Goal: Task Accomplishment & Management: Use online tool/utility

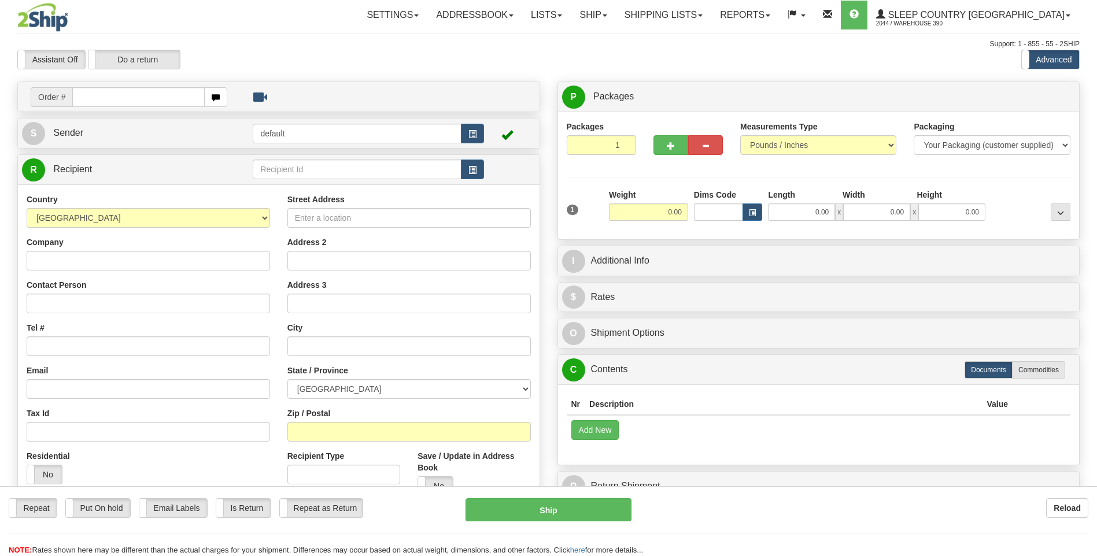
click at [155, 97] on div "Toggle navigation Settings Shipping Preferences Fields Preferences New" at bounding box center [548, 325] width 1097 height 651
click at [179, 94] on input "text" at bounding box center [138, 97] width 132 height 20
type input "9002I112068"
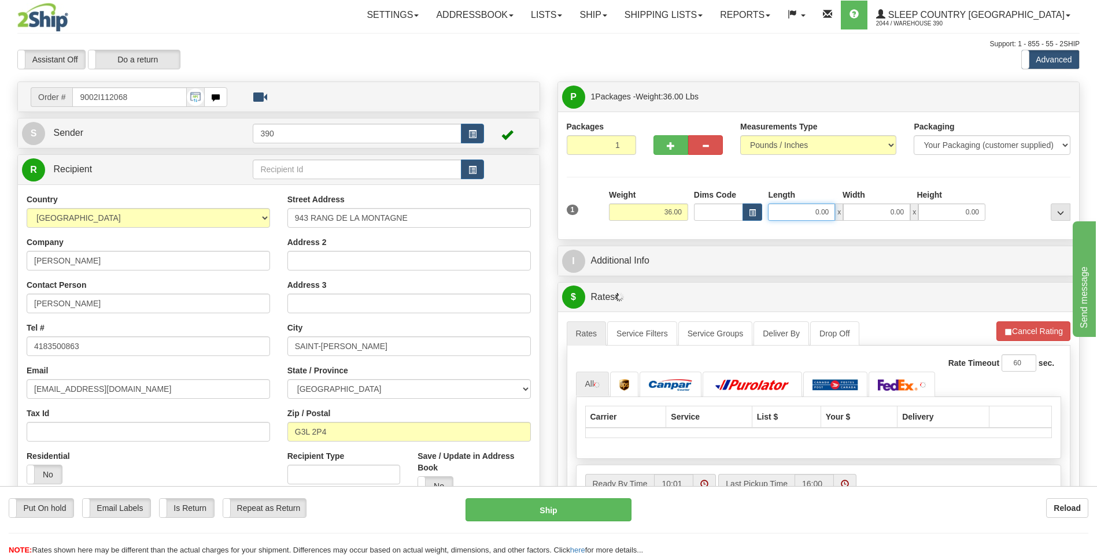
click at [793, 210] on input "0.00" at bounding box center [801, 211] width 67 height 17
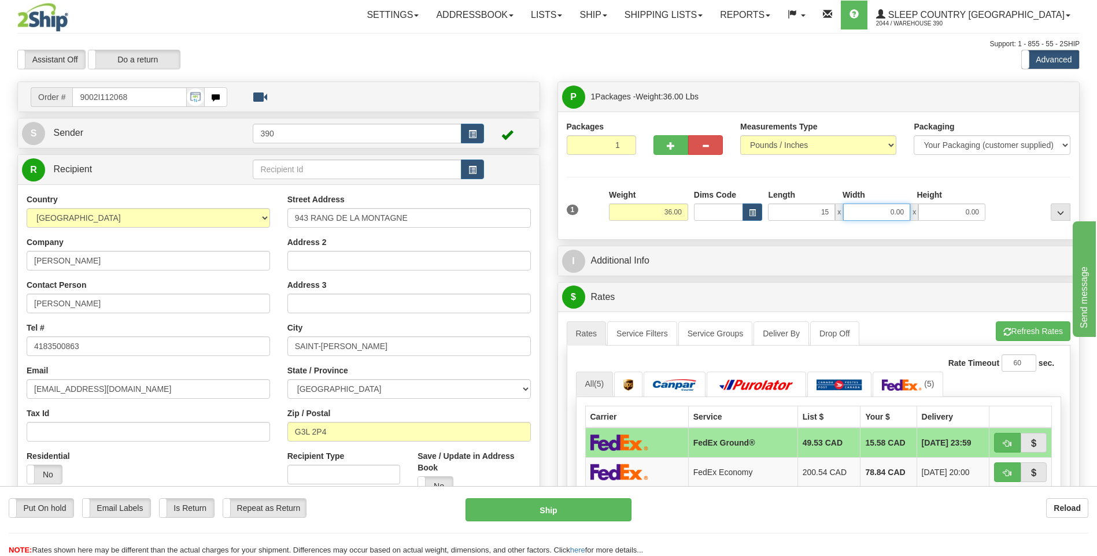
type input "15.00"
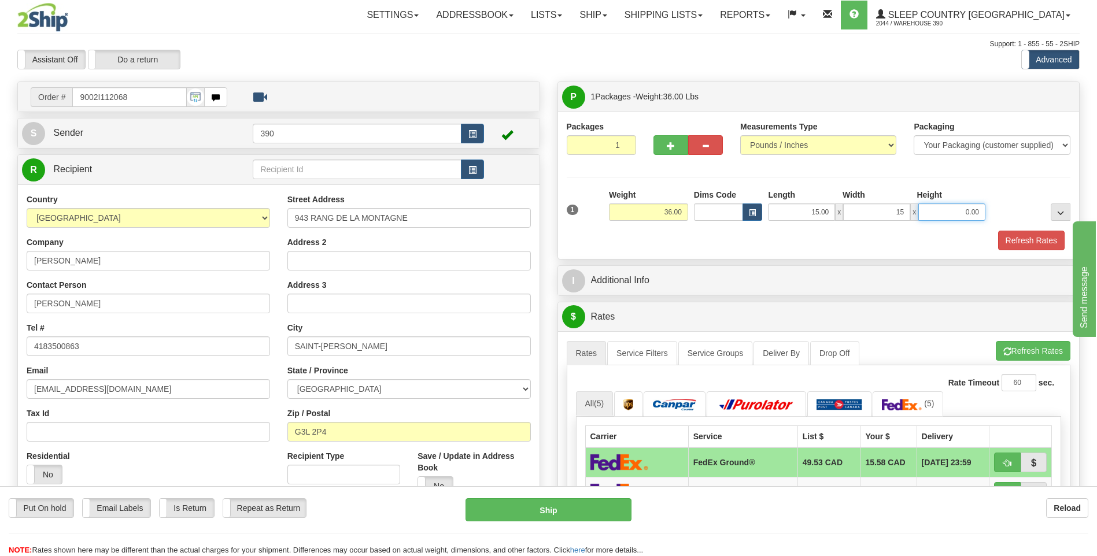
type input "15.00"
type input "40.00"
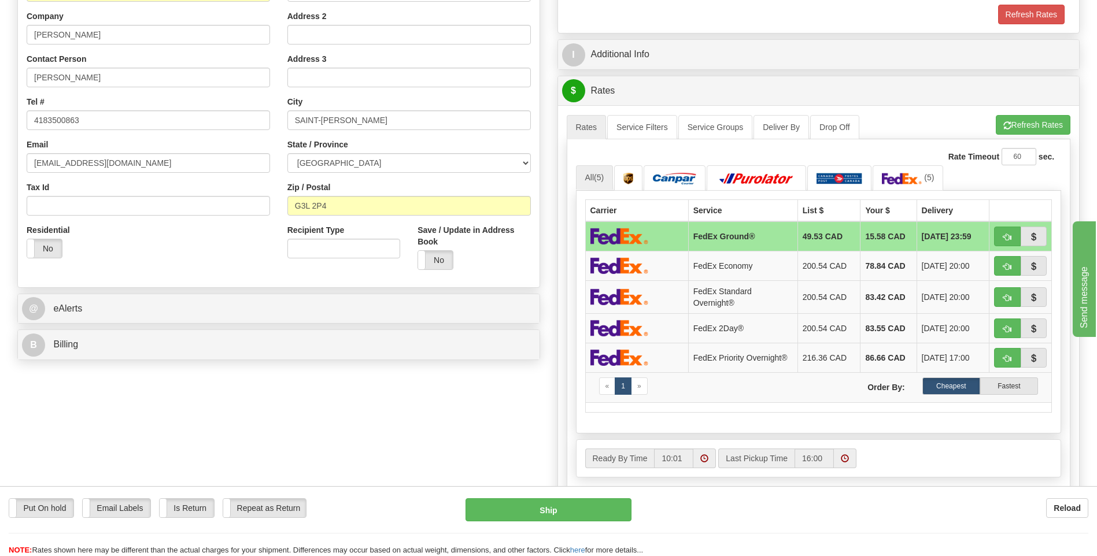
scroll to position [231, 0]
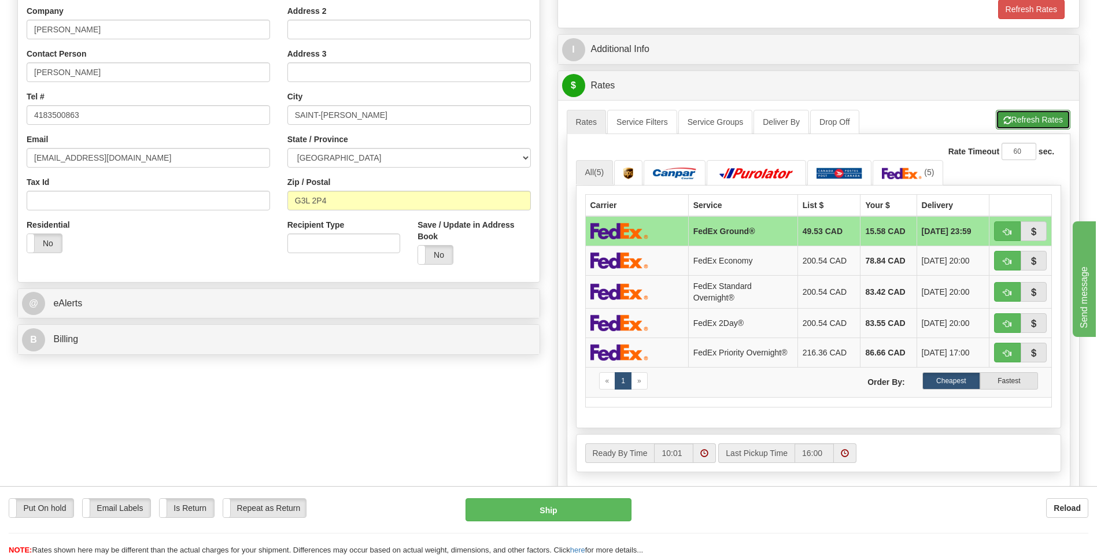
click at [1045, 118] on button "Refresh Rates" at bounding box center [1033, 120] width 75 height 20
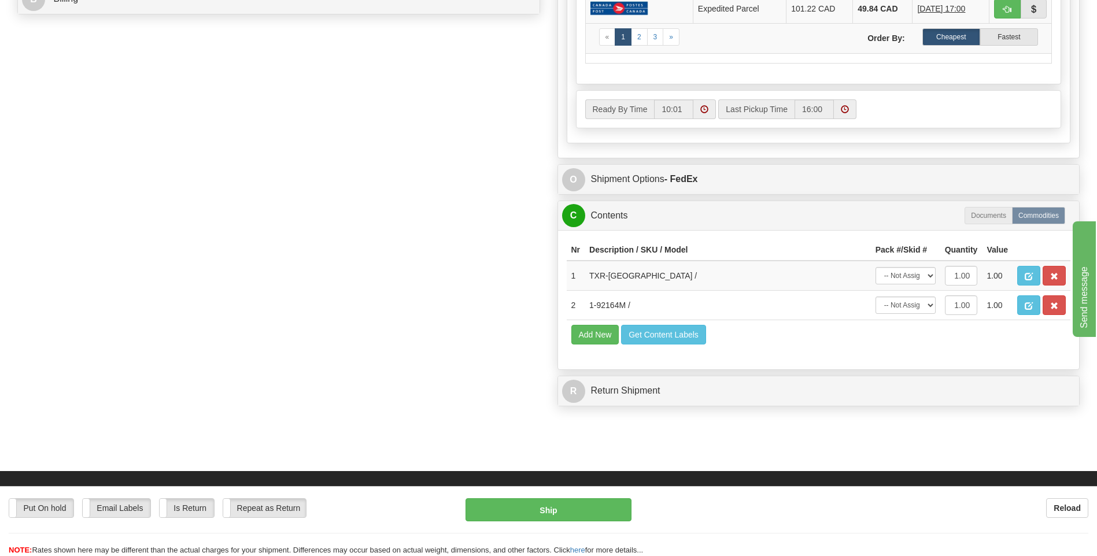
scroll to position [578, 0]
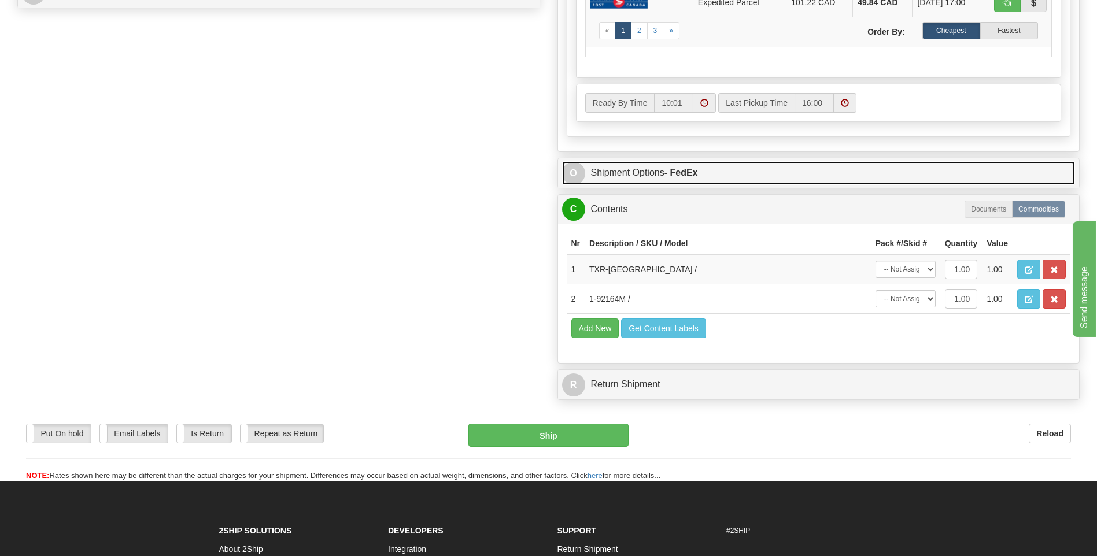
click at [704, 171] on link "O Shipment Options - FedEx" at bounding box center [818, 173] width 513 height 24
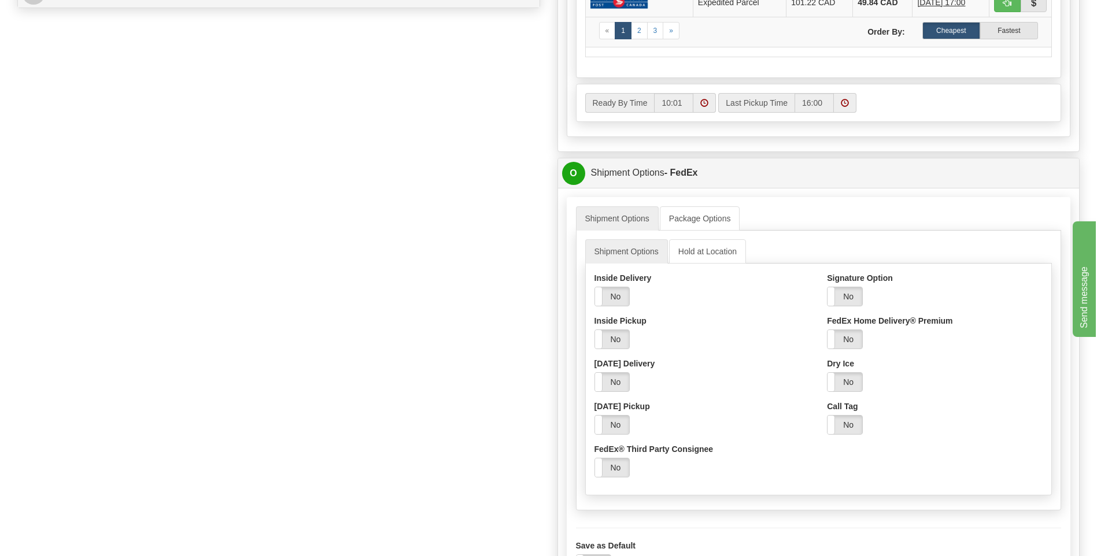
click at [834, 287] on div "Yes No" at bounding box center [845, 297] width 36 height 20
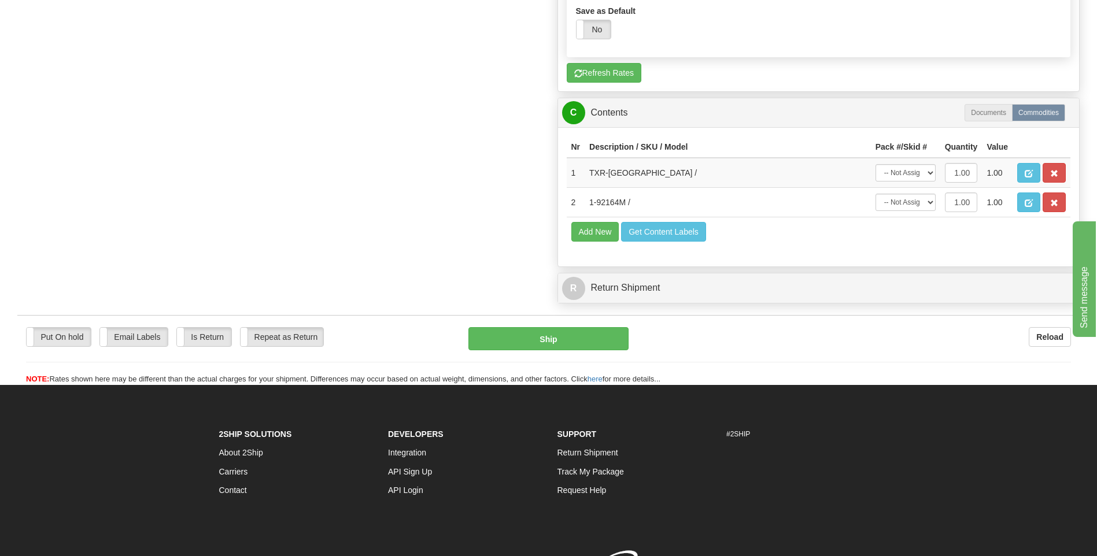
scroll to position [1156, 0]
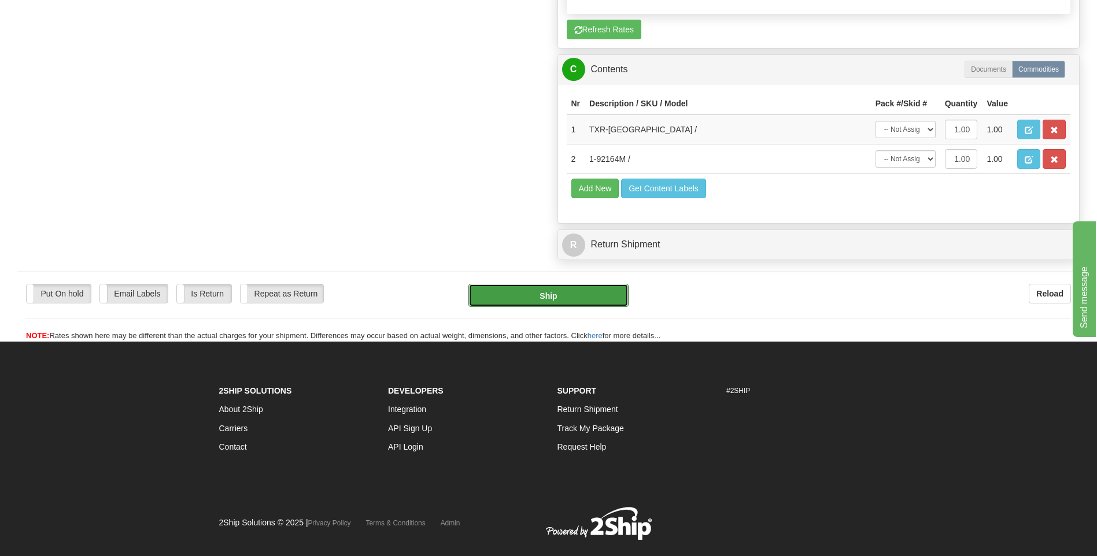
click at [539, 296] on button "Ship" at bounding box center [548, 295] width 160 height 23
type input "92"
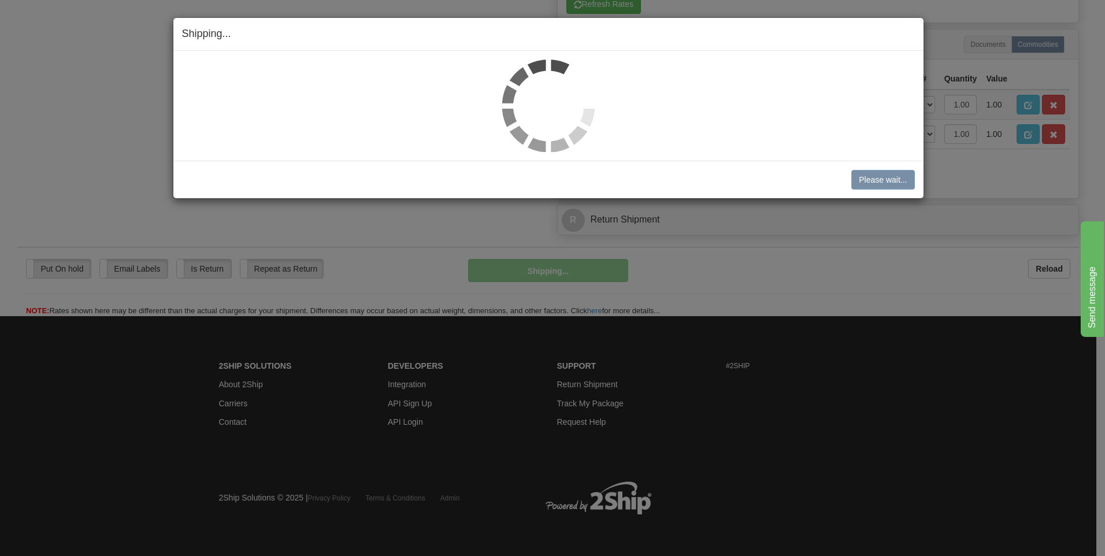
scroll to position [758, 0]
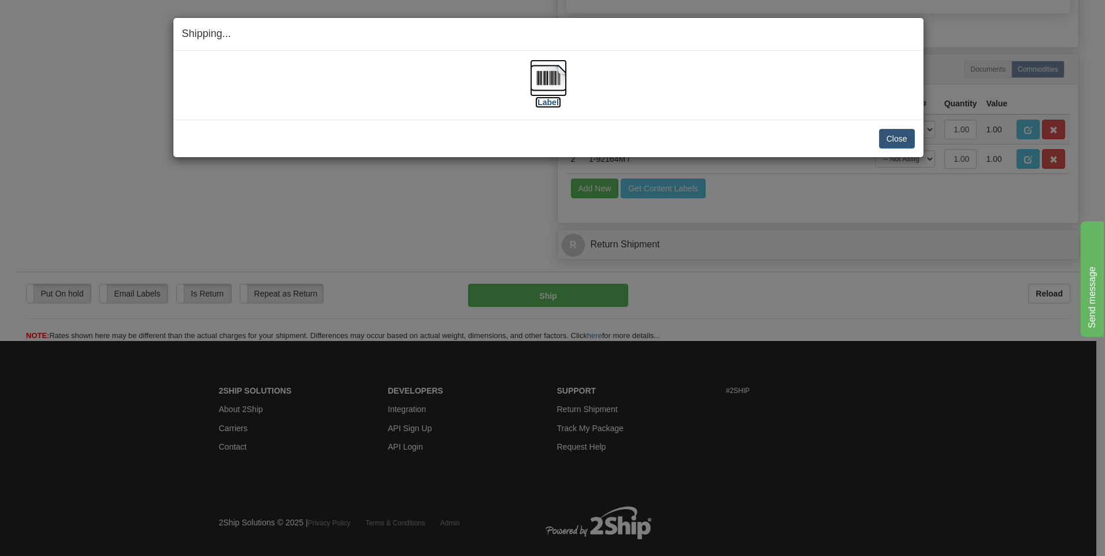
click at [553, 88] on img at bounding box center [548, 78] width 37 height 37
click at [905, 139] on button "Close" at bounding box center [897, 139] width 36 height 20
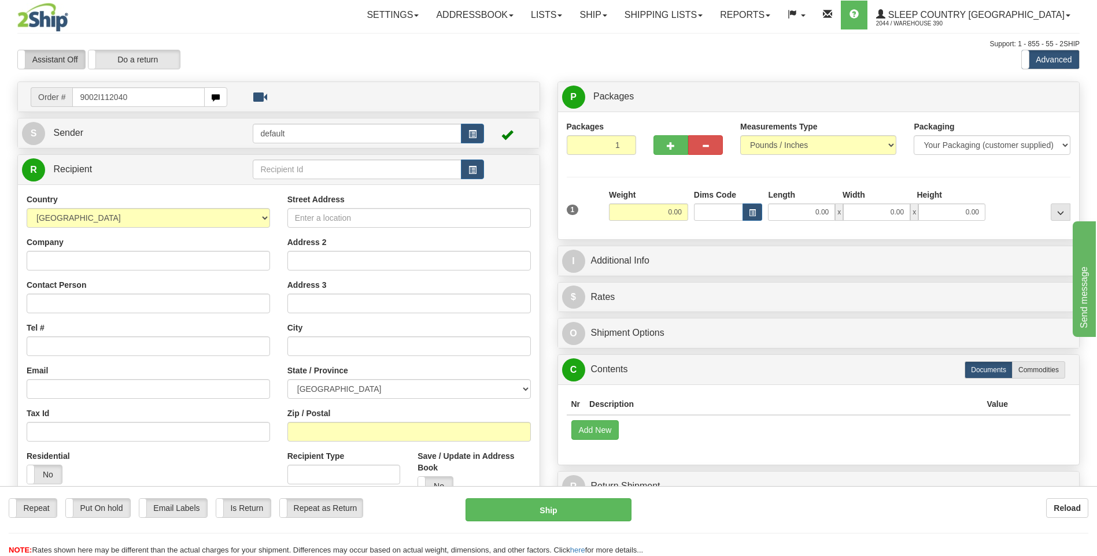
type input "9002I112040"
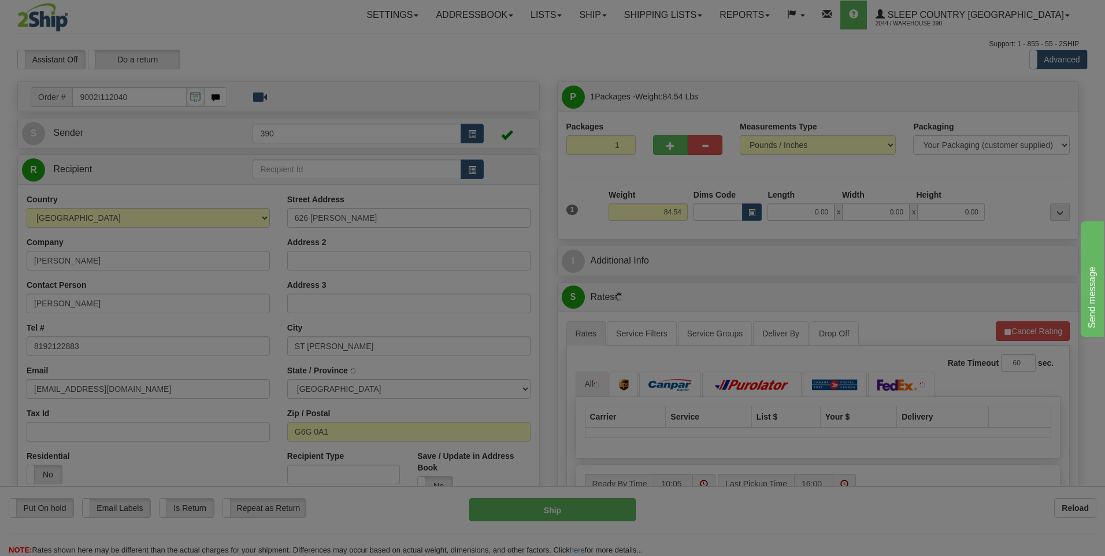
type input "SAINT-JEAN-DE-BREBEUF"
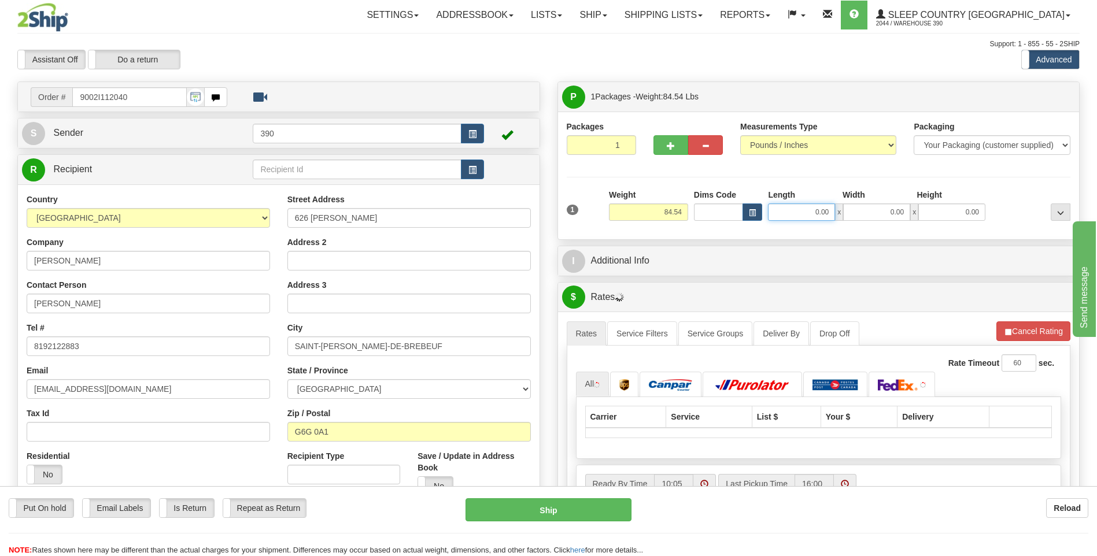
click at [803, 215] on input "0.00" at bounding box center [801, 211] width 67 height 17
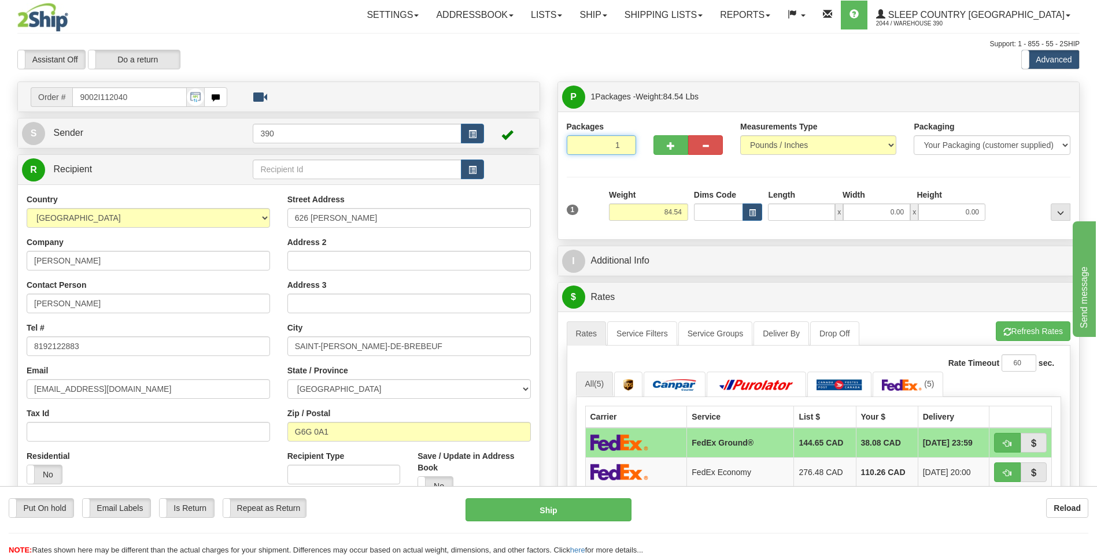
type input "0.00"
drag, startPoint x: 582, startPoint y: 149, endPoint x: 720, endPoint y: 137, distance: 138.1
click at [680, 139] on div "Packages 1 1" at bounding box center [818, 143] width 521 height 45
type input "2"
radio input "true"
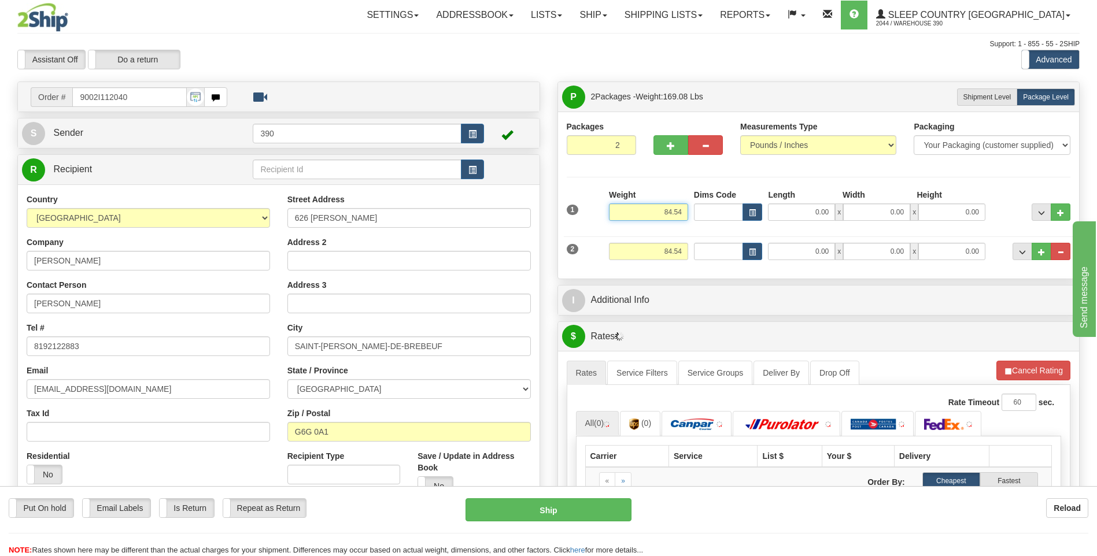
drag, startPoint x: 694, startPoint y: 210, endPoint x: 767, endPoint y: 198, distance: 73.4
click at [756, 202] on div "1 Weight 84.54 Dims Code x x" at bounding box center [819, 209] width 510 height 41
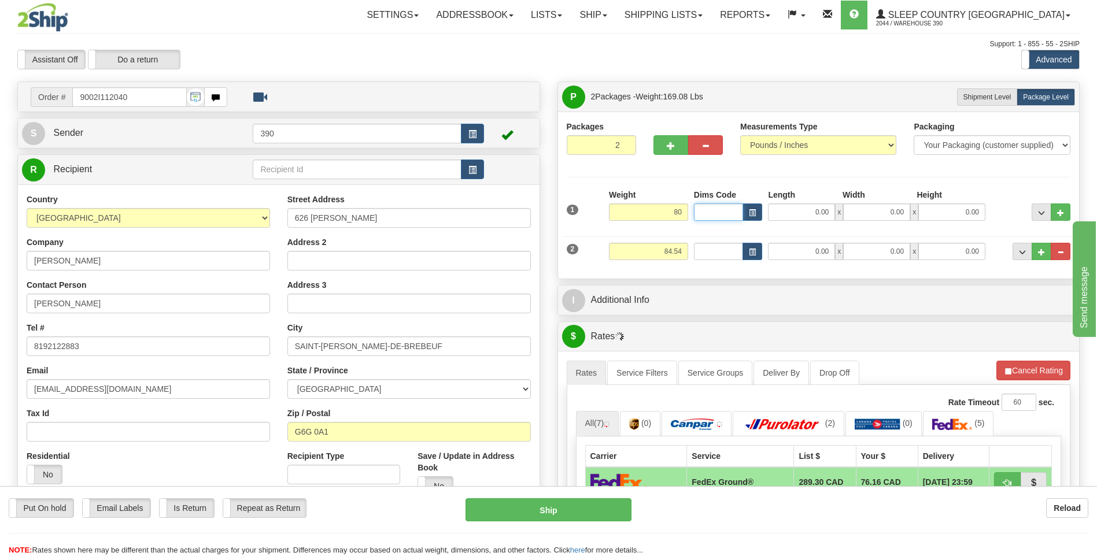
type input "80.00"
drag, startPoint x: 660, startPoint y: 253, endPoint x: 727, endPoint y: 247, distance: 67.8
click at [712, 251] on div "2 Weight 84.54 Dims Code Length Width Height" at bounding box center [819, 250] width 510 height 39
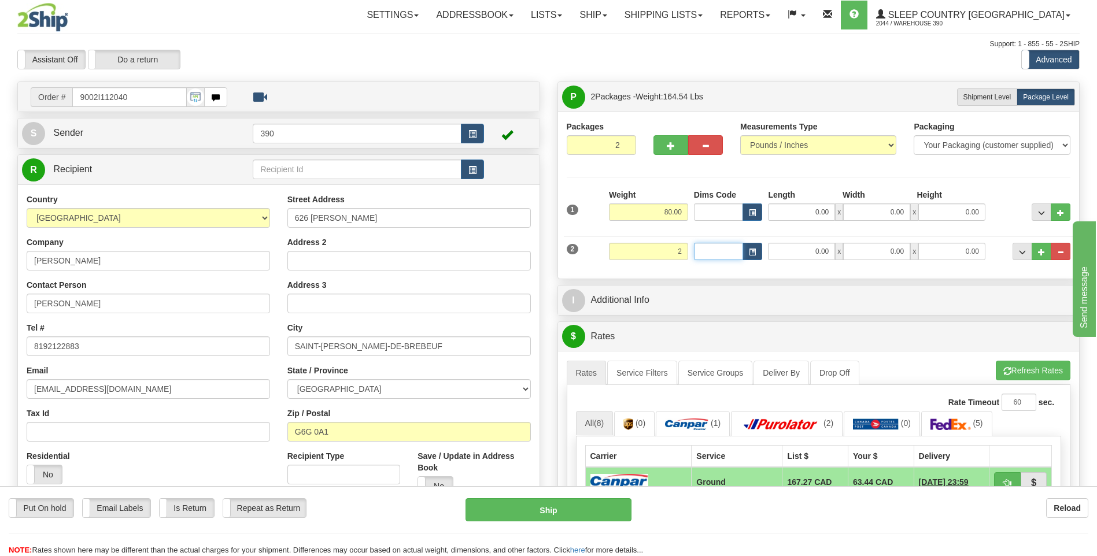
type input "2.00"
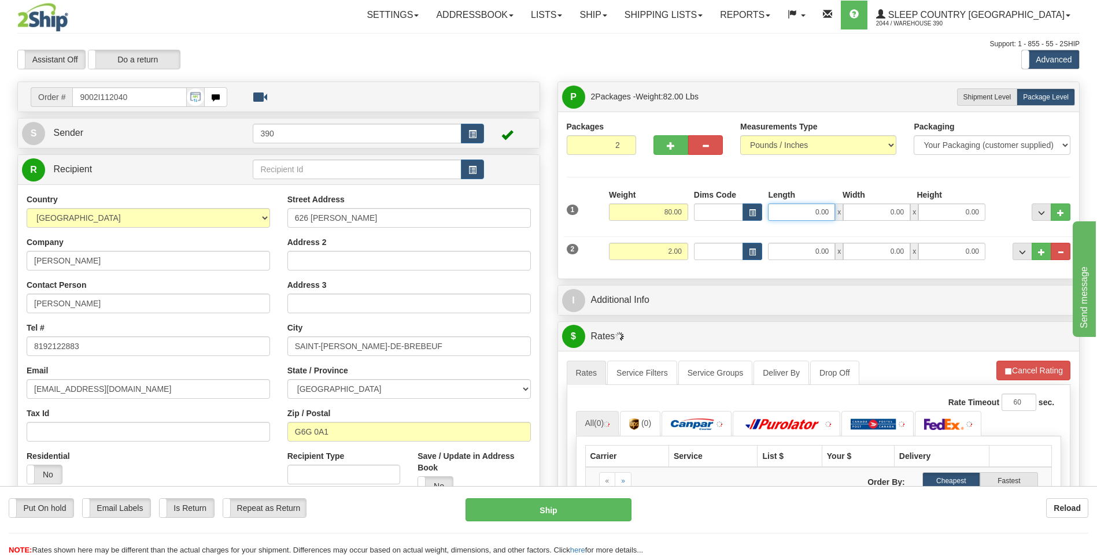
click at [784, 209] on input "0.00" at bounding box center [801, 211] width 67 height 17
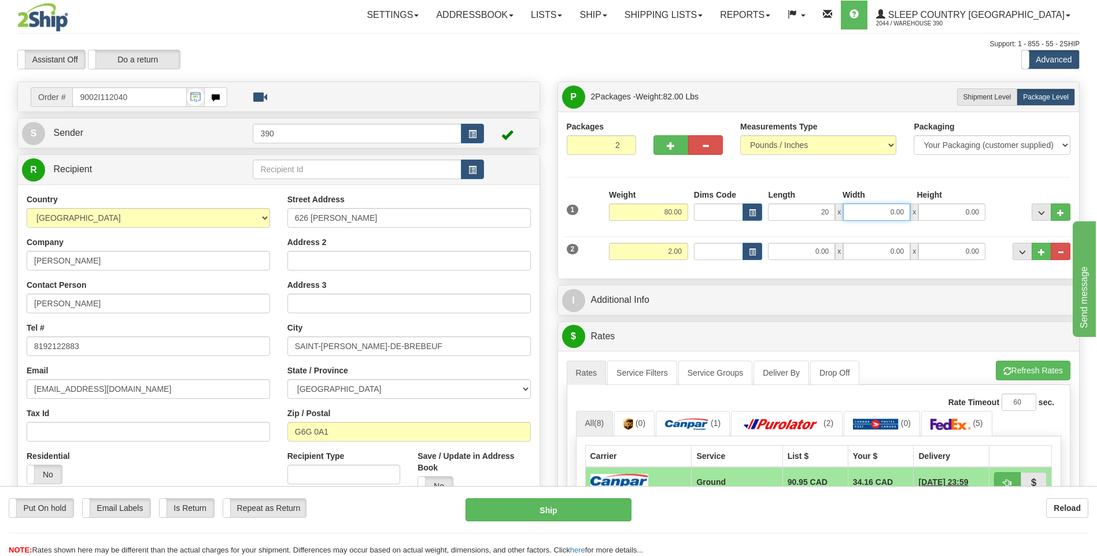
type input "20.00"
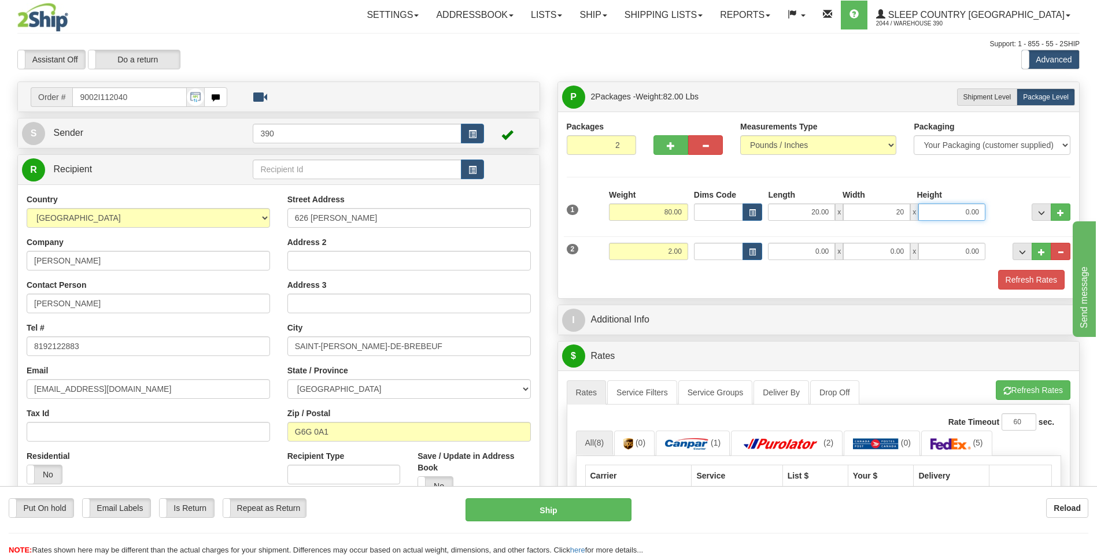
type input "20.00"
type input "40.00"
click at [787, 253] on input "0.00" at bounding box center [801, 251] width 67 height 17
type input "0.00"
click at [792, 254] on input "0.00" at bounding box center [801, 251] width 67 height 17
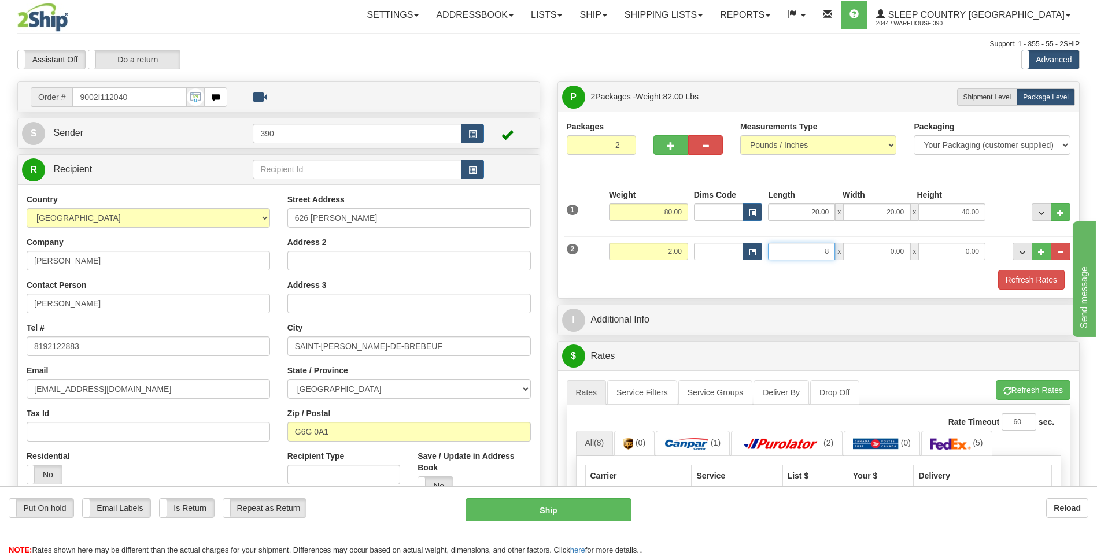
type input "80.00"
type input "15.00"
drag, startPoint x: 804, startPoint y: 254, endPoint x: 830, endPoint y: 252, distance: 26.7
click at [830, 252] on input "80.00" at bounding box center [801, 251] width 67 height 17
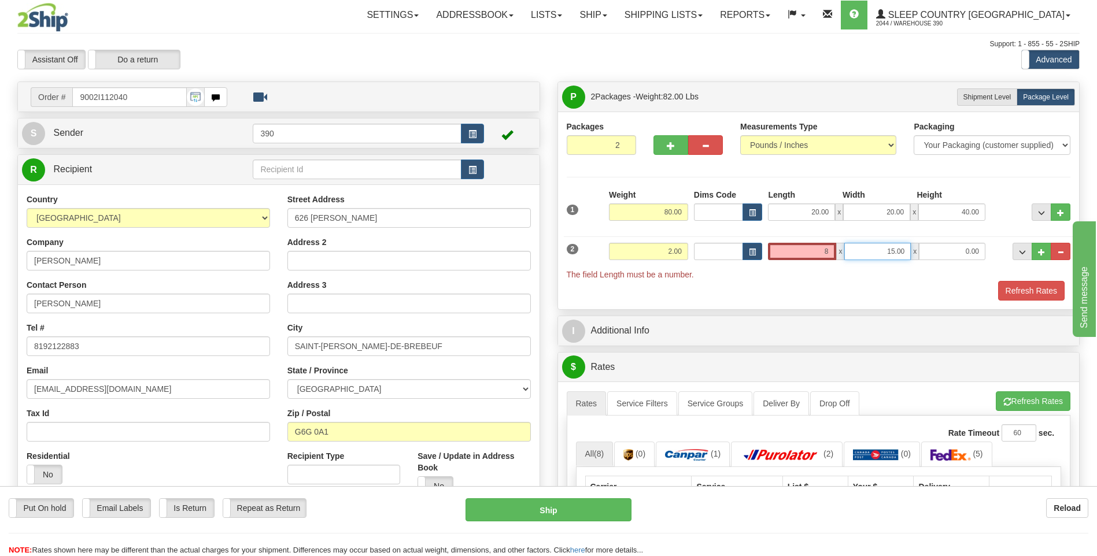
type input "8.00"
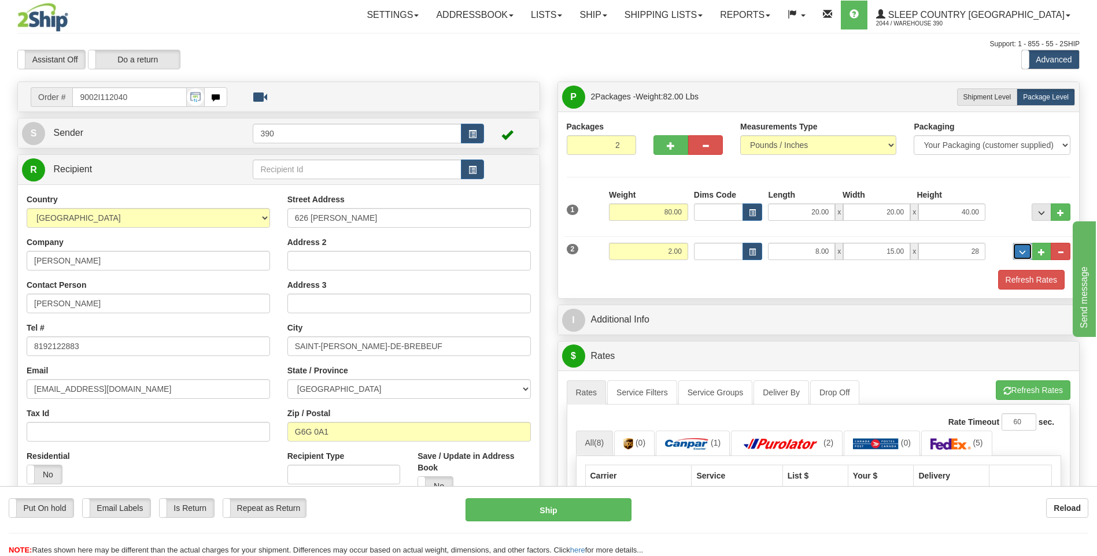
type input "28.00"
click at [1041, 390] on button "Refresh Rates" at bounding box center [1033, 390] width 75 height 20
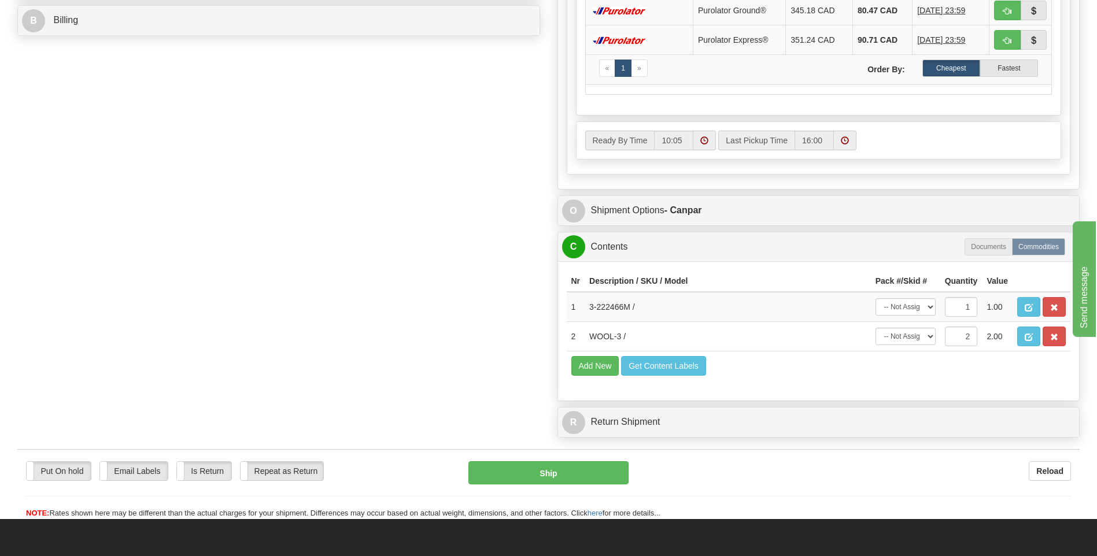
scroll to position [578, 0]
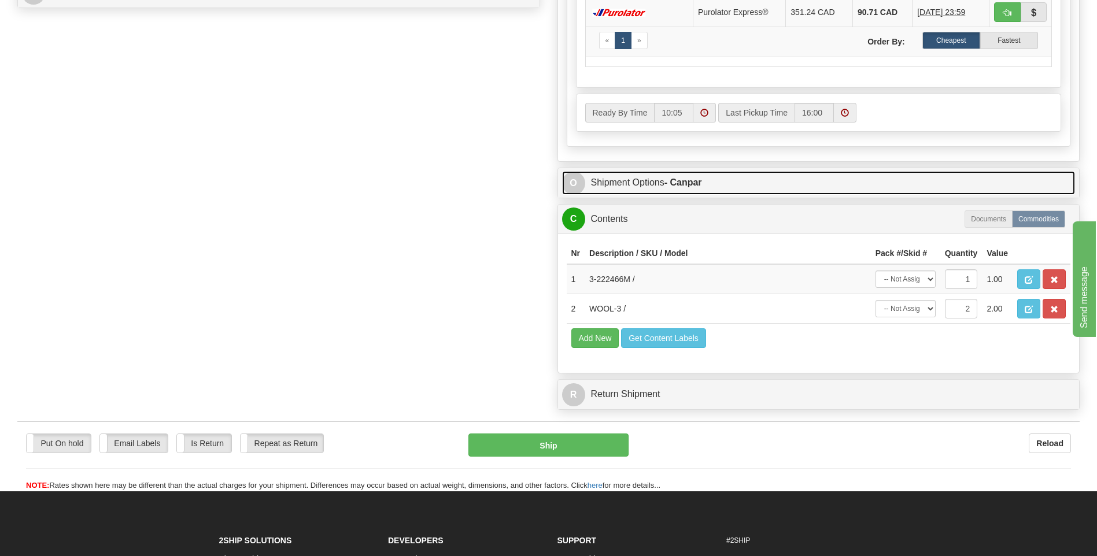
click at [719, 183] on link "O Shipment Options - Canpar" at bounding box center [818, 183] width 513 height 24
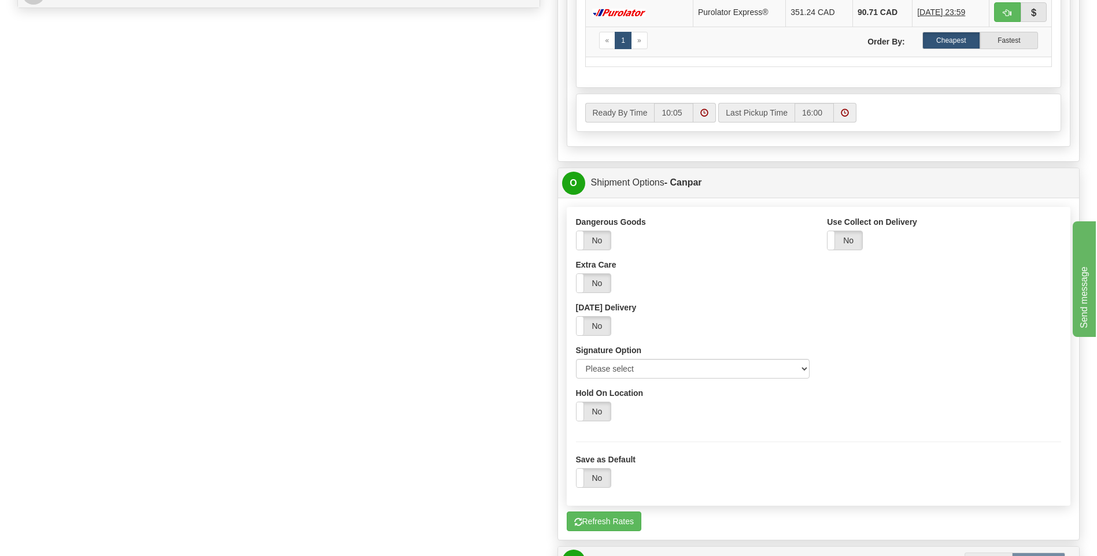
click at [623, 380] on div "Dangerous Goods Yes No Extra Care Yes No Saturday Delivery Yes No Signature Opt…" at bounding box center [692, 301] width 251 height 171
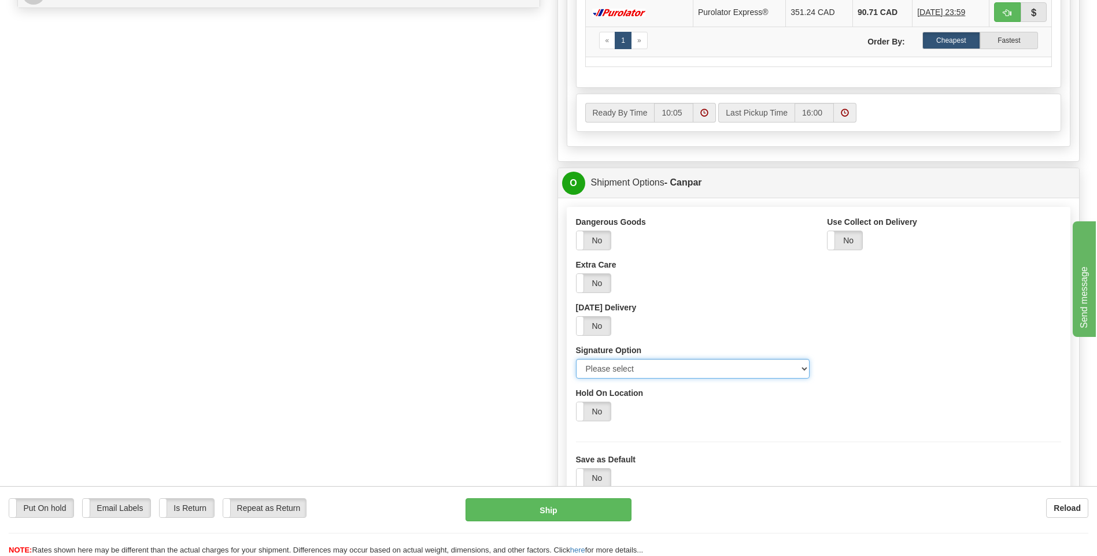
click at [623, 370] on select "Please select No Signature Required Signature Required Adult Signature" at bounding box center [693, 369] width 234 height 20
select select "2"
click at [576, 359] on select "Please select No Signature Required Signature Required Adult Signature" at bounding box center [693, 369] width 234 height 20
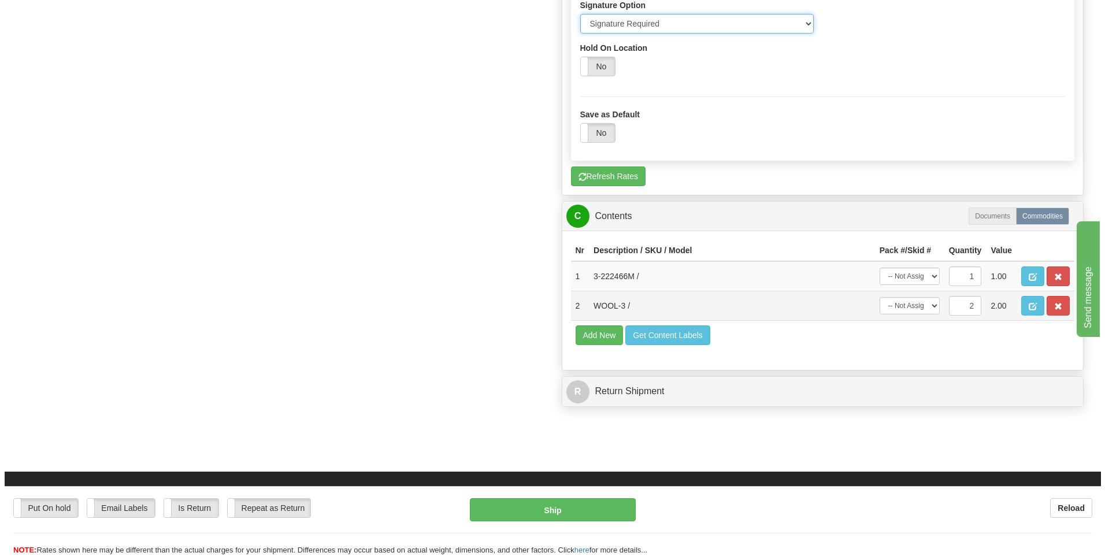
scroll to position [925, 0]
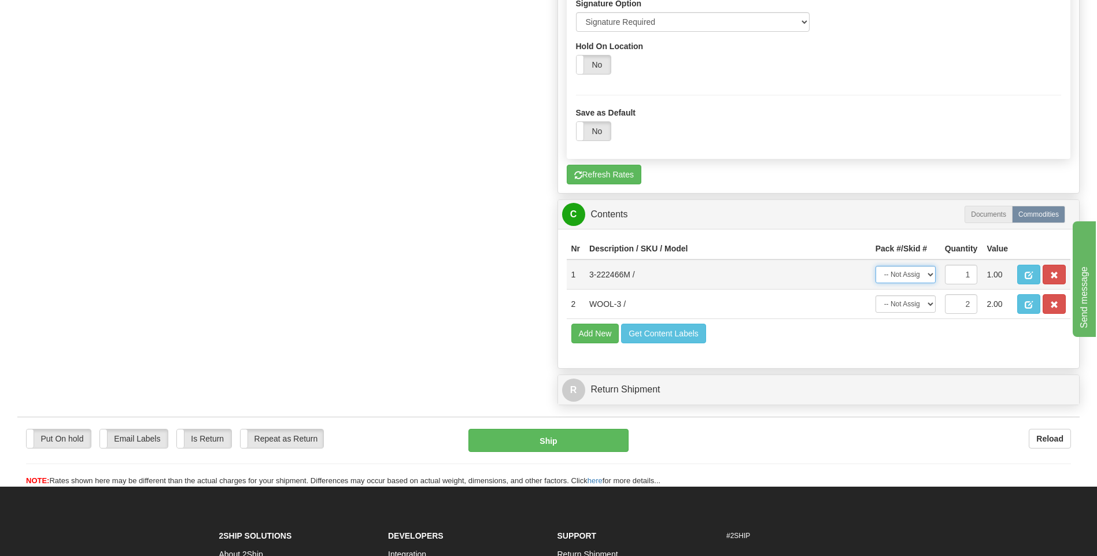
click at [891, 281] on select "-- Not Assigned -- Package 1 Package 2" at bounding box center [905, 274] width 60 height 17
select select "0"
click at [875, 266] on select "-- Not Assigned -- Package 1 Package 2" at bounding box center [905, 274] width 60 height 17
click at [898, 305] on select "-- Not Assigned -- Package 1 Package 2 Split" at bounding box center [905, 303] width 60 height 17
select select "1"
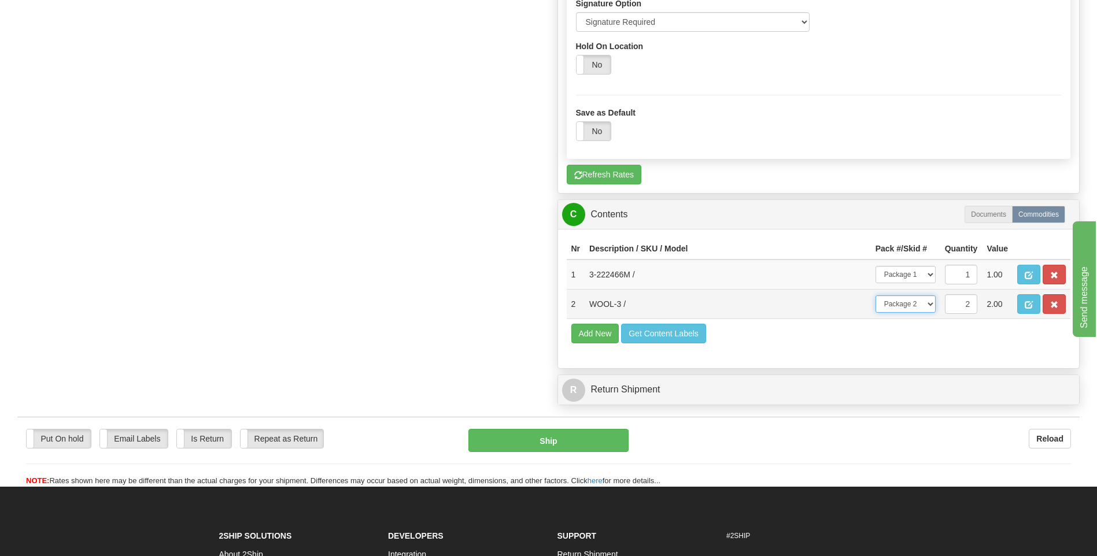
click at [875, 295] on select "-- Not Assigned -- Package 1 Package 2 Split" at bounding box center [905, 303] width 60 height 17
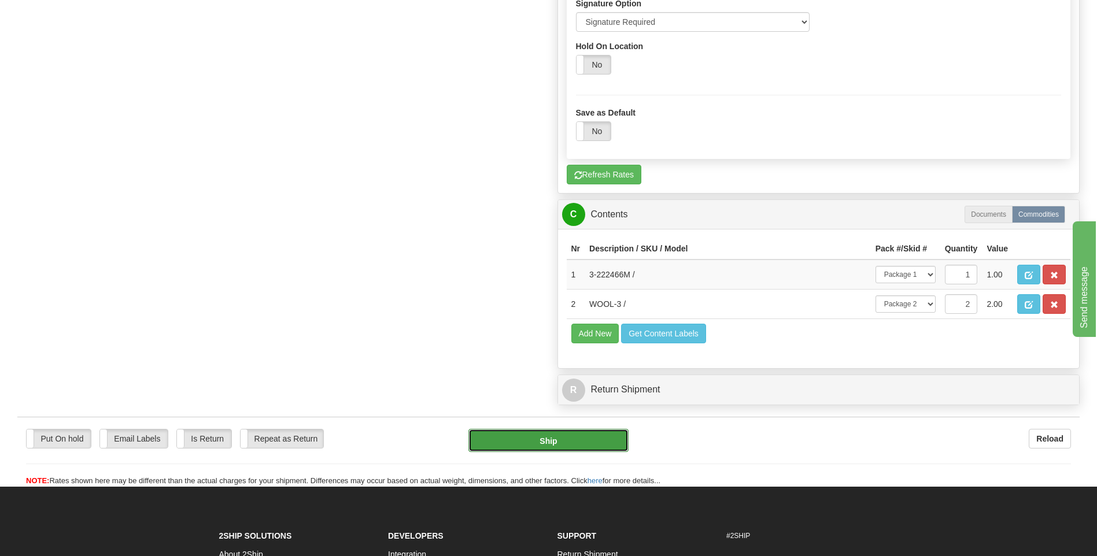
click at [580, 442] on button "Ship" at bounding box center [548, 440] width 160 height 23
type input "1"
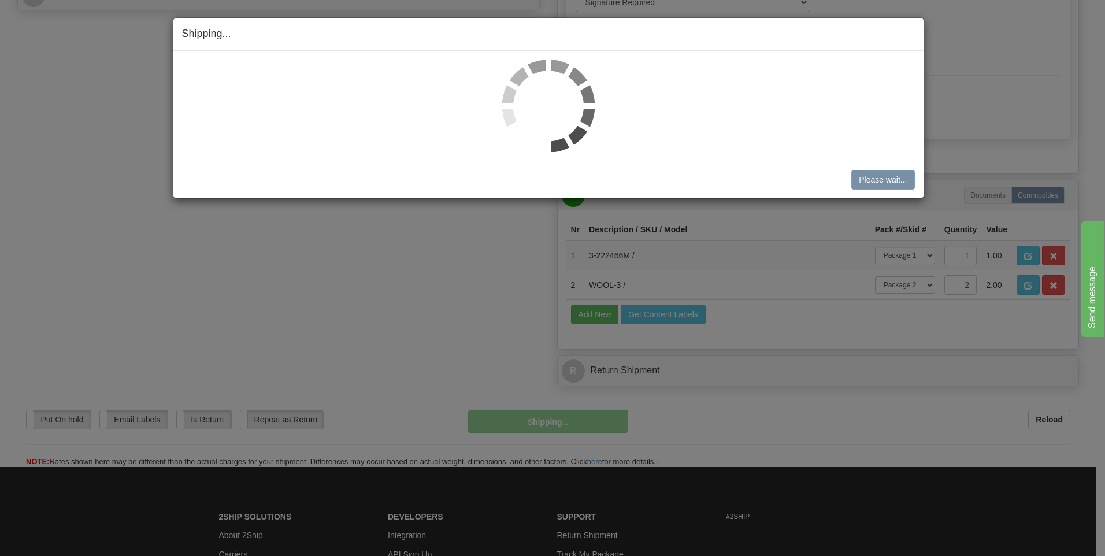
scroll to position [557, 0]
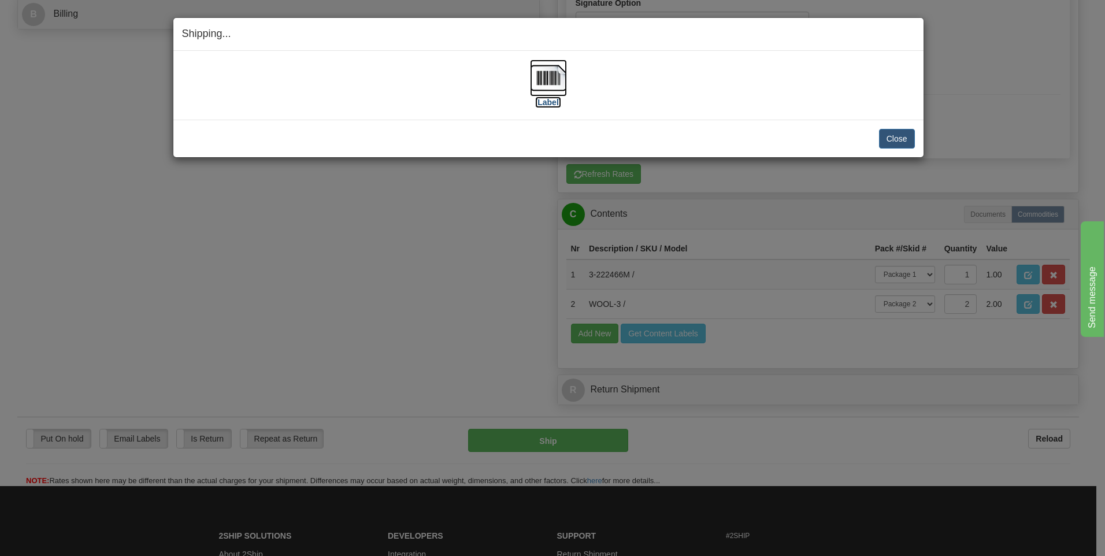
click at [536, 105] on label "[Label]" at bounding box center [548, 103] width 27 height 12
click at [542, 77] on img at bounding box center [548, 78] width 37 height 37
click at [891, 137] on button "Close" at bounding box center [897, 139] width 36 height 20
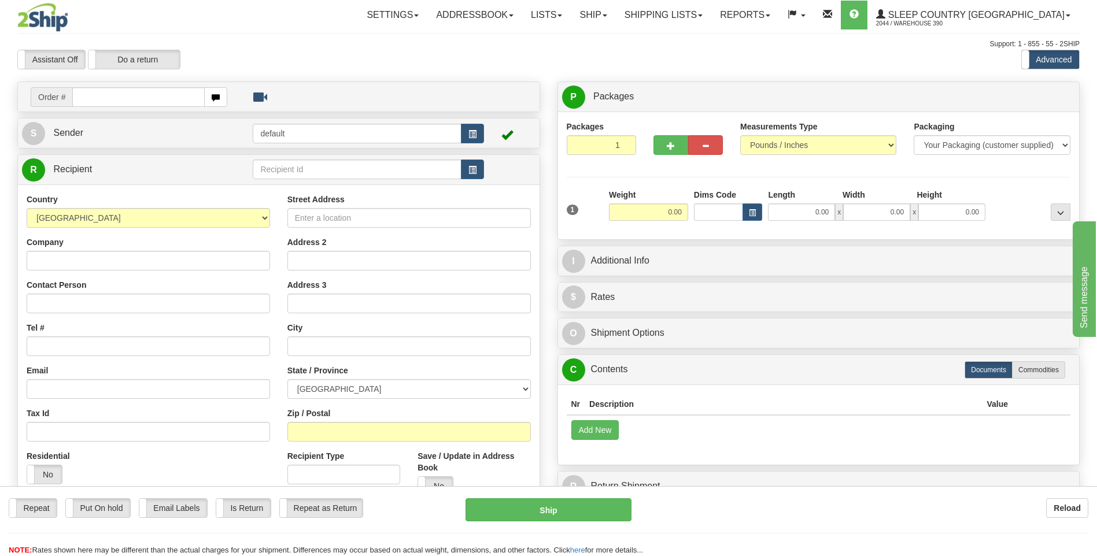
click at [130, 101] on input "text" at bounding box center [138, 97] width 132 height 20
type input "9002I111964"
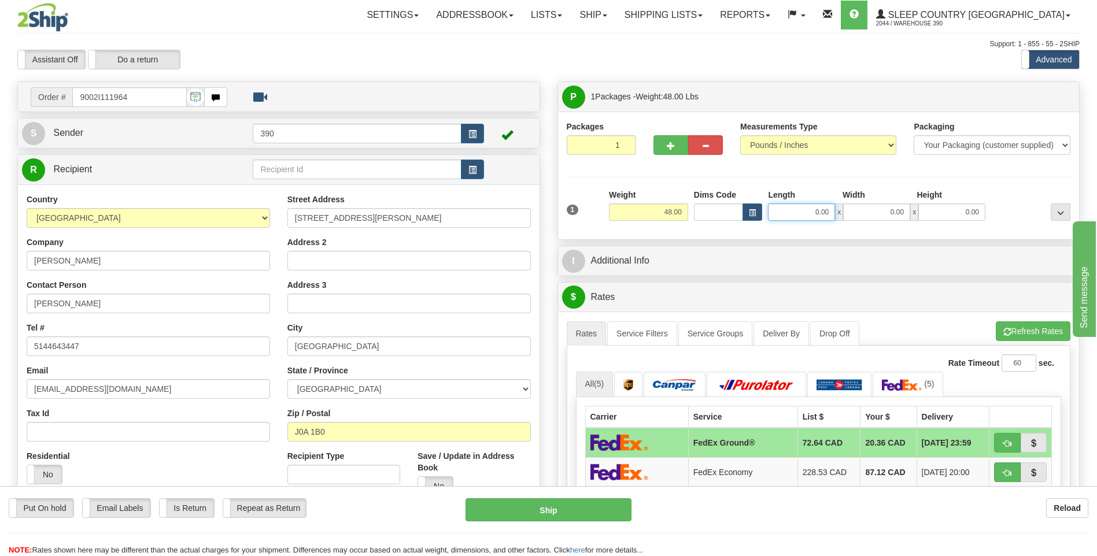
click at [804, 217] on input "0.00" at bounding box center [801, 211] width 67 height 17
type input "18.00"
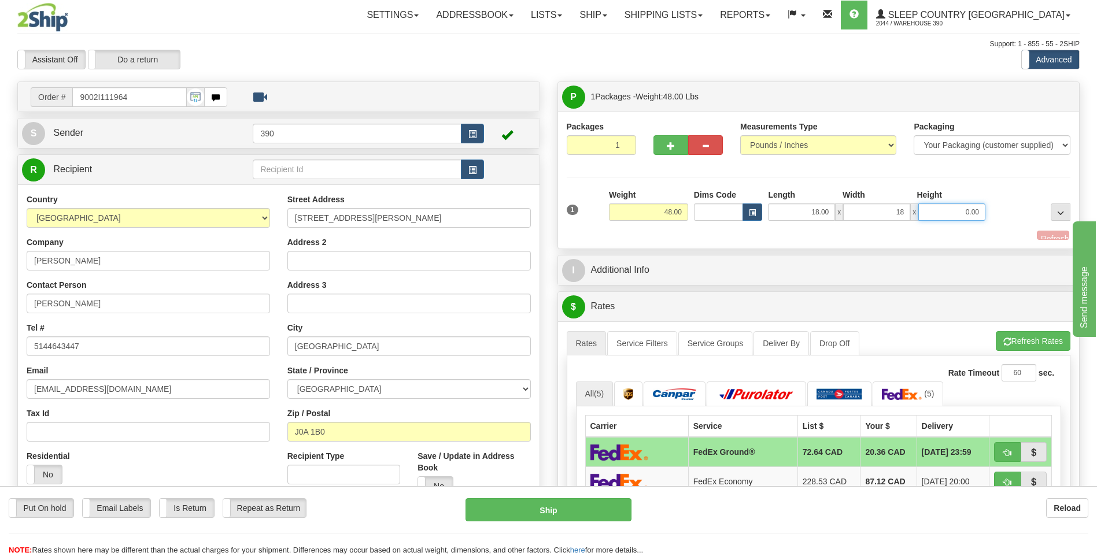
type input "18.00"
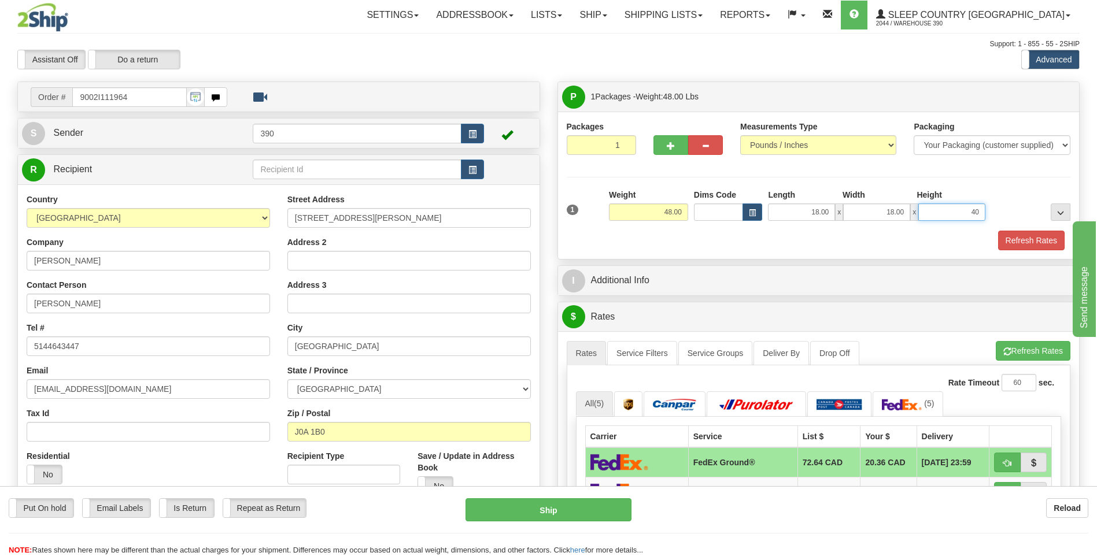
type input "40.00"
click at [1039, 347] on button "Refresh Rates" at bounding box center [1033, 351] width 75 height 20
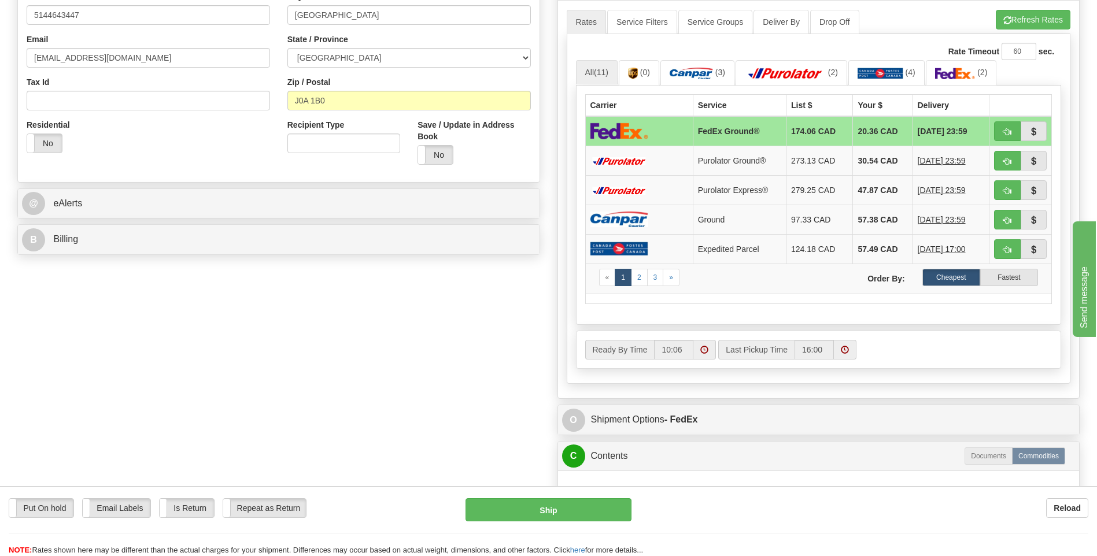
scroll to position [462, 0]
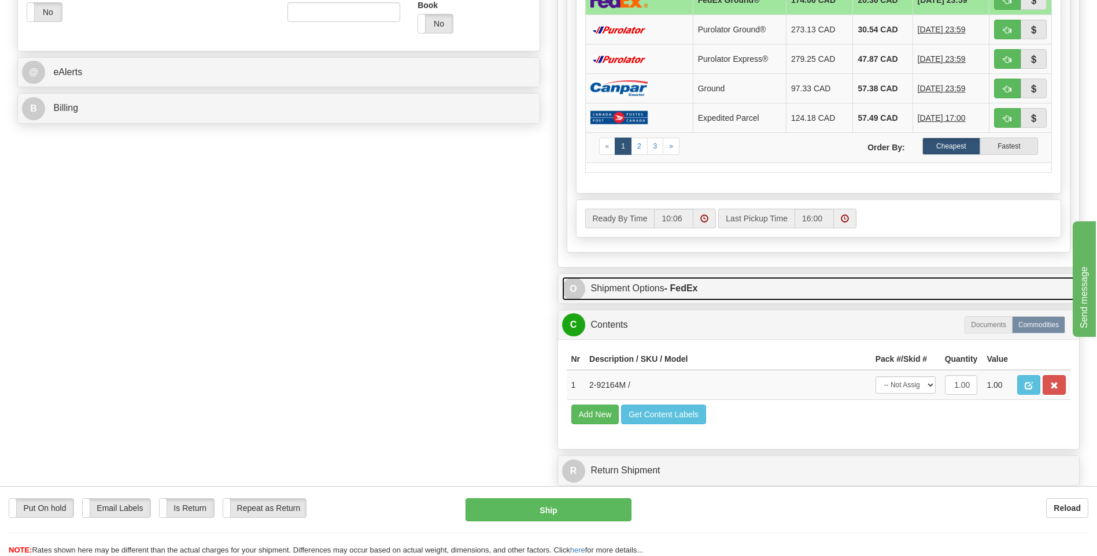
click at [746, 286] on link "O Shipment Options - FedEx" at bounding box center [818, 289] width 513 height 24
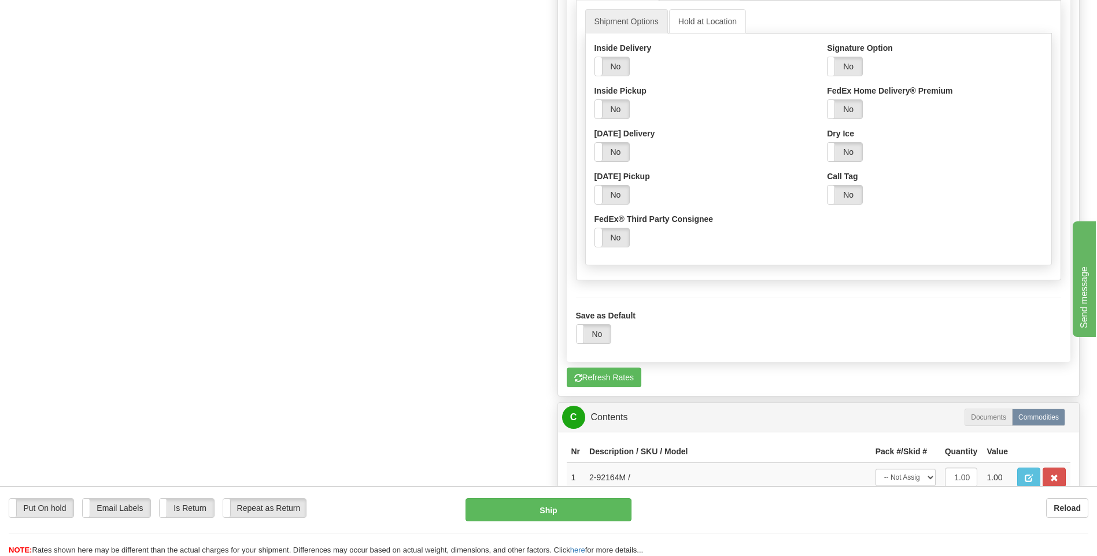
scroll to position [809, 0]
click at [847, 69] on label "No" at bounding box center [844, 65] width 35 height 18
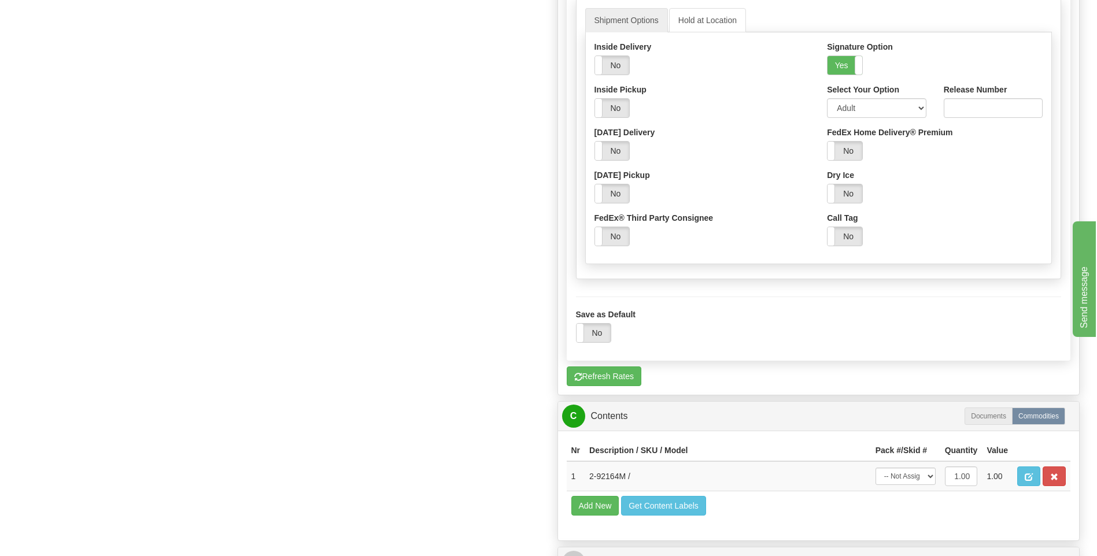
scroll to position [1135, 0]
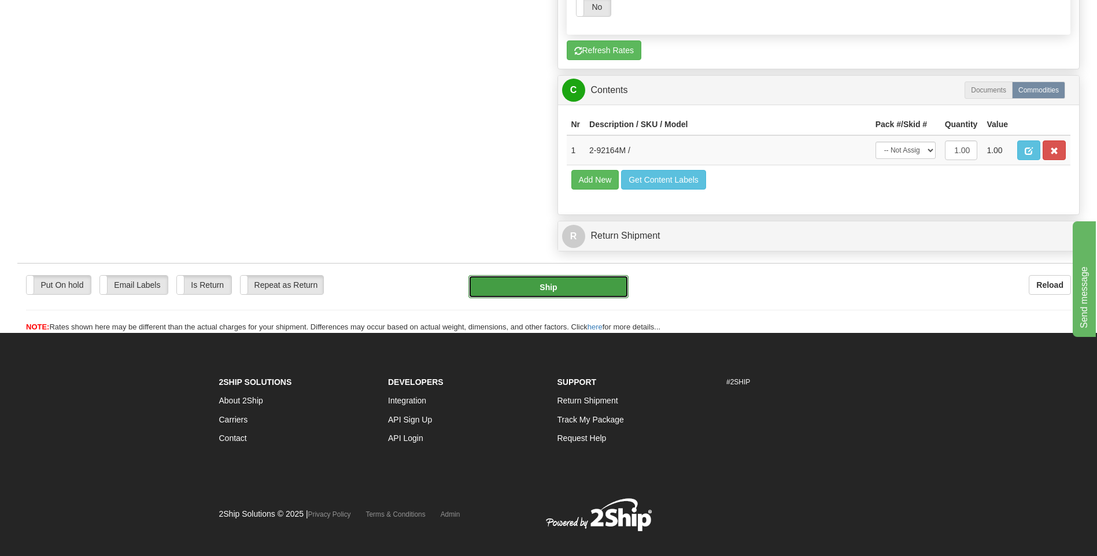
click at [575, 283] on button "Ship" at bounding box center [548, 286] width 160 height 23
type input "92"
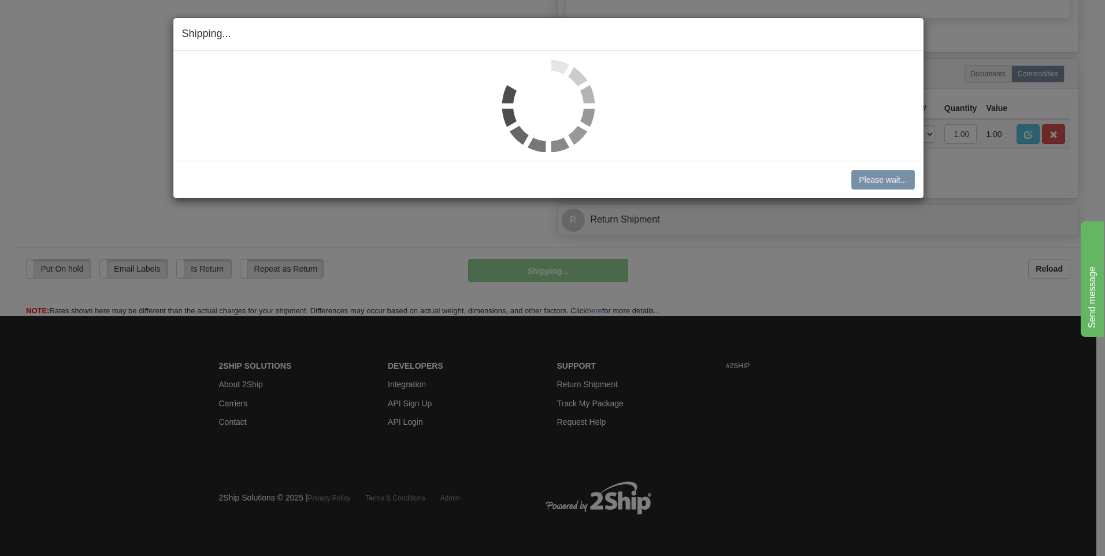
scroll to position [738, 0]
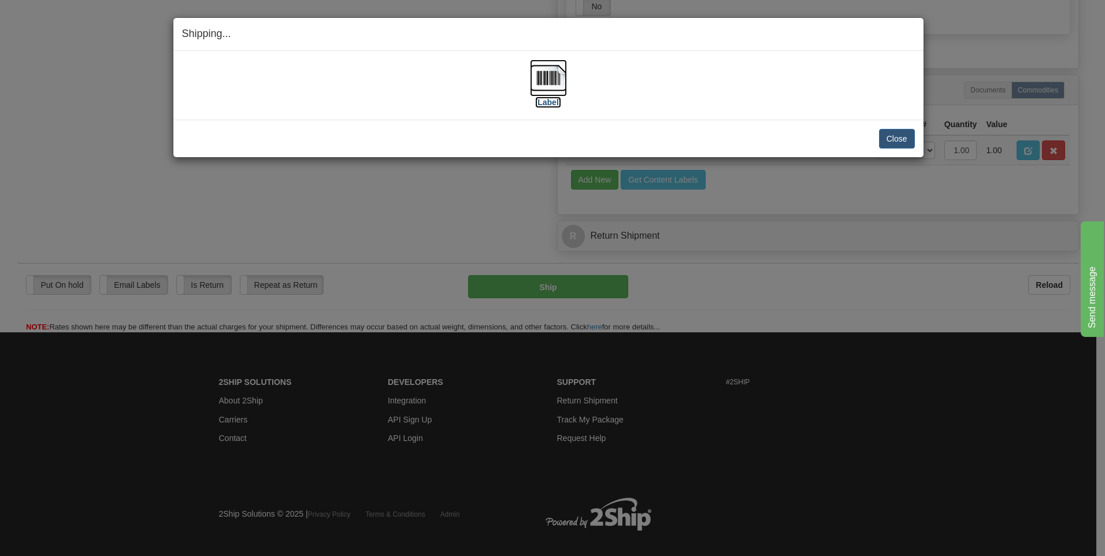
click at [547, 76] on img at bounding box center [548, 78] width 37 height 37
click at [896, 141] on button "Close" at bounding box center [897, 139] width 36 height 20
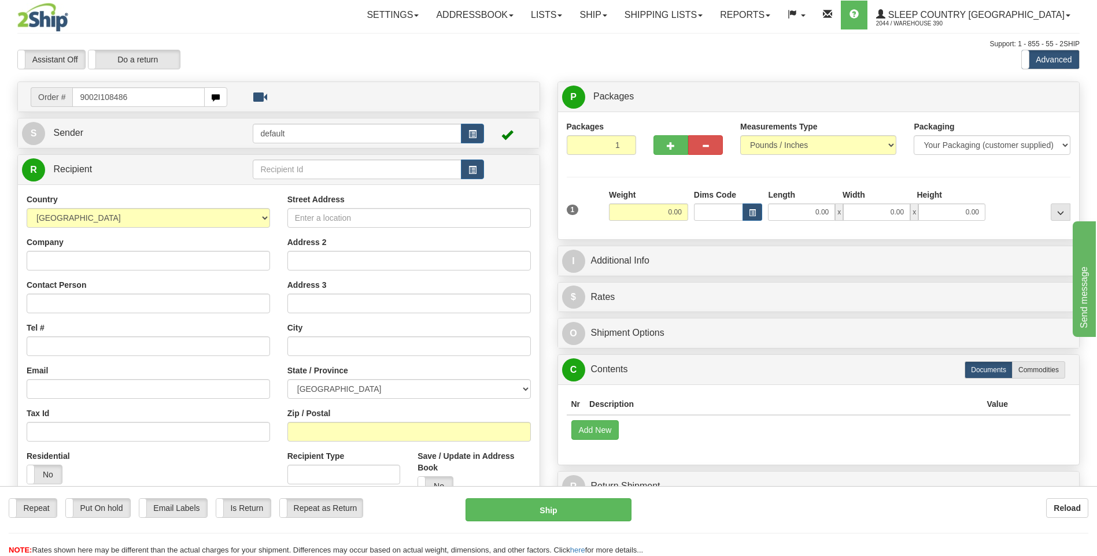
type input "9002I108486"
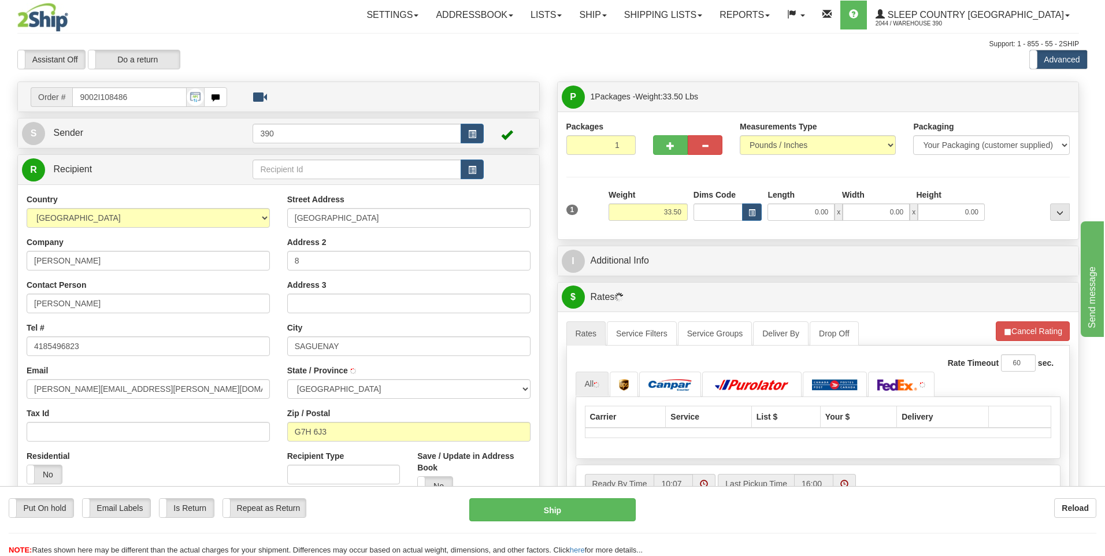
type input "CHICOUTIMI"
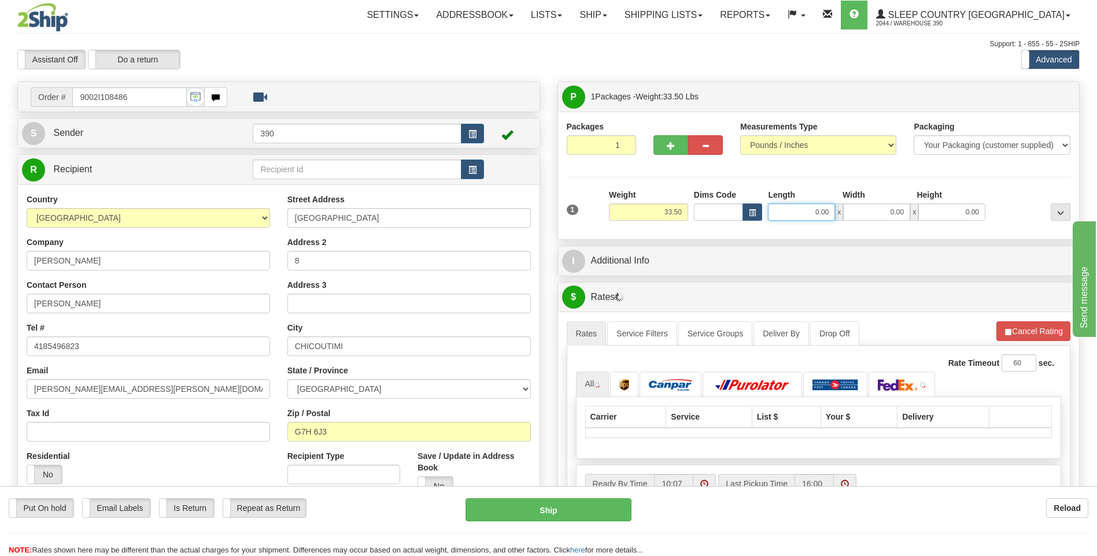
click at [808, 214] on input "0.00" at bounding box center [801, 211] width 67 height 17
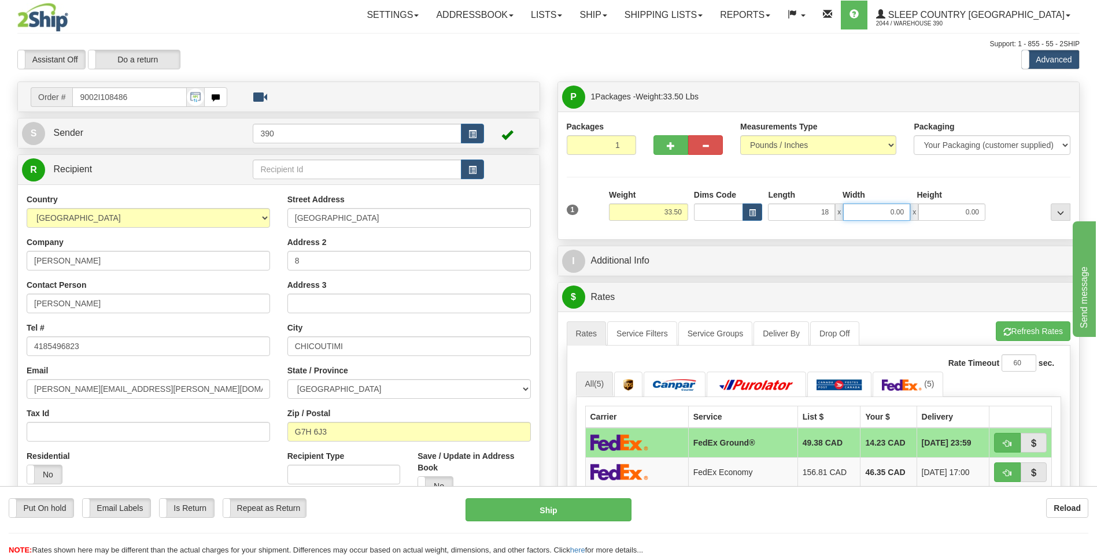
type input "18.00"
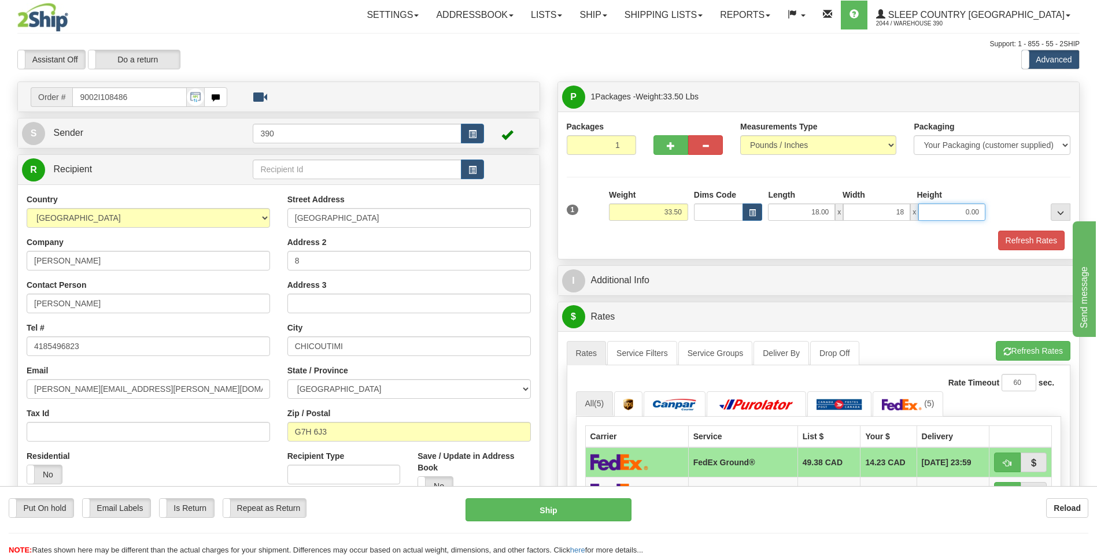
type input "18.00"
type input "40.00"
click at [1033, 349] on button "Refresh Rates" at bounding box center [1033, 351] width 75 height 20
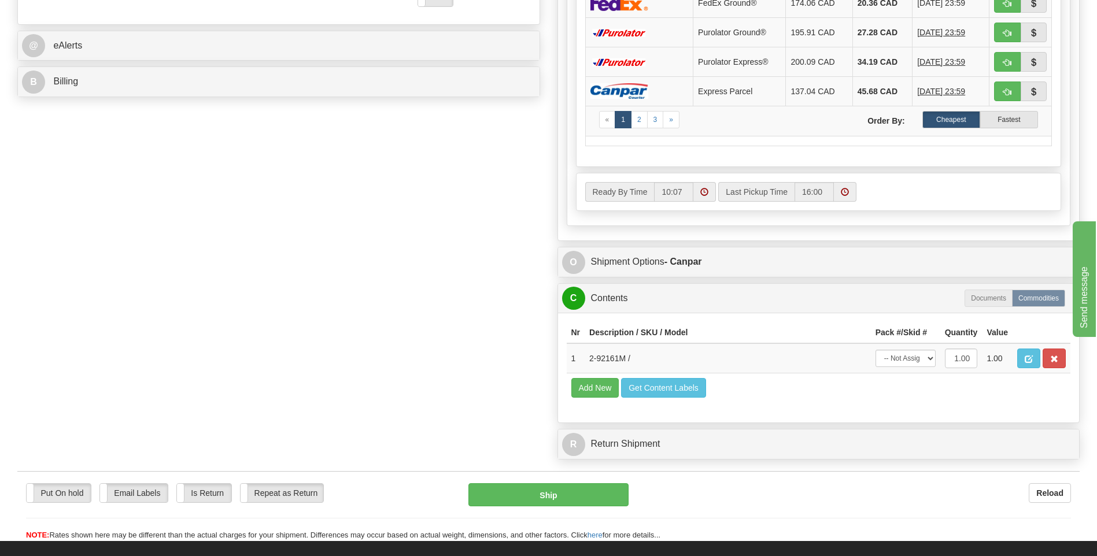
scroll to position [578, 0]
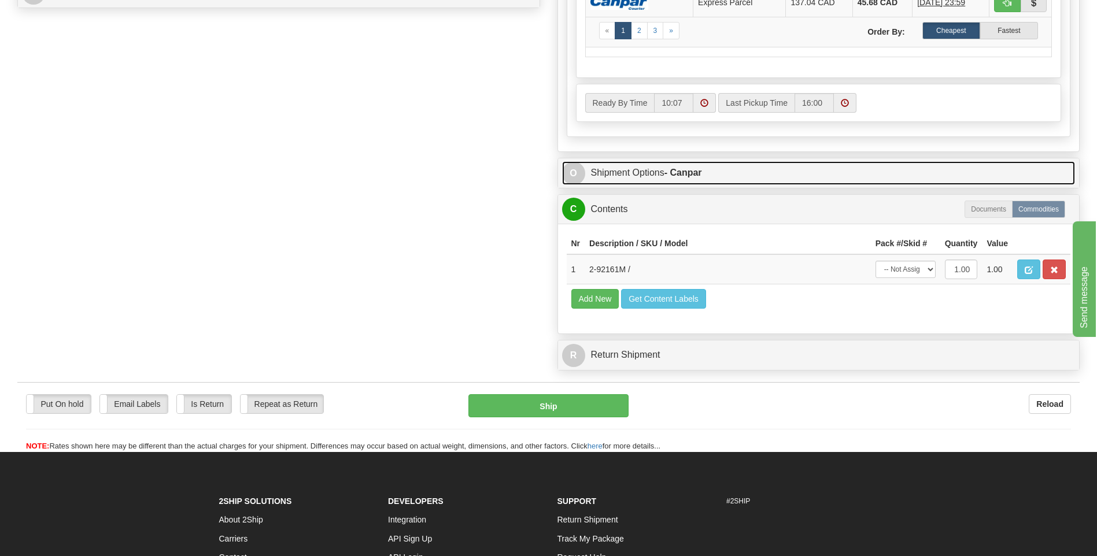
click at [733, 175] on link "O Shipment Options - Canpar" at bounding box center [818, 173] width 513 height 24
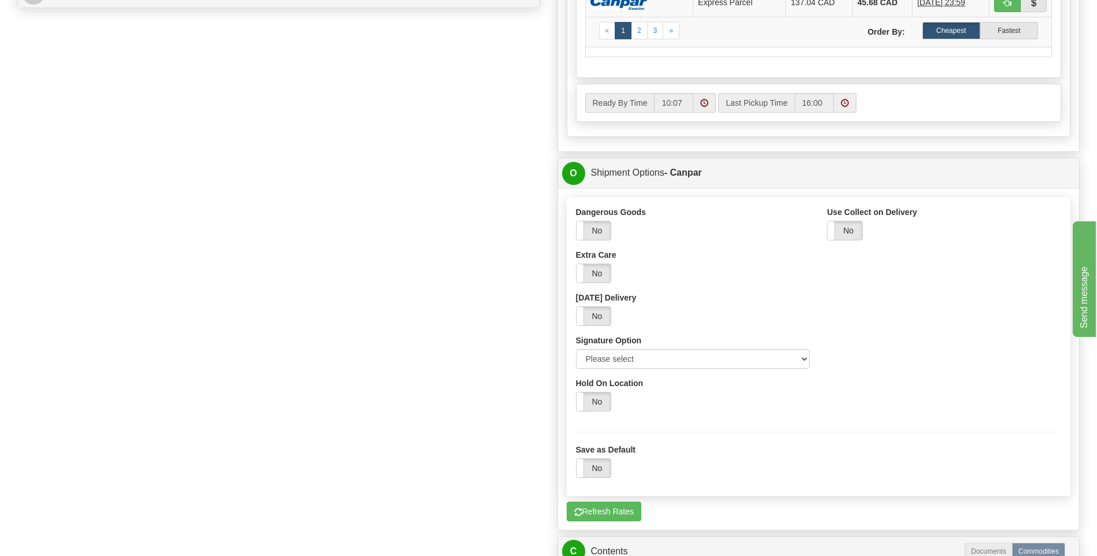
drag, startPoint x: 620, startPoint y: 372, endPoint x: 623, endPoint y: 365, distance: 8.1
click at [619, 372] on div "Dangerous Goods Yes No Extra Care Yes No Saturday Delivery Yes No Signature Opt…" at bounding box center [692, 291] width 251 height 171
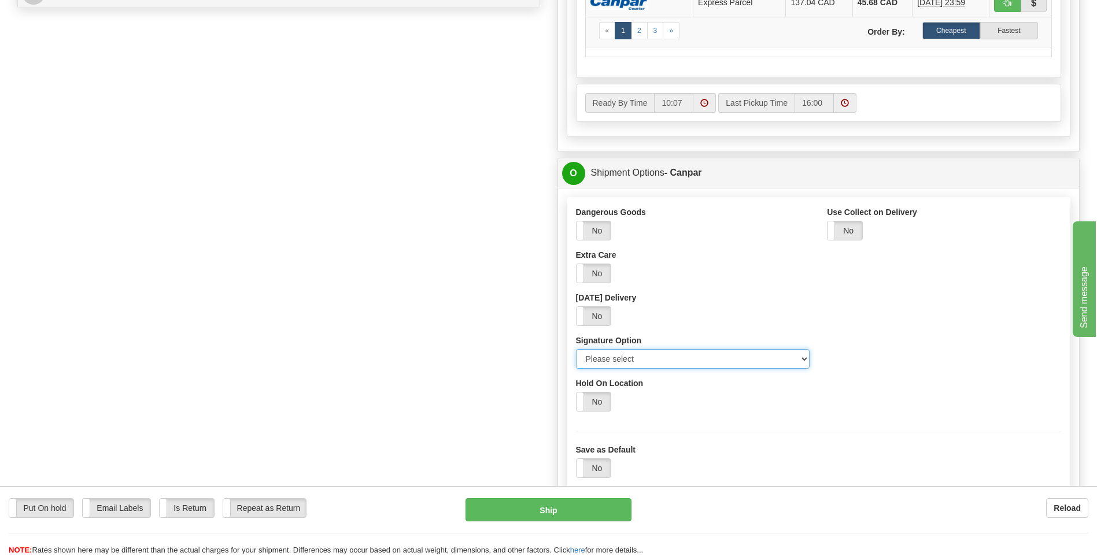
click at [624, 361] on select "Please select No Signature Required Signature Required Adult Signature" at bounding box center [693, 359] width 234 height 20
select select "2"
click at [576, 349] on select "Please select No Signature Required Signature Required Adult Signature" at bounding box center [693, 359] width 234 height 20
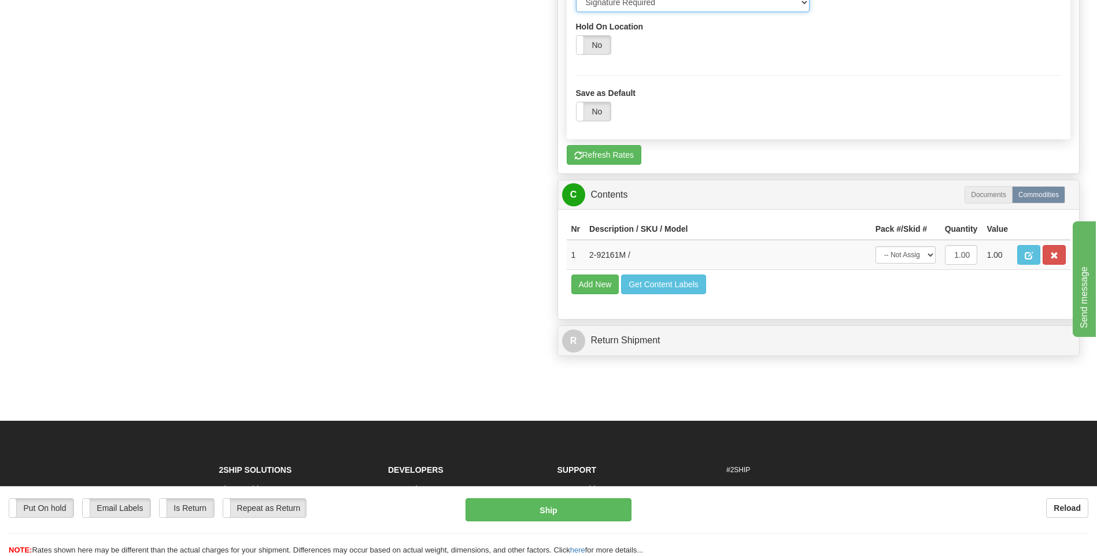
scroll to position [1039, 0]
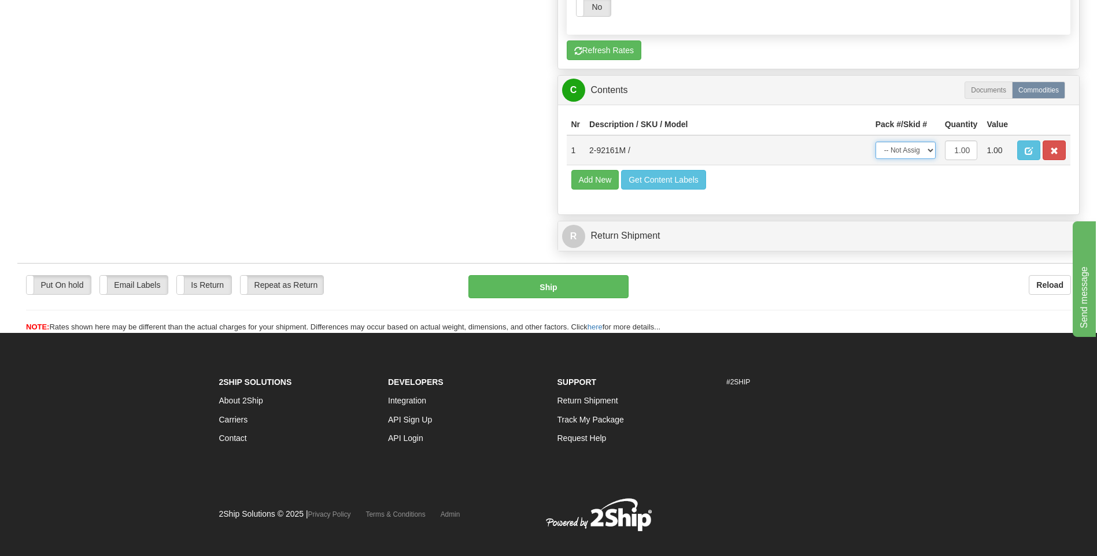
click at [912, 150] on select "-- Not Assigned -- Package 1" at bounding box center [905, 150] width 60 height 17
select select "0"
click at [875, 142] on select "-- Not Assigned -- Package 1" at bounding box center [905, 150] width 60 height 17
click at [565, 286] on button "Ship" at bounding box center [548, 286] width 160 height 23
type input "1"
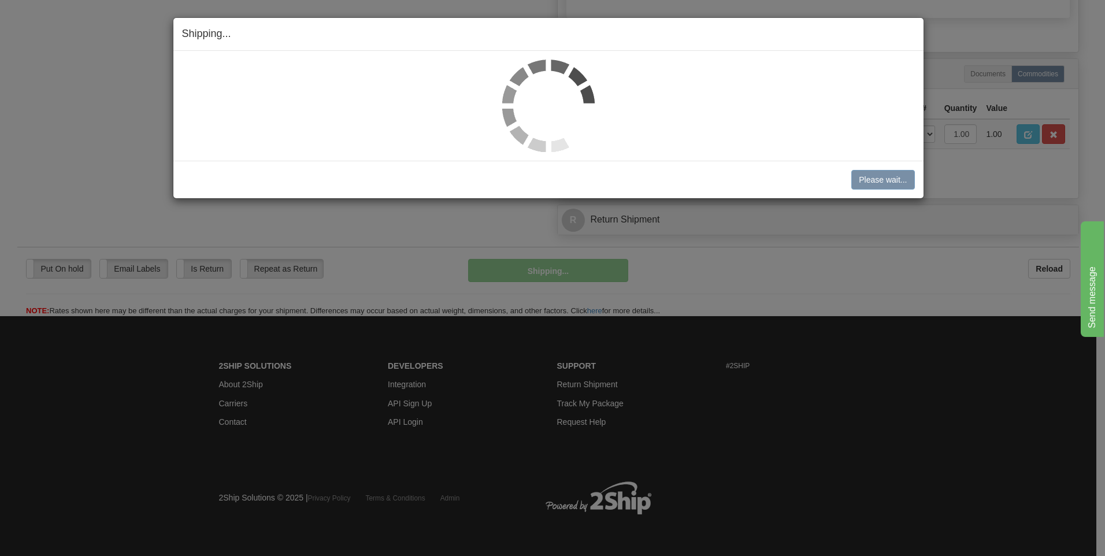
scroll to position [642, 0]
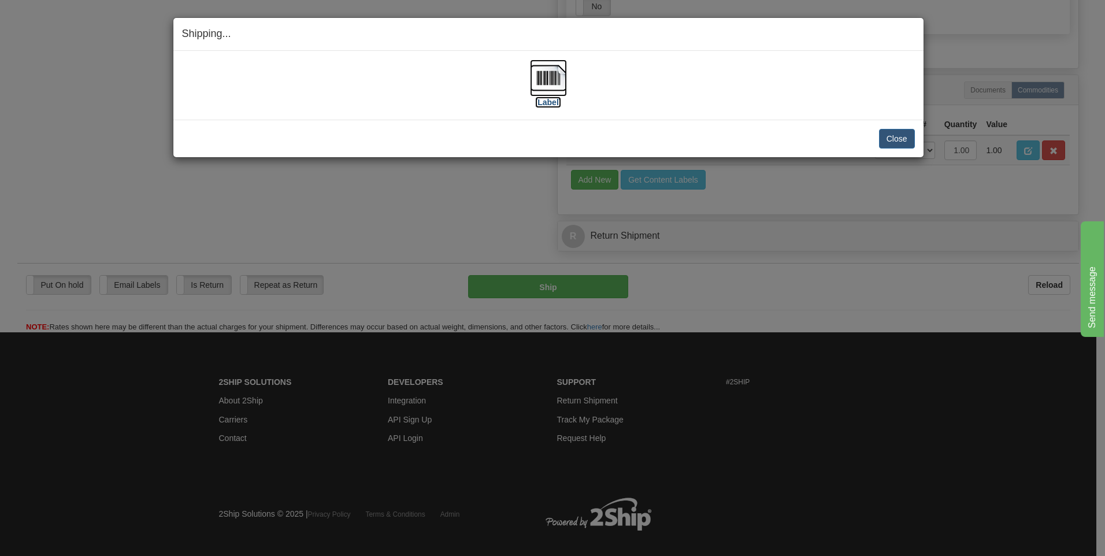
click at [551, 95] on img at bounding box center [548, 78] width 37 height 37
click at [903, 140] on button "Close" at bounding box center [897, 139] width 36 height 20
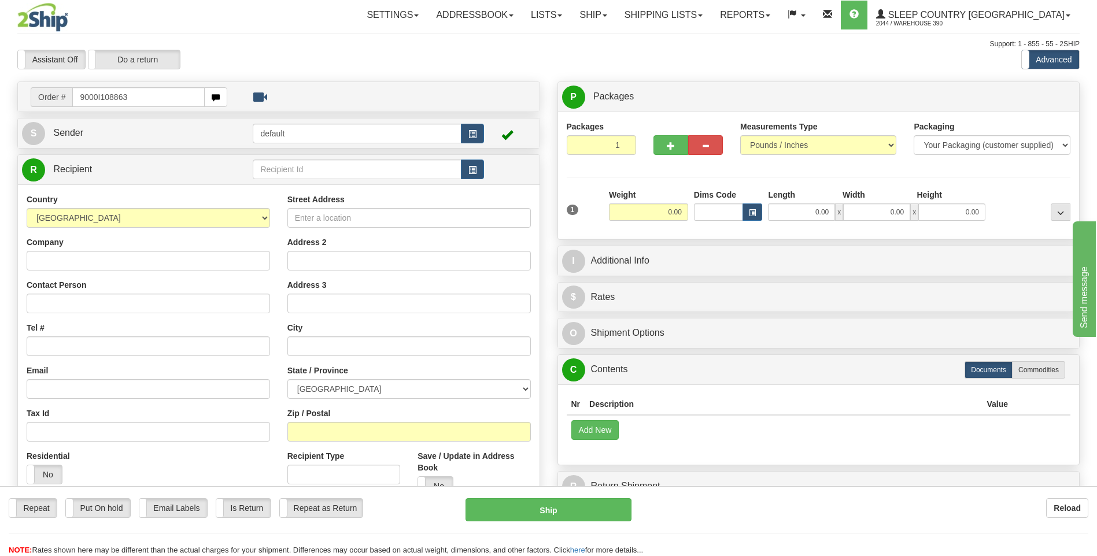
type input "9000I108863"
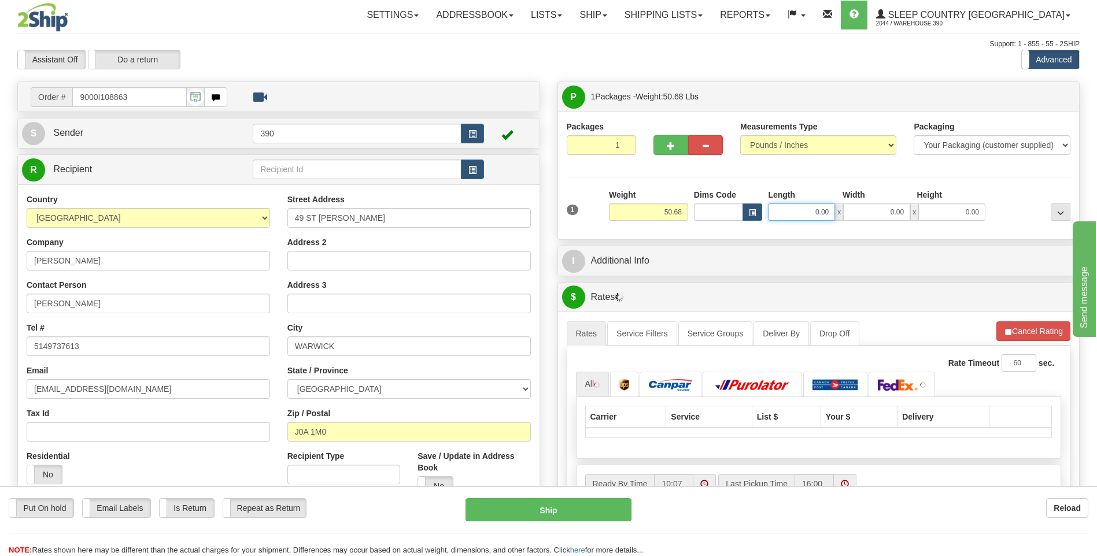
click at [795, 209] on input "0.00" at bounding box center [801, 211] width 67 height 17
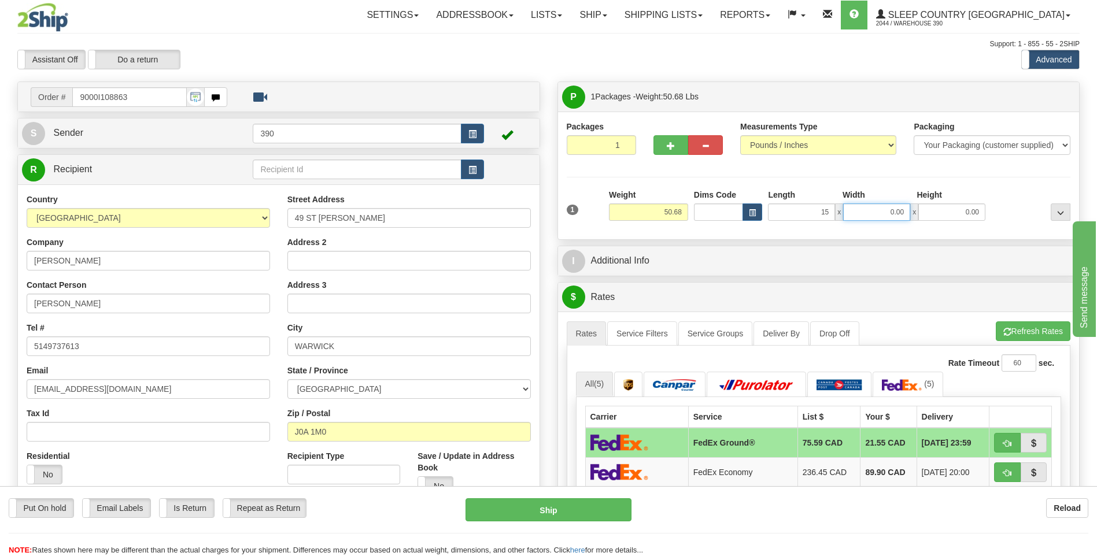
type input "15.00"
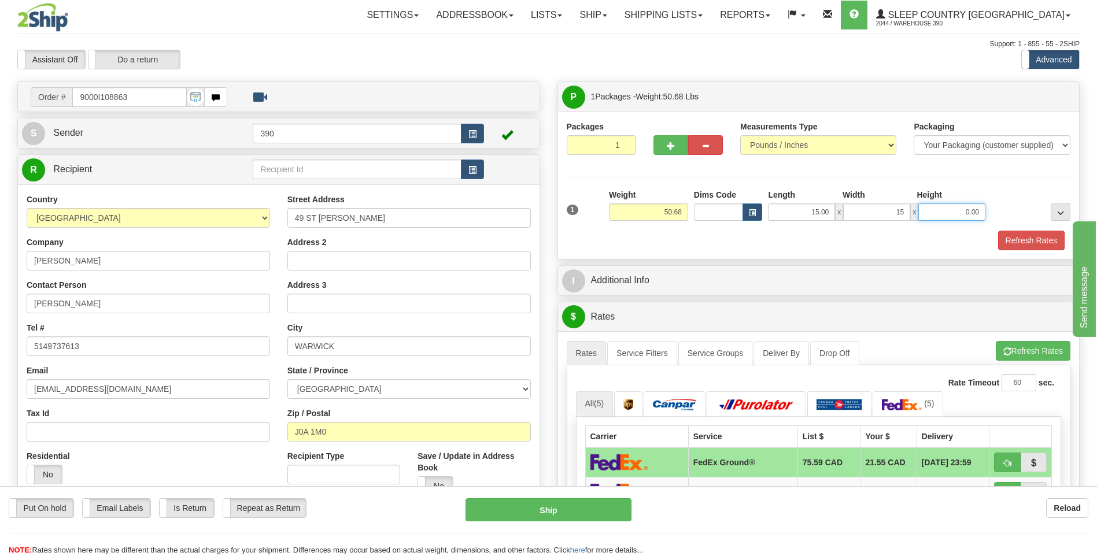
type input "15.00"
type input "40.00"
click at [1029, 349] on button "Refresh Rates" at bounding box center [1033, 351] width 75 height 20
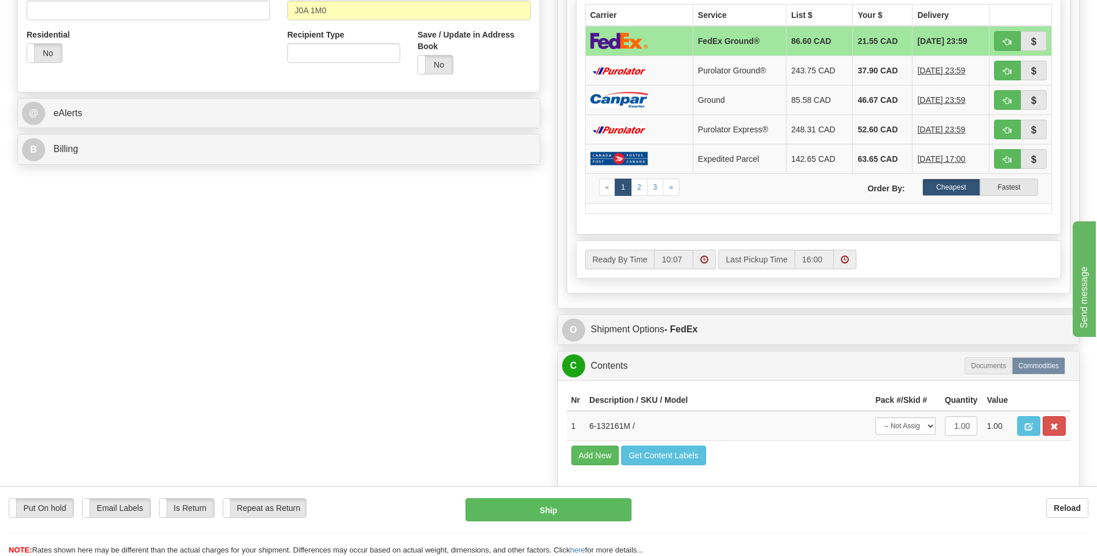
scroll to position [462, 0]
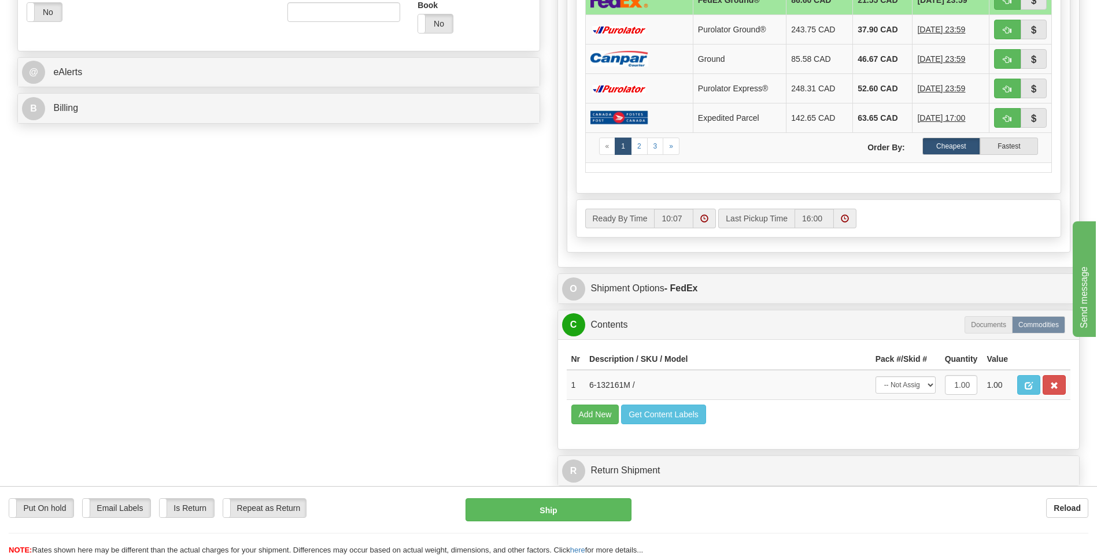
click at [839, 273] on div "O Shipment Options - FedEx Canada Post FedEx DHL Purolator Server [GEOGRAPHIC_D…" at bounding box center [818, 288] width 523 height 31
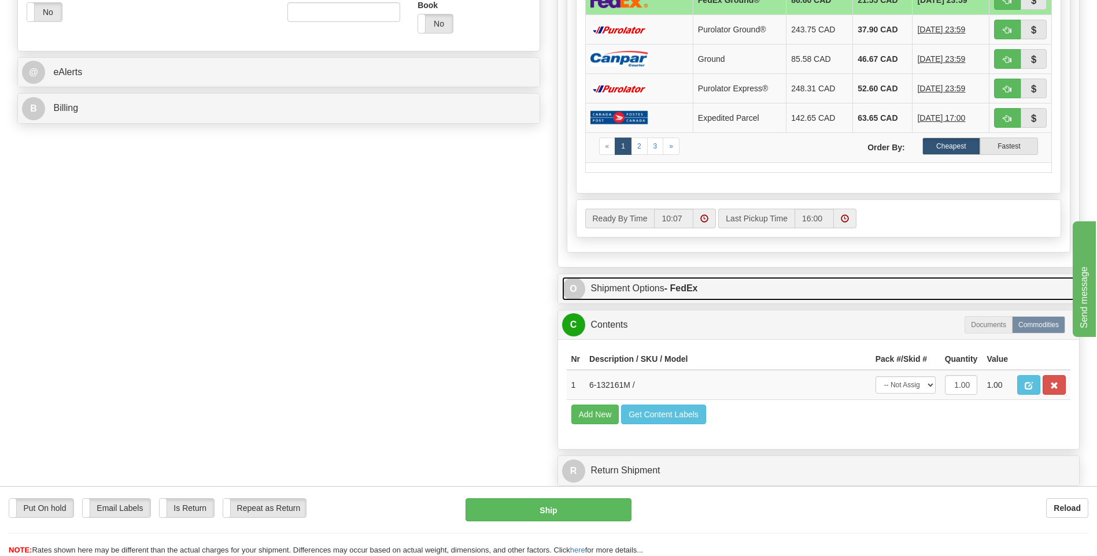
click at [839, 277] on link "O Shipment Options - FedEx" at bounding box center [818, 289] width 513 height 24
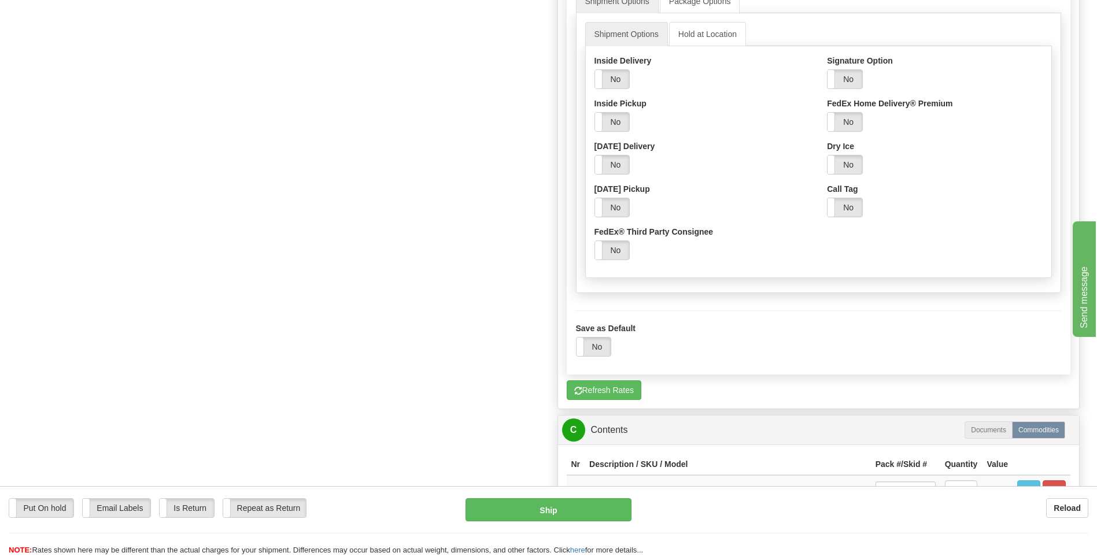
scroll to position [809, 0]
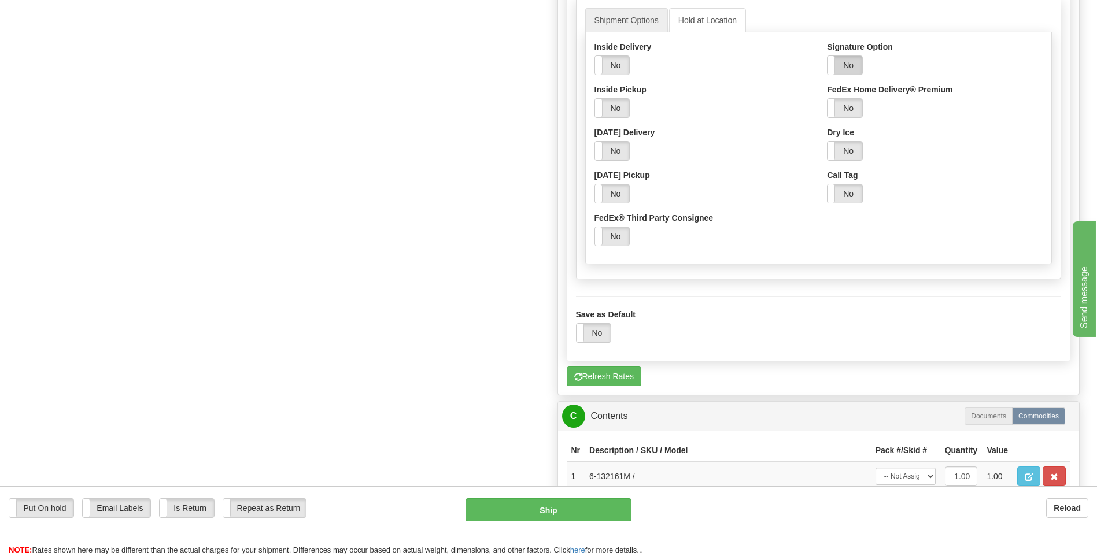
click at [847, 64] on label "No" at bounding box center [844, 65] width 35 height 18
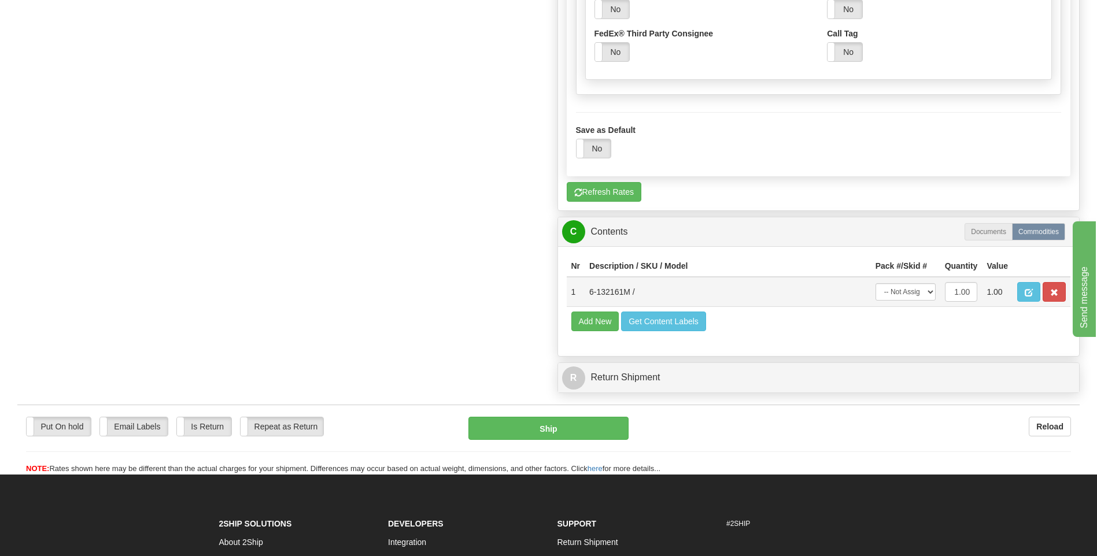
scroll to position [1041, 0]
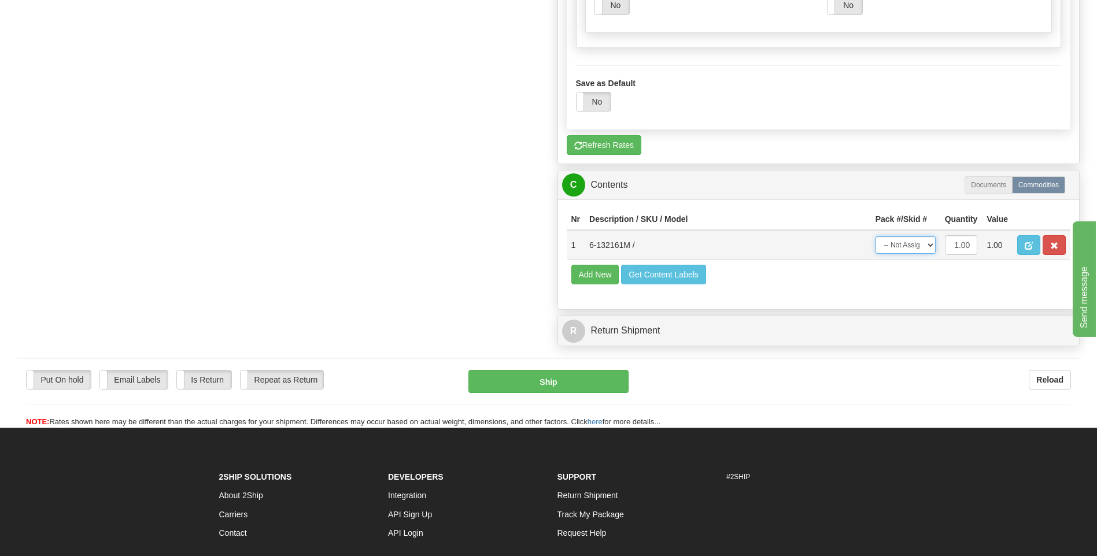
click at [917, 241] on select "-- Not Assigned -- Package 1" at bounding box center [905, 244] width 60 height 17
select select "0"
click at [875, 236] on select "-- Not Assigned -- Package 1" at bounding box center [905, 244] width 60 height 17
click at [599, 380] on button "Ship" at bounding box center [548, 381] width 160 height 23
type input "92"
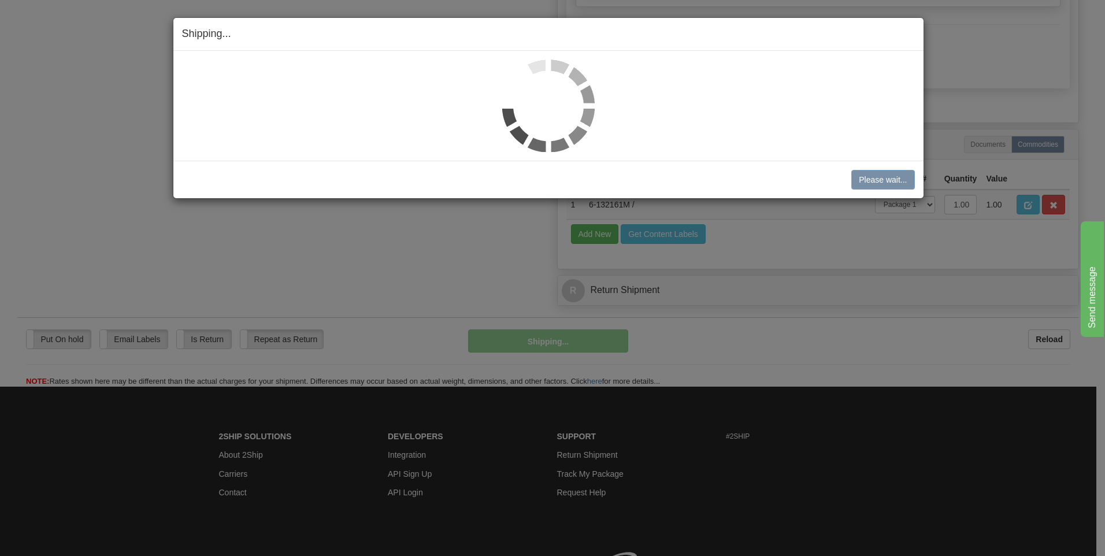
scroll to position [643, 0]
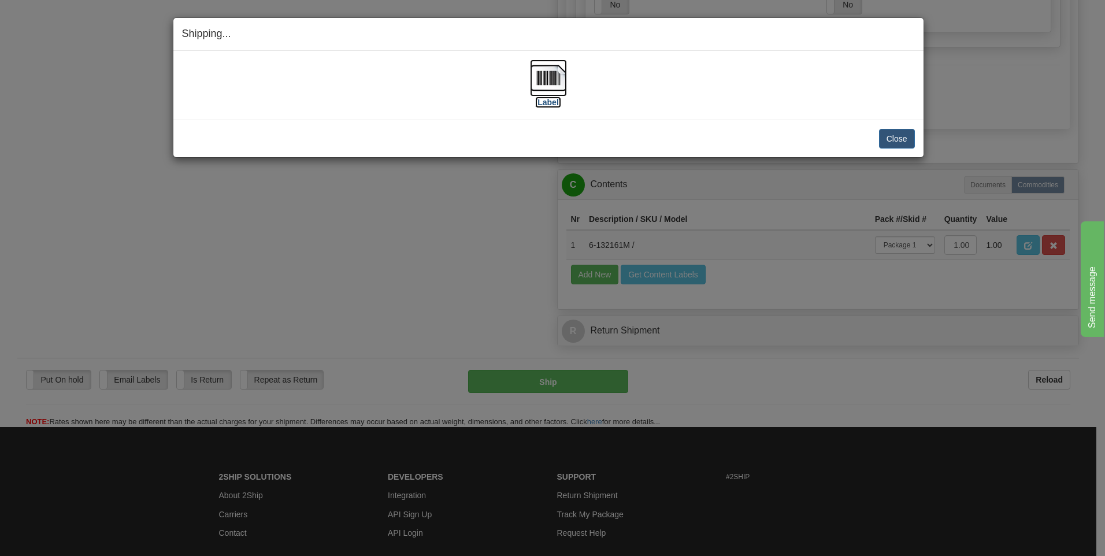
click at [542, 87] on img at bounding box center [548, 78] width 37 height 37
click at [897, 136] on button "Close" at bounding box center [897, 139] width 36 height 20
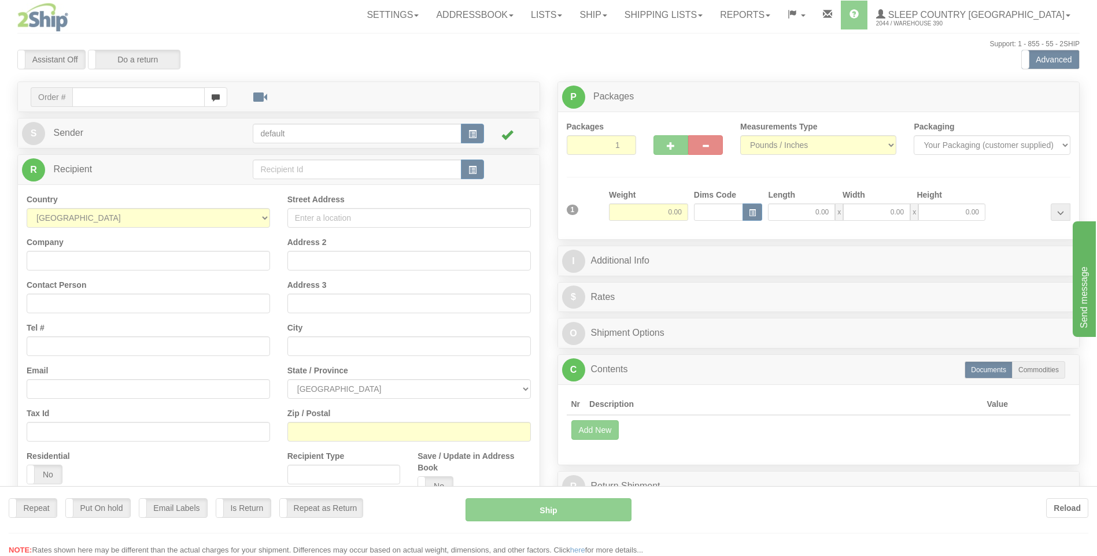
click at [135, 94] on div at bounding box center [548, 278] width 1097 height 556
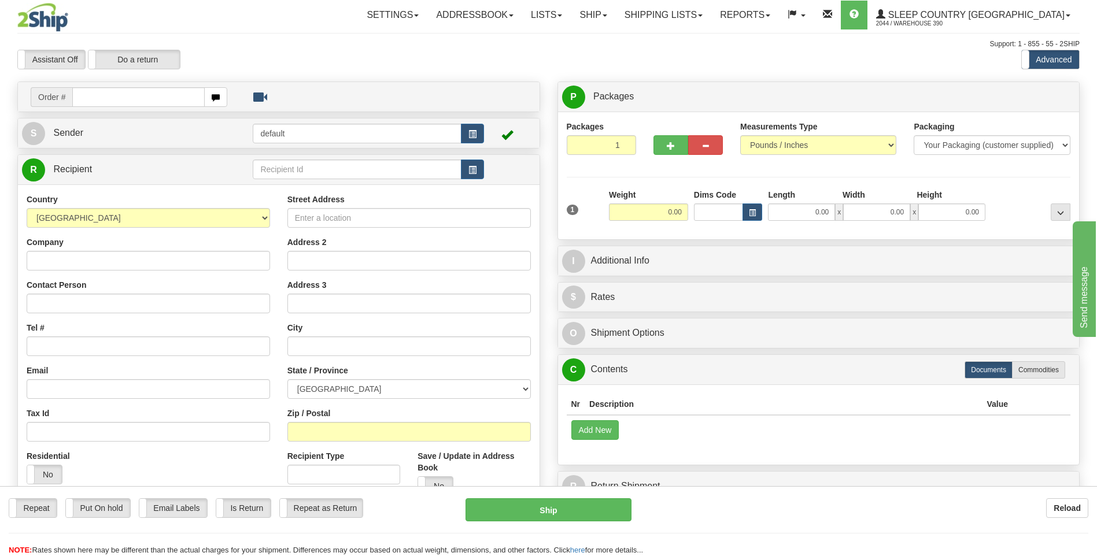
click at [120, 79] on div "Toggle navigation Settings Shipping Preferences Fields Preferences New" at bounding box center [548, 325] width 1097 height 651
click at [115, 109] on td "Order #" at bounding box center [278, 97] width 513 height 24
click at [117, 100] on input "text" at bounding box center [138, 97] width 132 height 20
click at [116, 99] on input "text" at bounding box center [138, 97] width 132 height 20
type input "9002I109463"
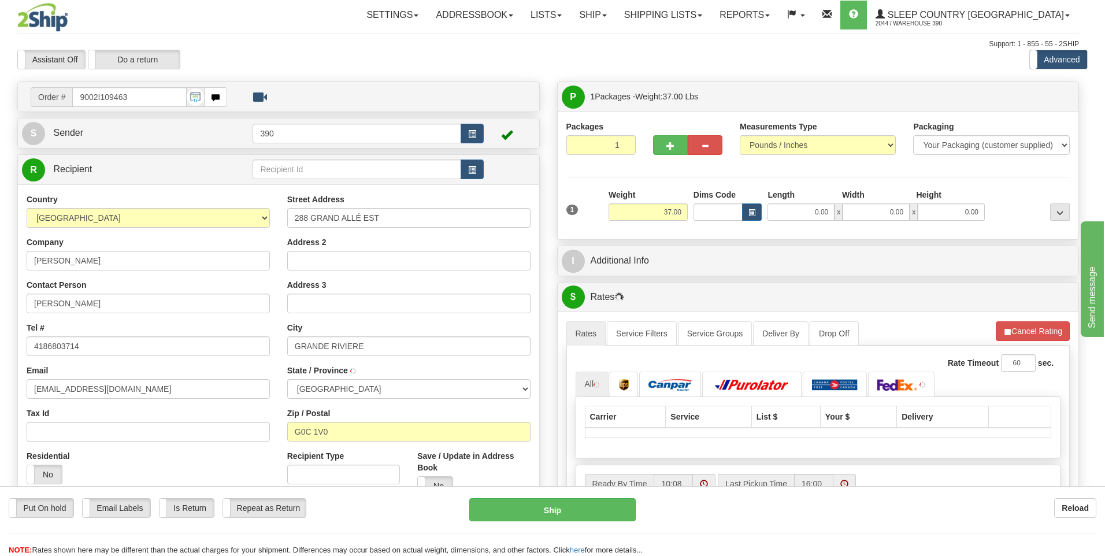
type input "GRANDE-RIVIERE"
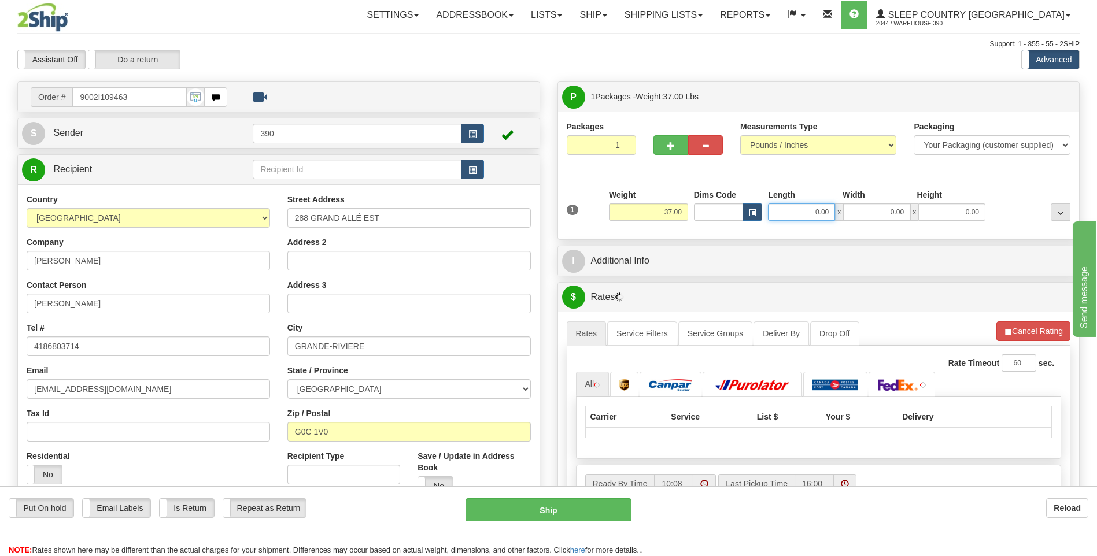
click at [786, 209] on input "0.00" at bounding box center [801, 211] width 67 height 17
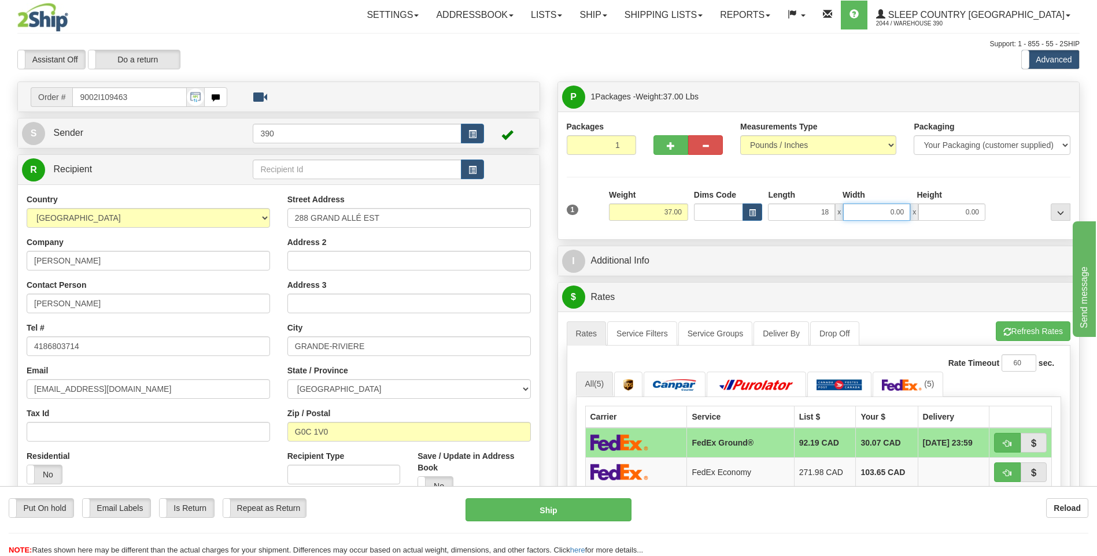
type input "18.00"
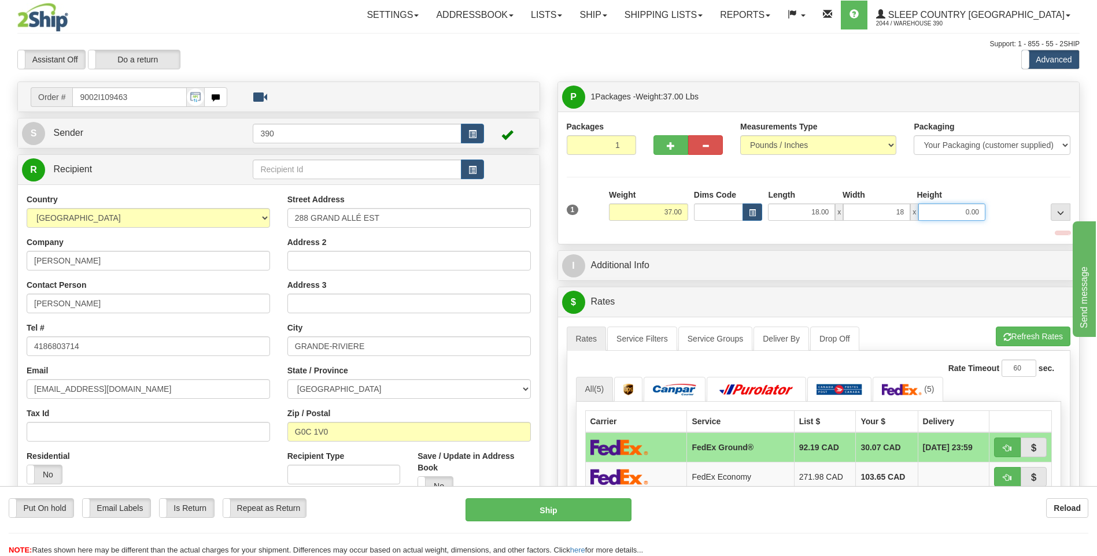
type input "18.00"
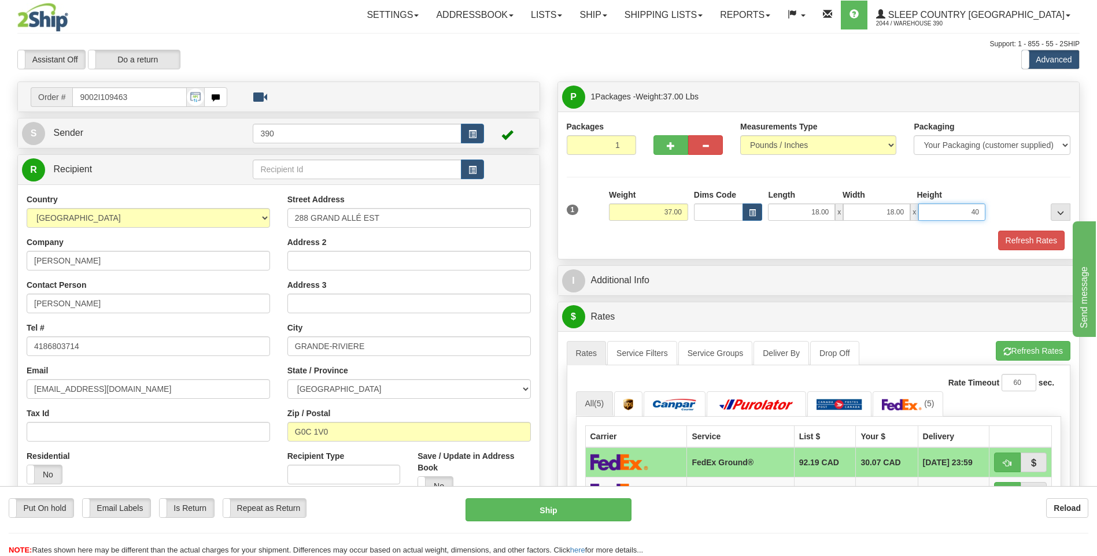
type input "40.00"
click at [1011, 346] on button "Refresh Rates" at bounding box center [1033, 351] width 75 height 20
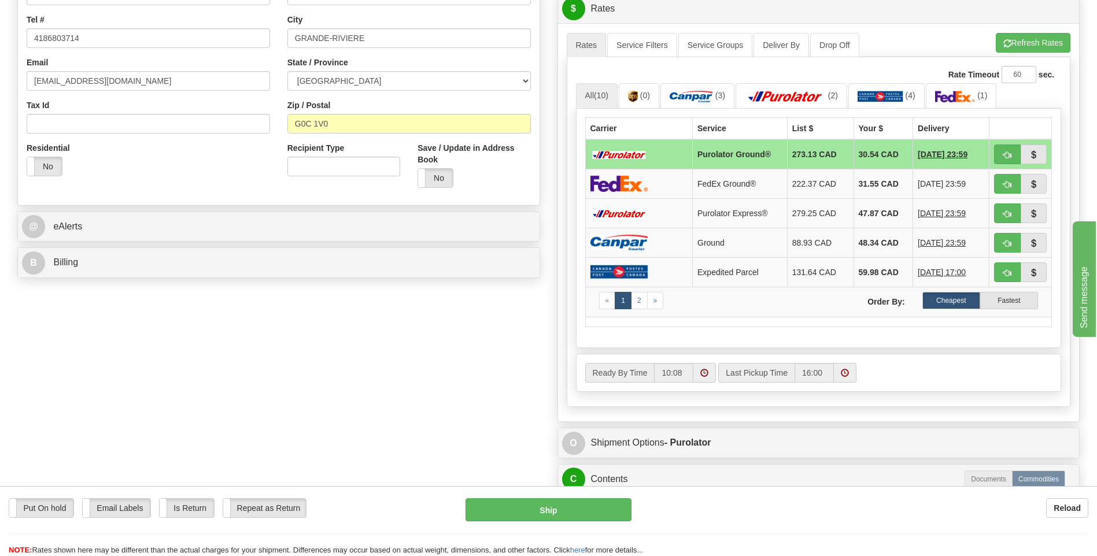
scroll to position [347, 0]
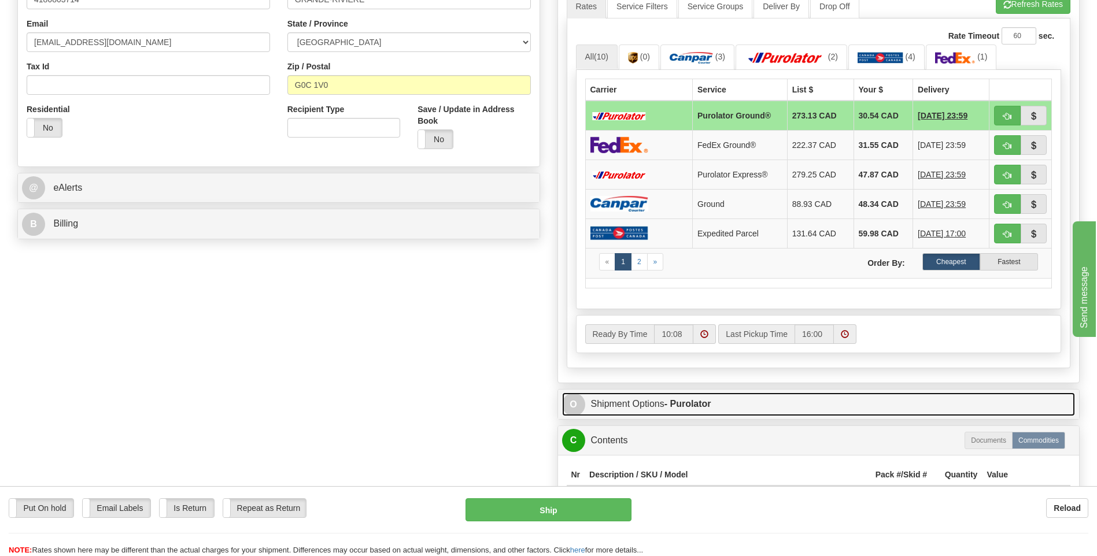
click at [748, 398] on link "O Shipment Options - Purolator" at bounding box center [818, 405] width 513 height 24
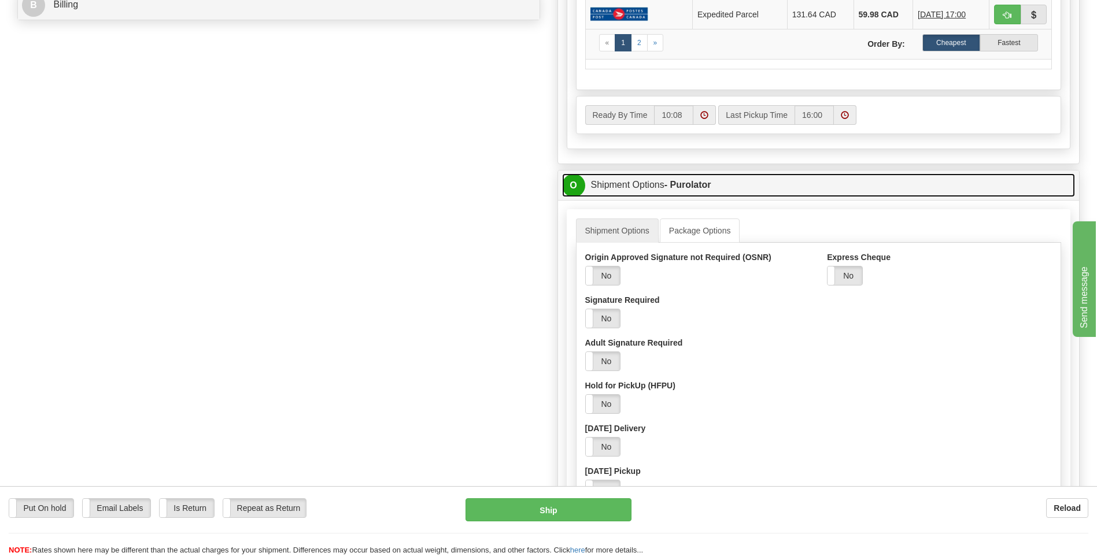
scroll to position [809, 0]
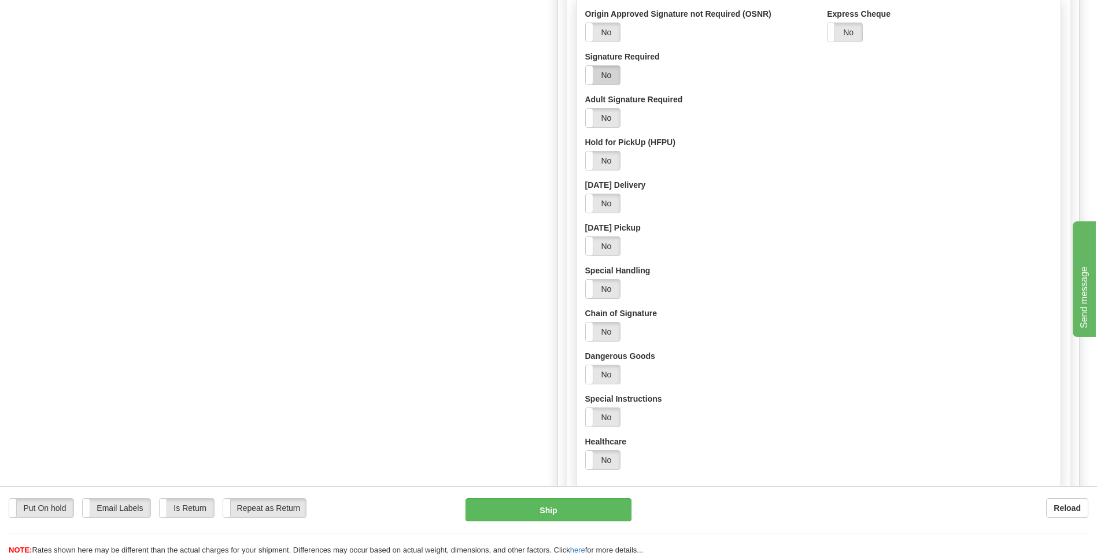
click at [606, 66] on label "No" at bounding box center [603, 75] width 35 height 18
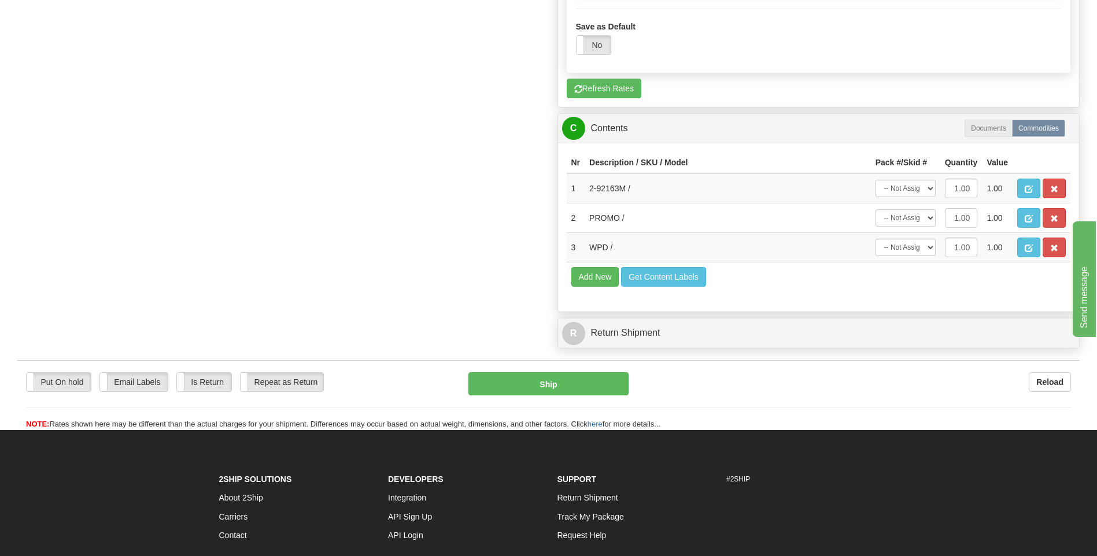
scroll to position [1387, 0]
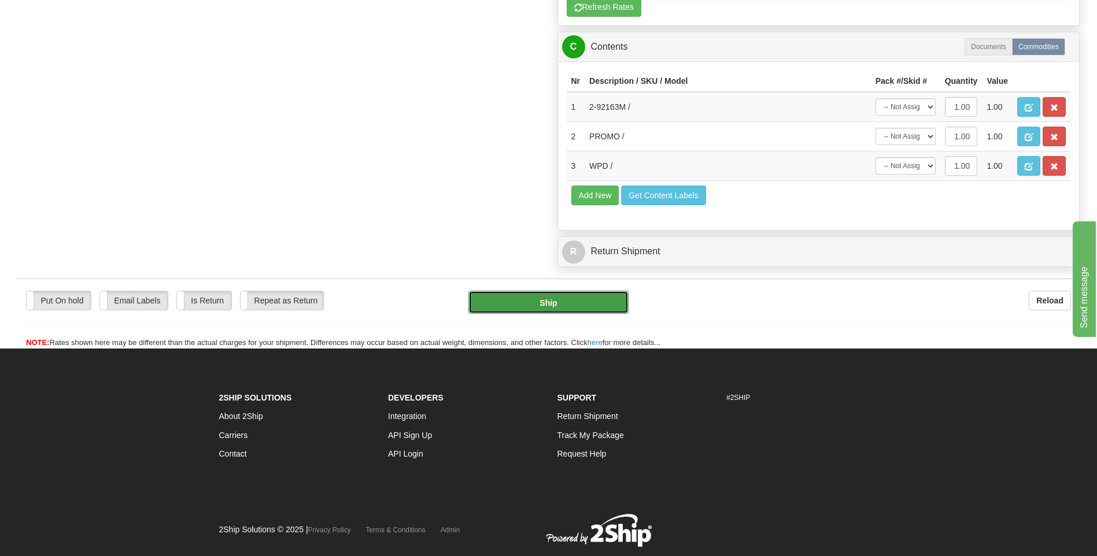
click at [582, 301] on button "Ship" at bounding box center [548, 302] width 160 height 23
type input "260"
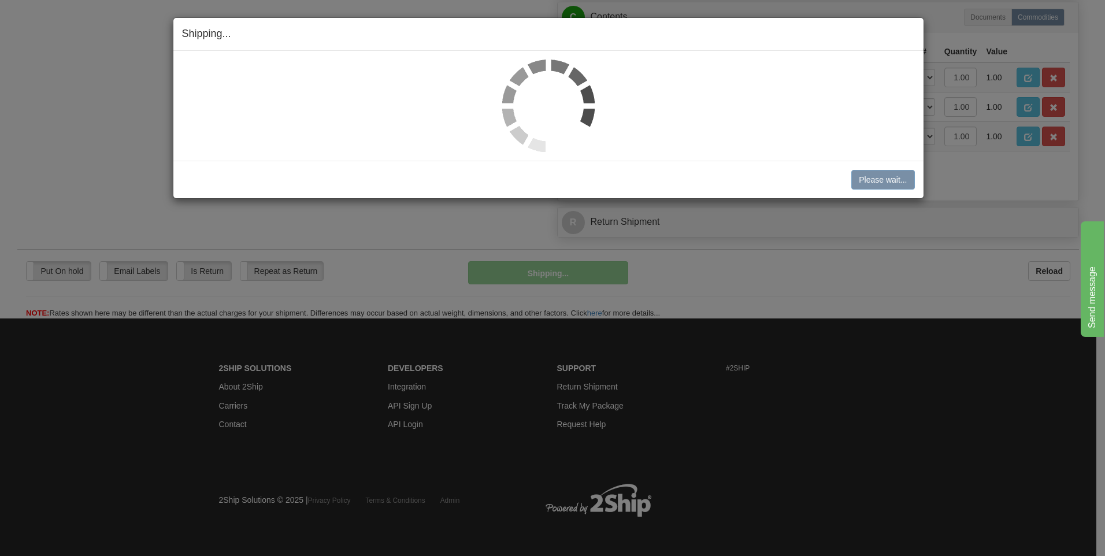
scroll to position [990, 0]
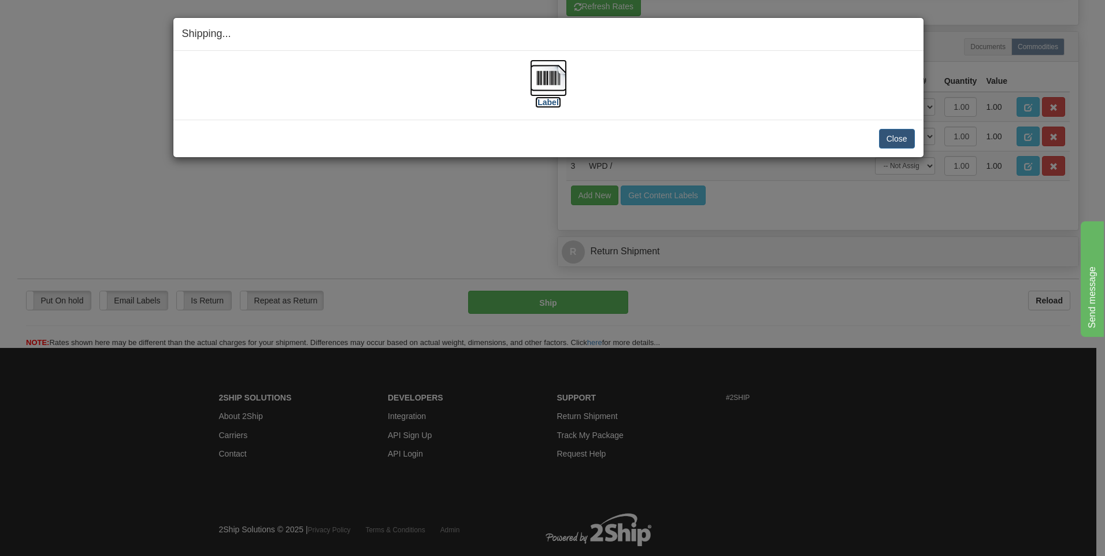
click at [556, 93] on img at bounding box center [548, 78] width 37 height 37
click at [913, 139] on div "Close Cancel Cancel Shipment and Quit Pickup Quit Pickup ONLY" at bounding box center [548, 139] width 750 height 38
click at [910, 138] on button "Close" at bounding box center [897, 139] width 36 height 20
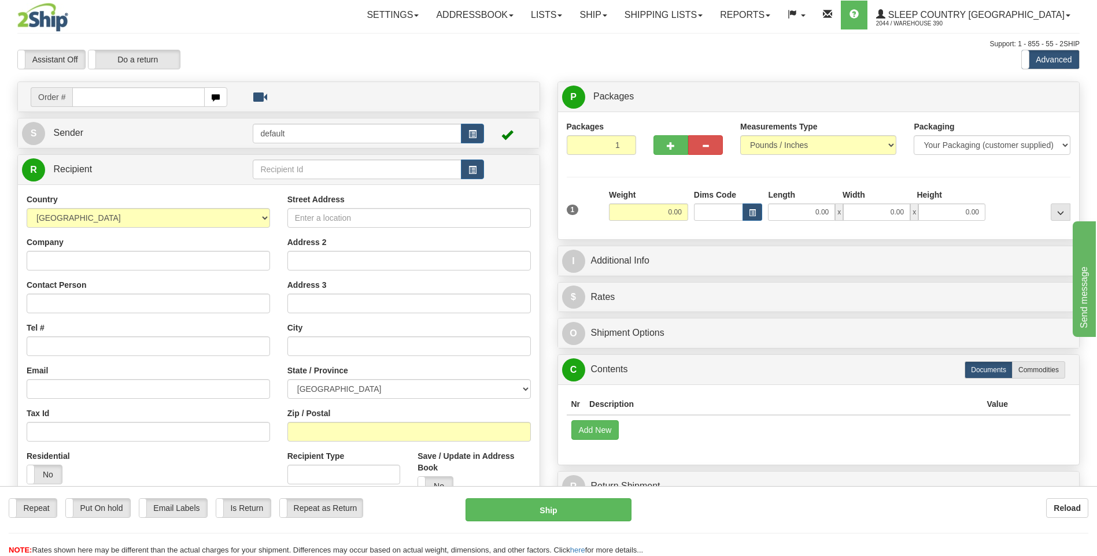
click at [109, 98] on input "text" at bounding box center [138, 97] width 132 height 20
type input "9002I109498"
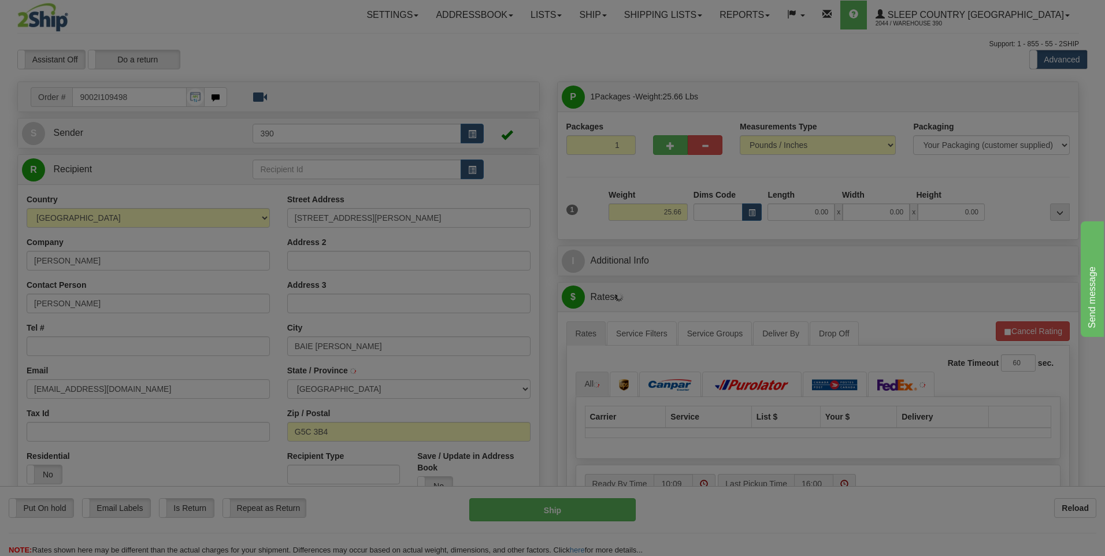
type input "BAIE-COMEAU"
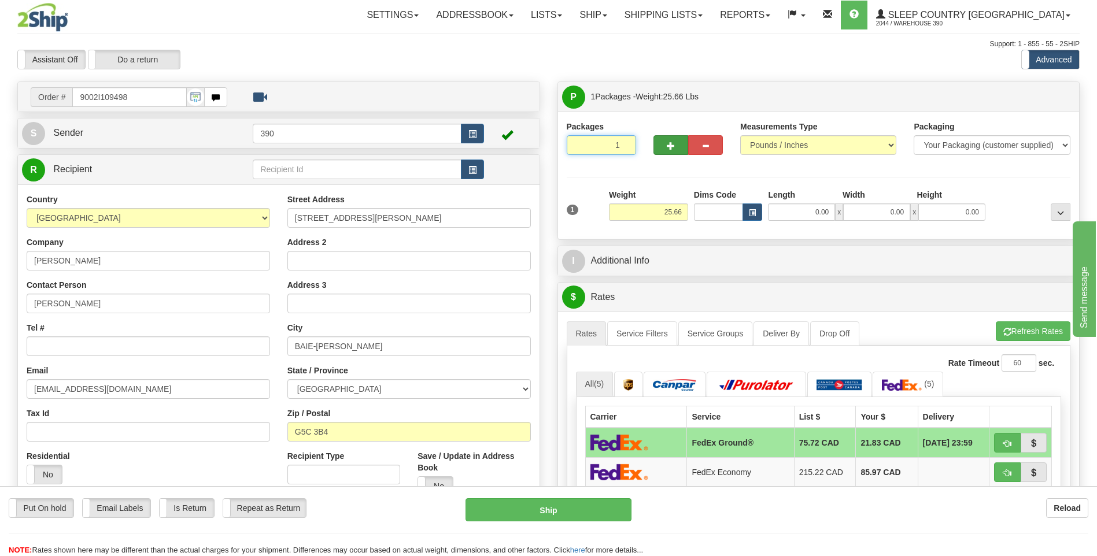
drag, startPoint x: 596, startPoint y: 147, endPoint x: 662, endPoint y: 150, distance: 66.0
click at [641, 149] on div "Packages 1 1" at bounding box center [601, 142] width 87 height 43
type input "2"
radio input "true"
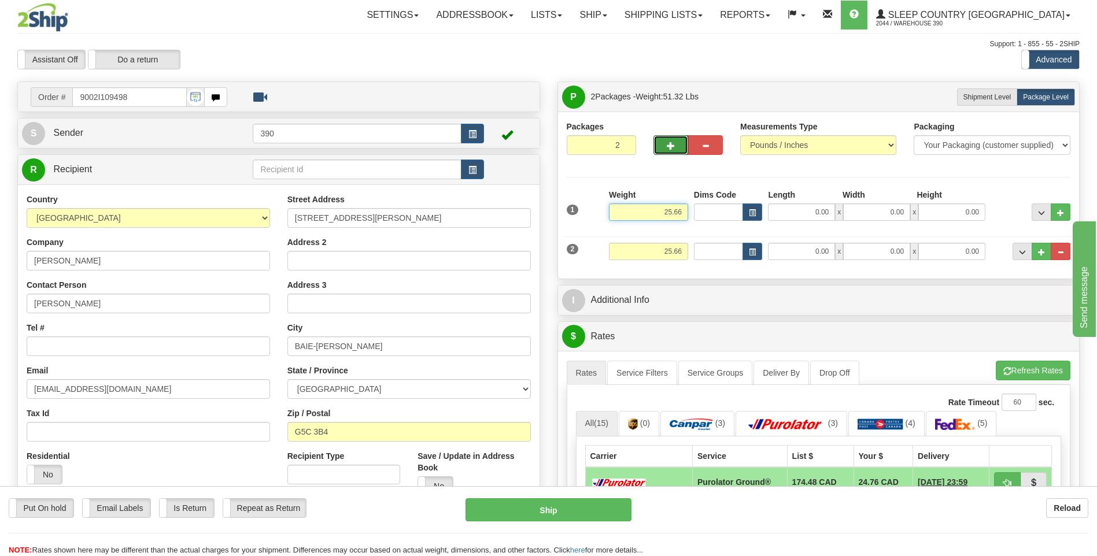
drag, startPoint x: 652, startPoint y: 214, endPoint x: 769, endPoint y: 200, distance: 118.2
click at [769, 200] on div "1 Weight 25.66 Dims Code x x" at bounding box center [819, 209] width 510 height 41
type input "85.00"
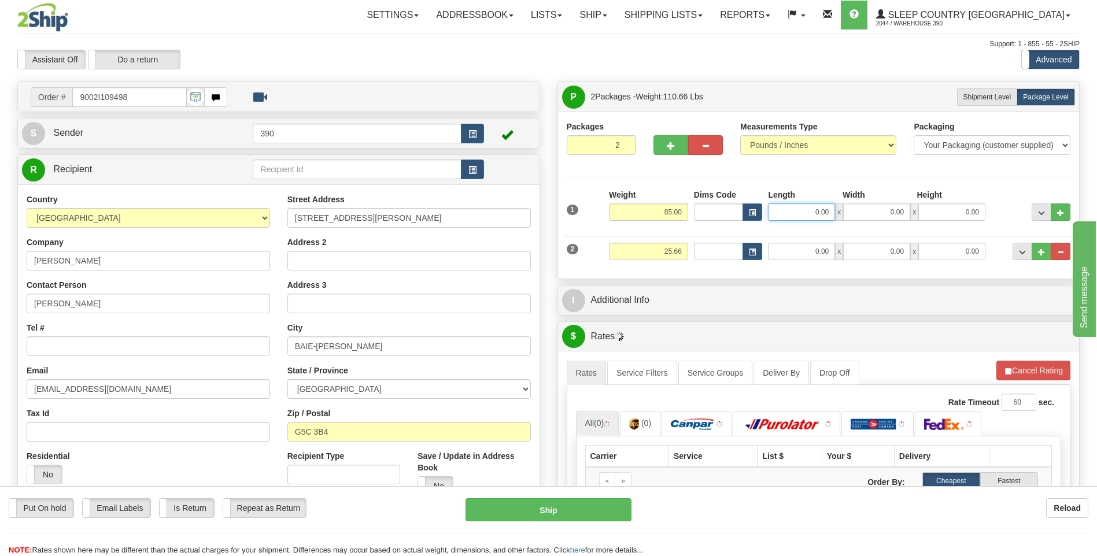
click at [795, 208] on input "0.00" at bounding box center [801, 211] width 67 height 17
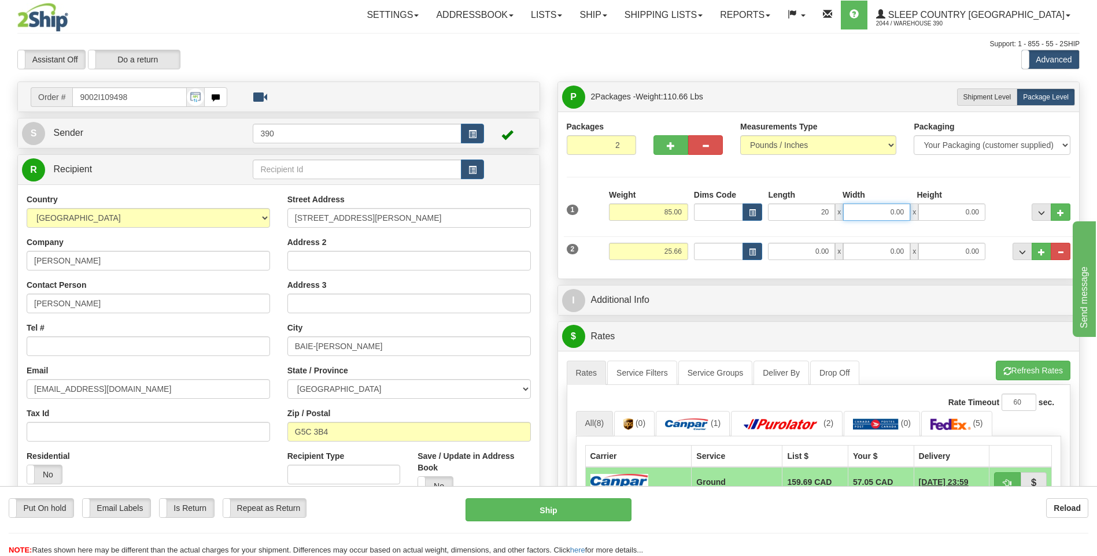
type input "20.00"
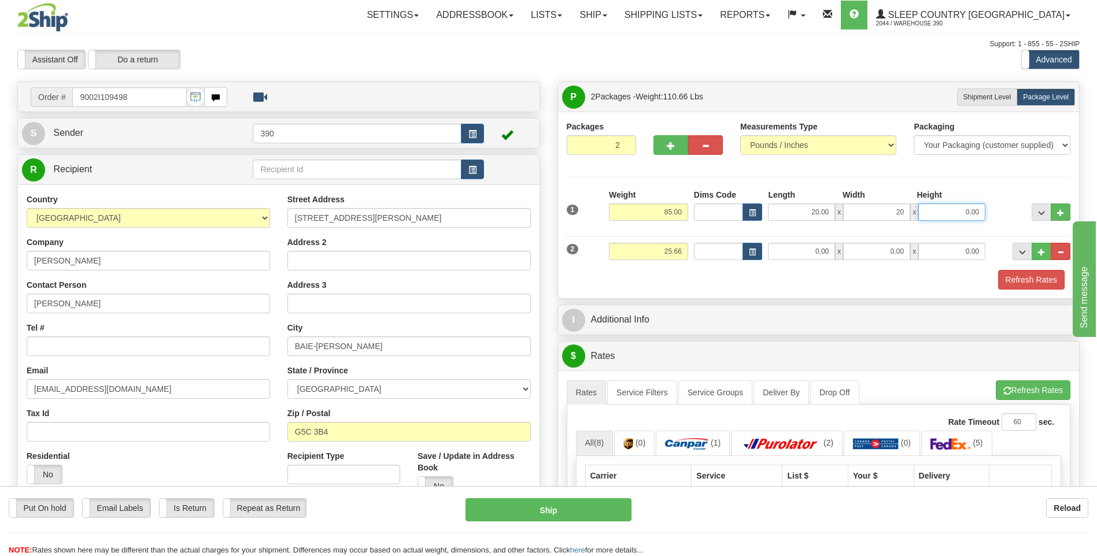
type input "20.00"
type input "40.00"
drag, startPoint x: 646, startPoint y: 252, endPoint x: 730, endPoint y: 240, distance: 85.2
click at [687, 248] on input "25.66" at bounding box center [648, 251] width 79 height 17
type input "10.00"
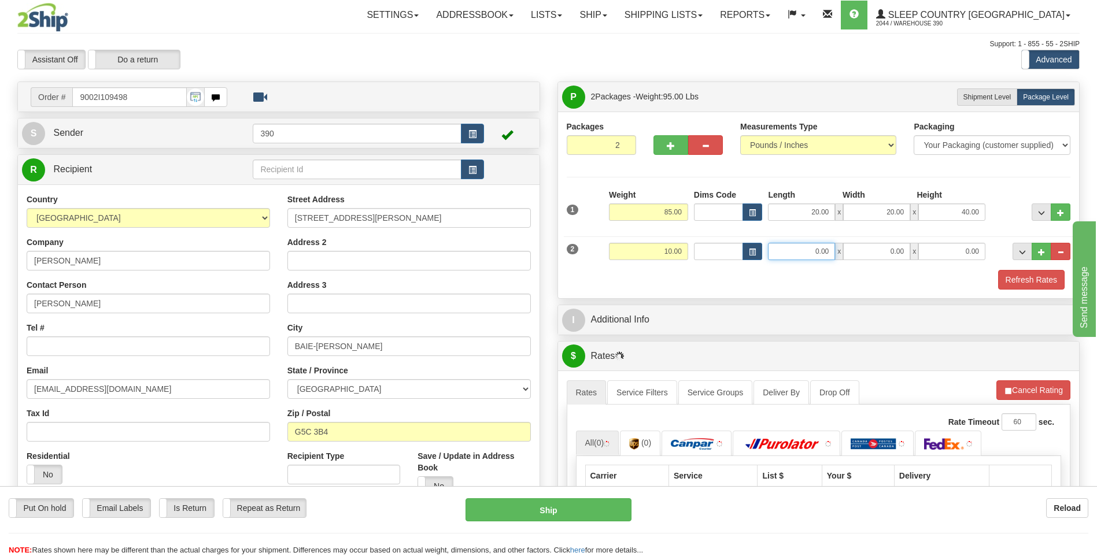
click at [786, 254] on input "0.00" at bounding box center [801, 251] width 67 height 17
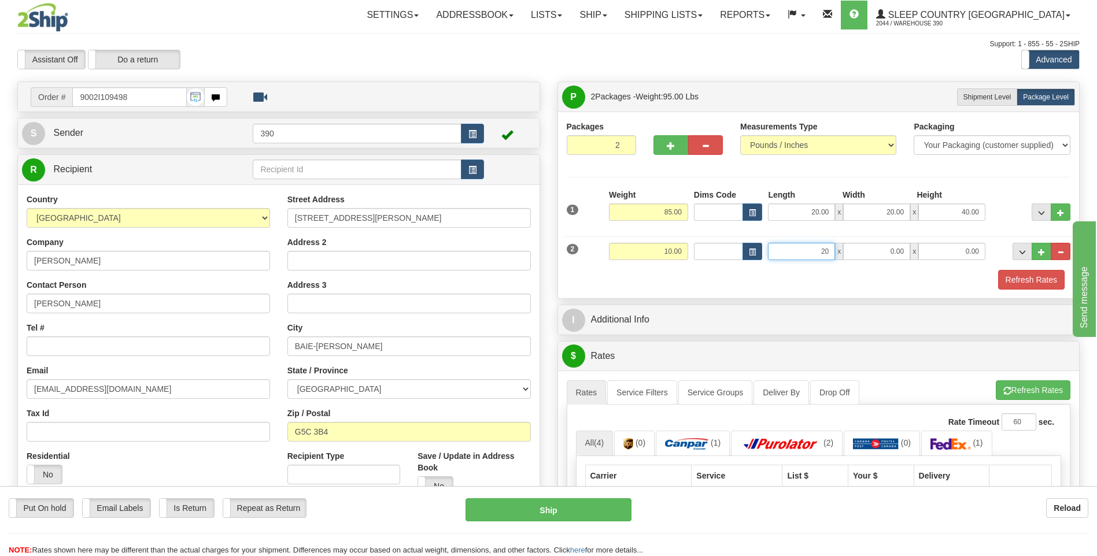
type input "20.00"
type input "18.00"
click at [1007, 388] on span "button" at bounding box center [1007, 391] width 8 height 8
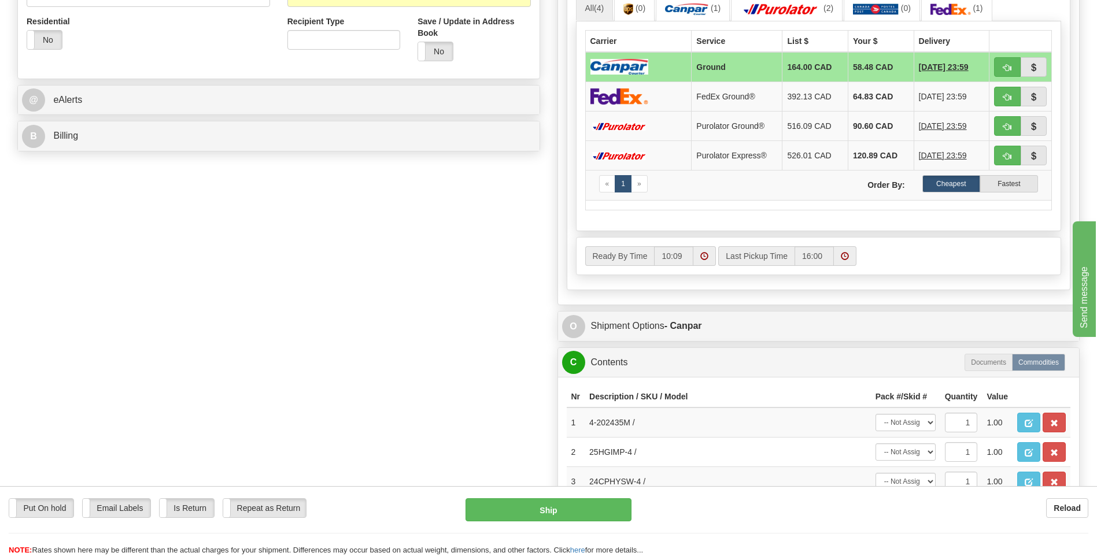
scroll to position [462, 0]
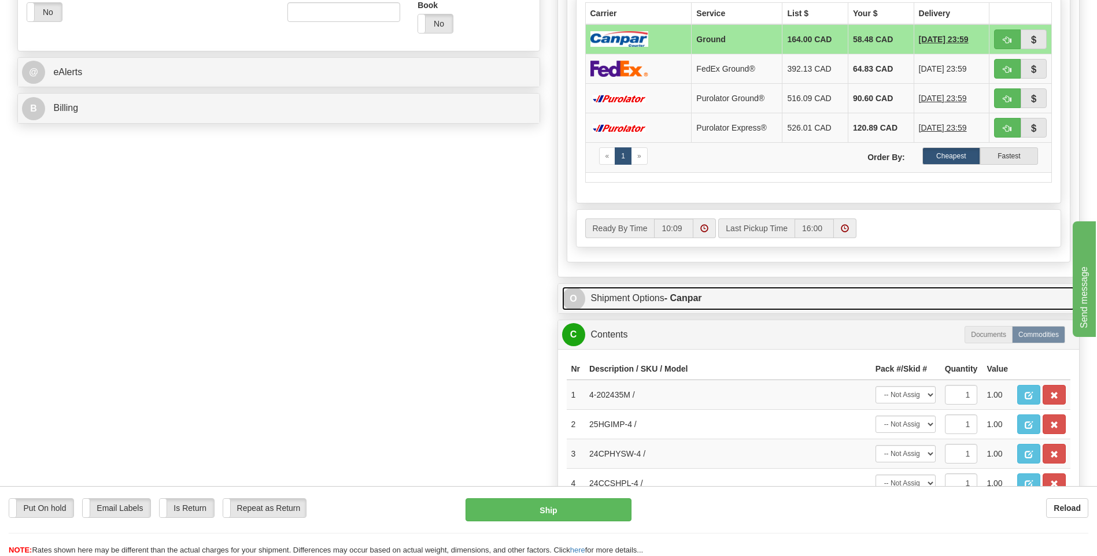
click at [744, 295] on link "O Shipment Options - Canpar" at bounding box center [818, 299] width 513 height 24
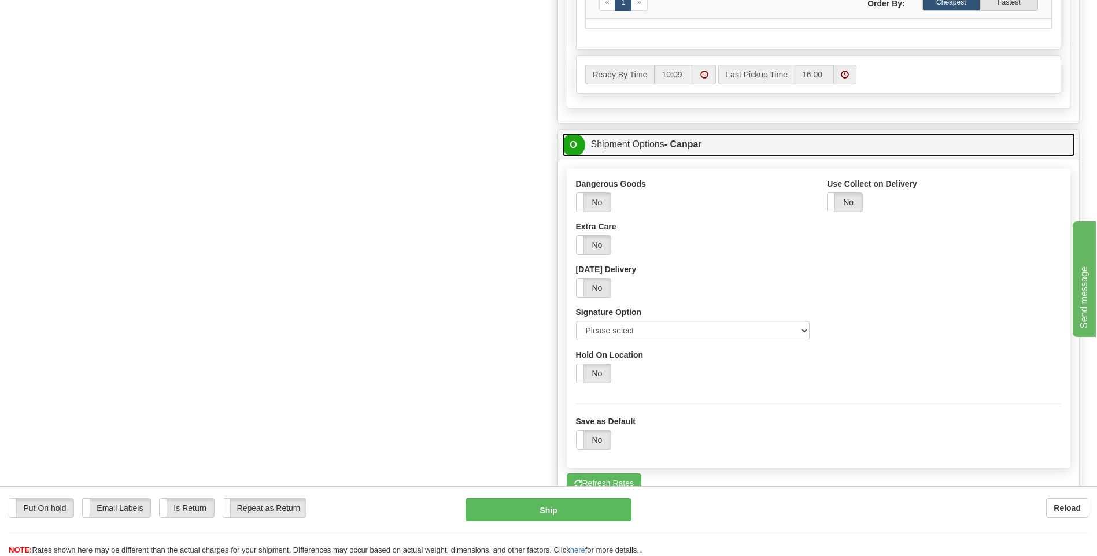
scroll to position [694, 0]
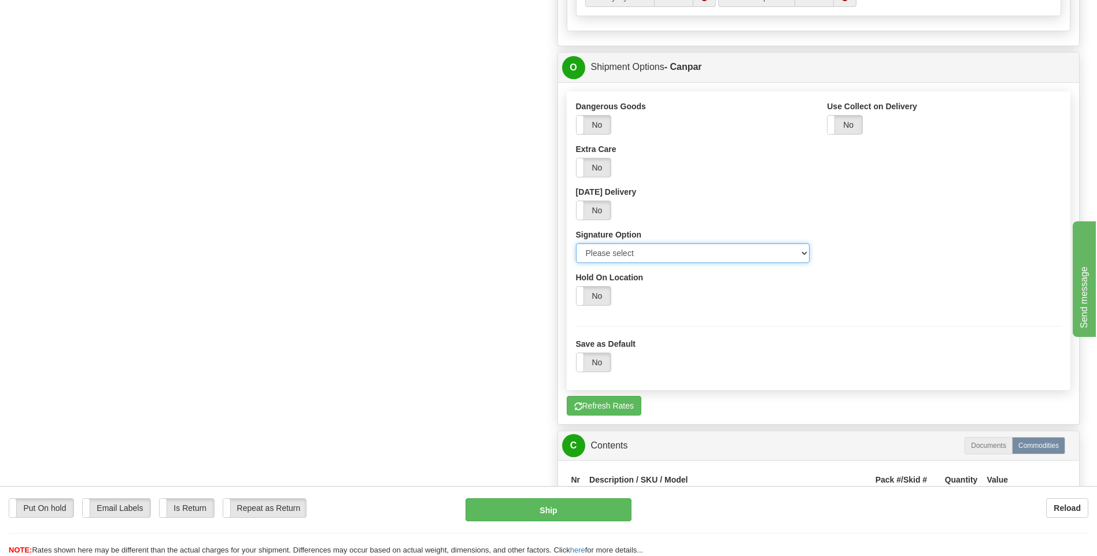
click at [646, 254] on select "Please select No Signature Required Signature Required Adult Signature" at bounding box center [693, 253] width 234 height 20
select select "2"
click at [576, 243] on select "Please select No Signature Required Signature Required Adult Signature" at bounding box center [693, 253] width 234 height 20
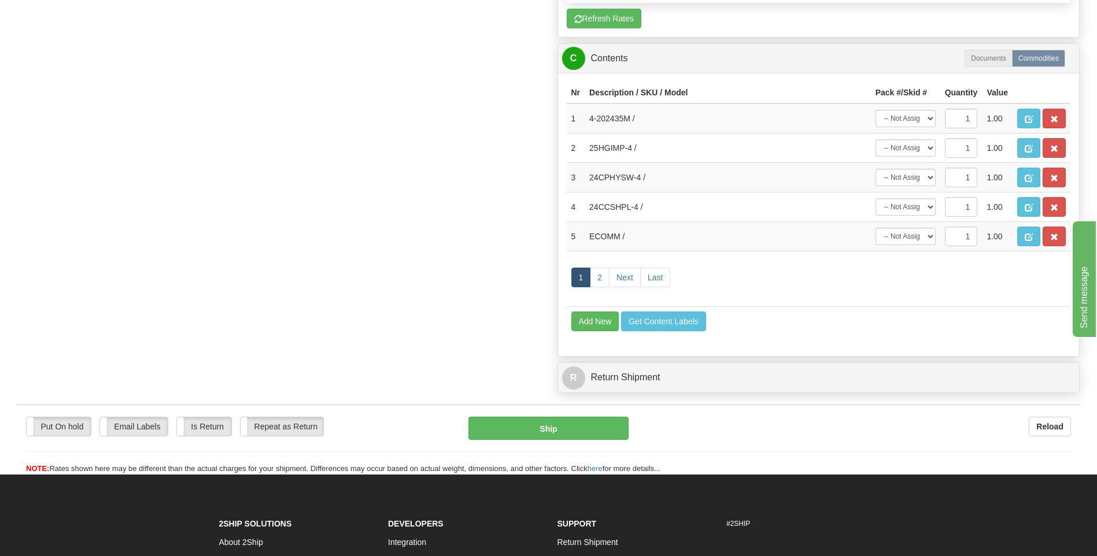
scroll to position [1041, 0]
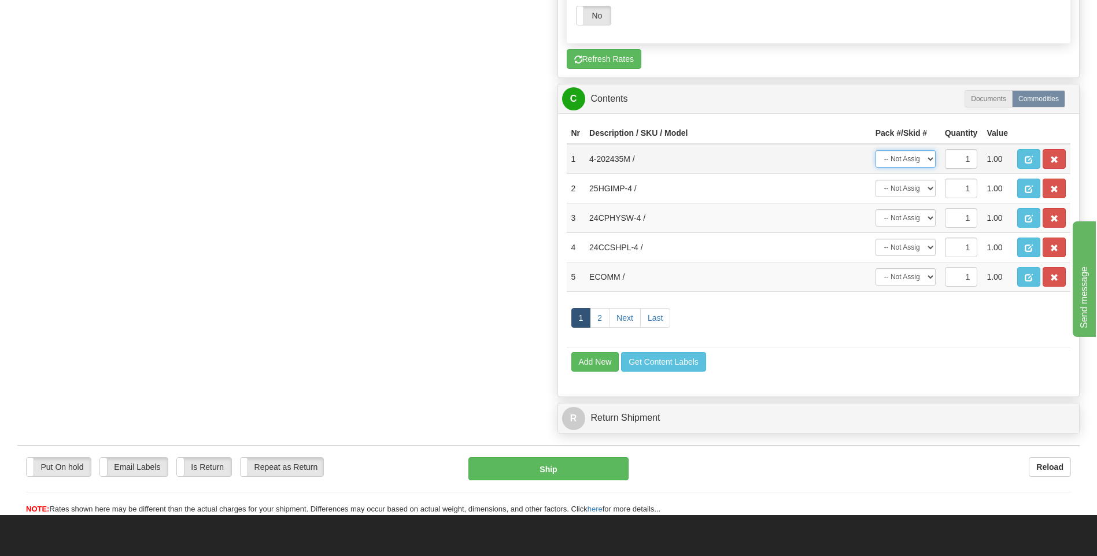
click at [906, 163] on select "-- Not Assigned -- Package 1 Package 2" at bounding box center [905, 158] width 60 height 17
select select "0"
click at [875, 150] on select "-- Not Assigned -- Package 1 Package 2" at bounding box center [905, 158] width 60 height 17
click at [906, 191] on select "-- Not Assigned -- Package 1 Package 2" at bounding box center [905, 188] width 60 height 17
select select "1"
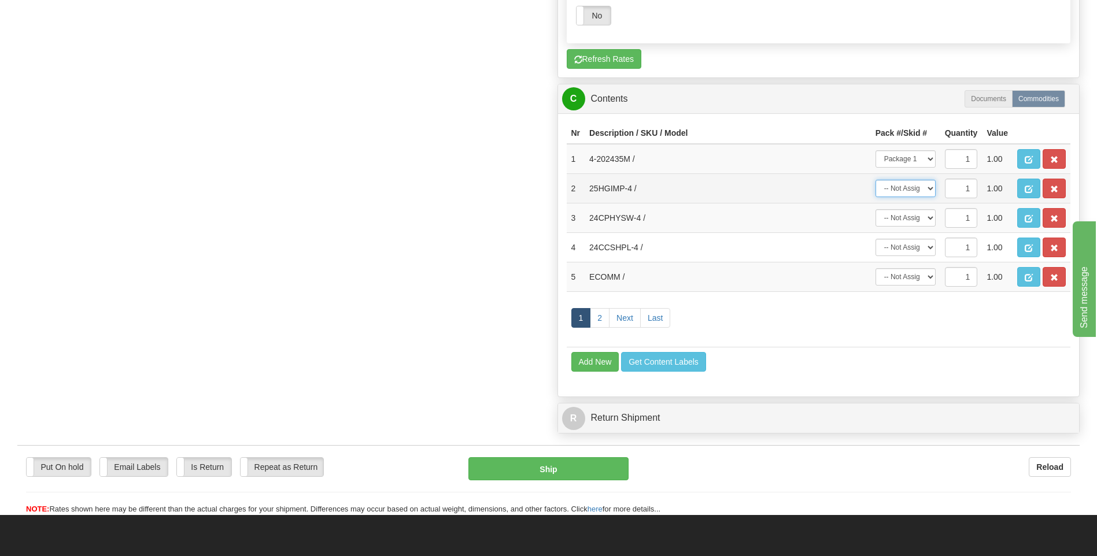
click at [875, 180] on select "-- Not Assigned -- Package 1 Package 2" at bounding box center [905, 188] width 60 height 17
click at [912, 221] on select "-- Not Assigned -- Package 1 Package 2" at bounding box center [905, 217] width 60 height 17
select select "1"
click at [875, 209] on select "-- Not Assigned -- Package 1 Package 2" at bounding box center [905, 217] width 60 height 17
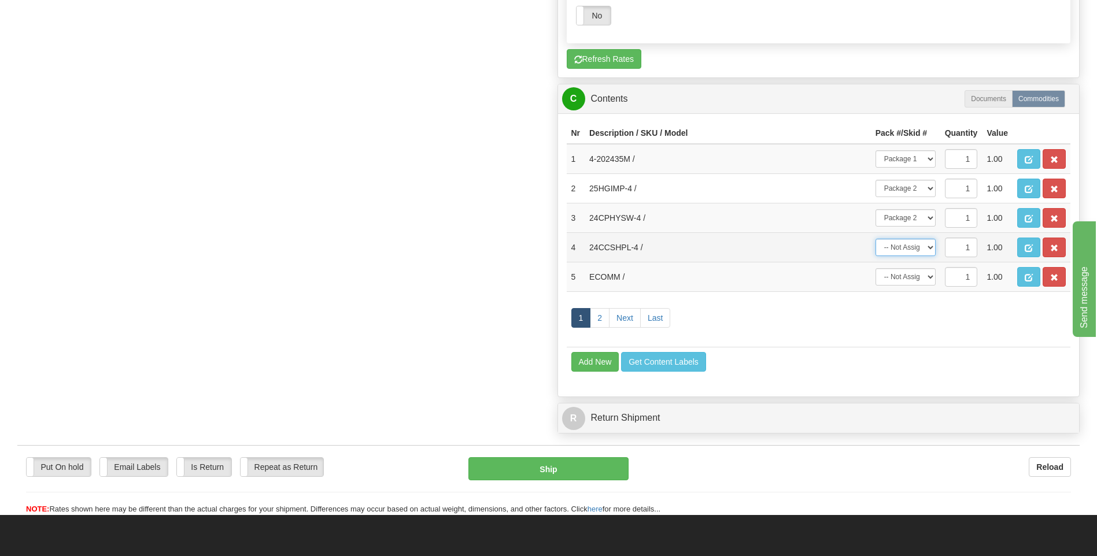
click at [914, 249] on select "-- Not Assigned -- Package 1 Package 2" at bounding box center [905, 247] width 60 height 17
select select "1"
click at [875, 239] on select "-- Not Assigned -- Package 1 Package 2" at bounding box center [905, 247] width 60 height 17
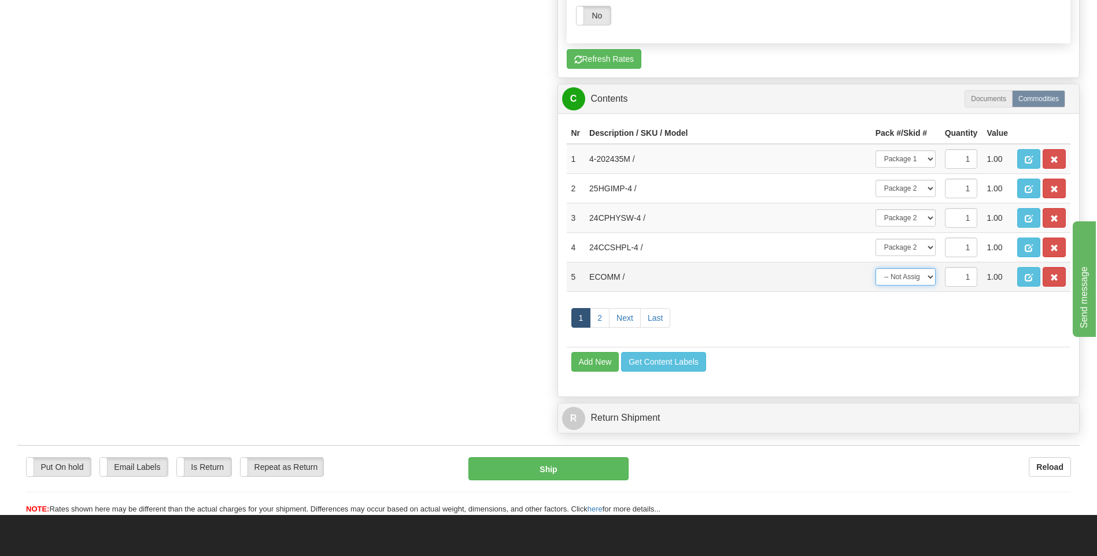
click at [917, 279] on select "-- Not Assigned -- Package 1 Package 2" at bounding box center [905, 276] width 60 height 17
select select "1"
click at [875, 268] on select "-- Not Assigned -- Package 1 Package 2" at bounding box center [905, 276] width 60 height 17
click at [517, 479] on button "Ship" at bounding box center [548, 468] width 160 height 23
type input "1"
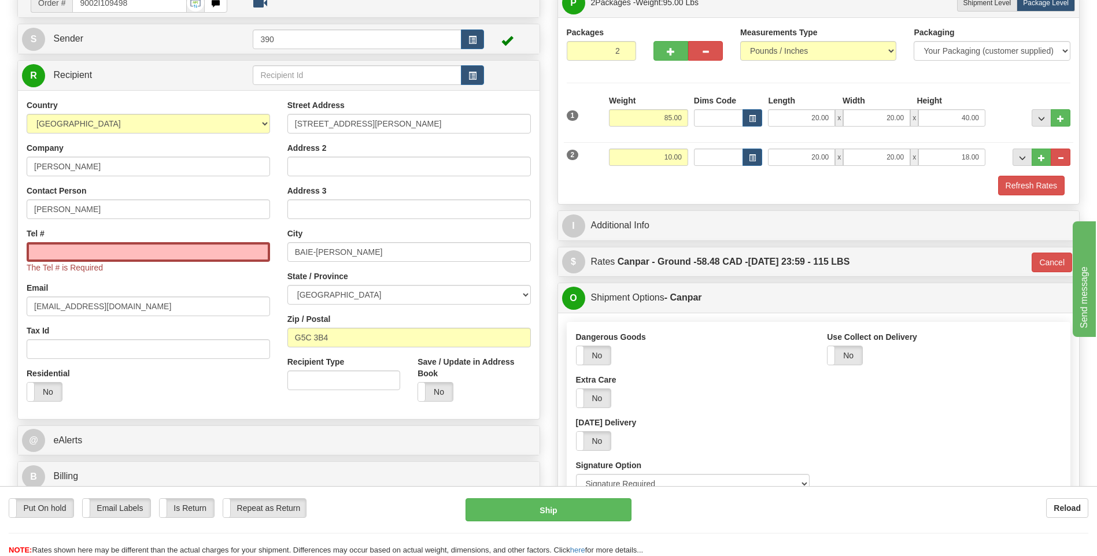
scroll to position [0, 0]
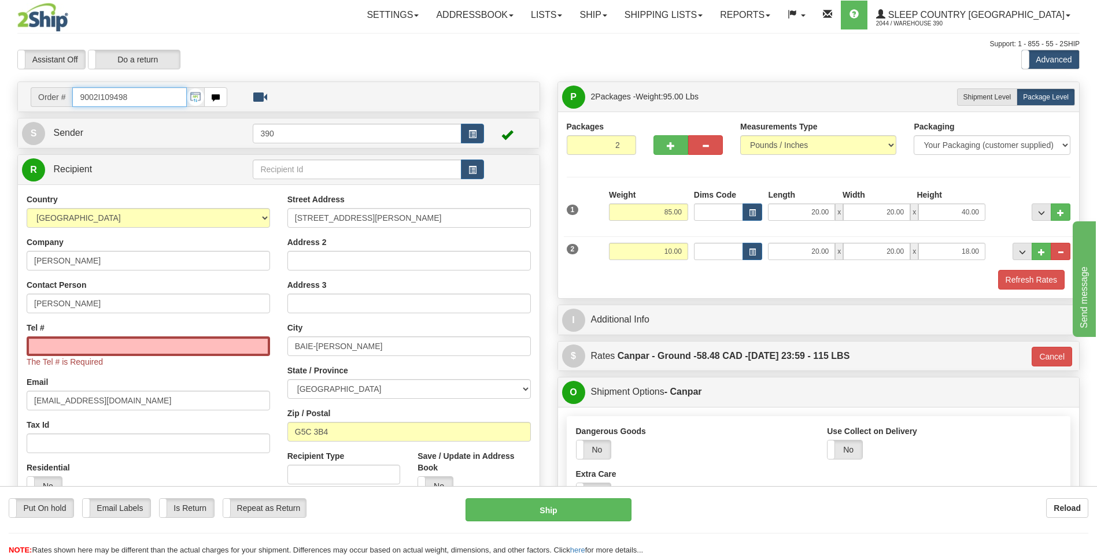
drag, startPoint x: 135, startPoint y: 103, endPoint x: 114, endPoint y: 178, distance: 77.4
click at [112, 351] on input "Tel #" at bounding box center [148, 346] width 243 height 20
paste input "418 445-2404"
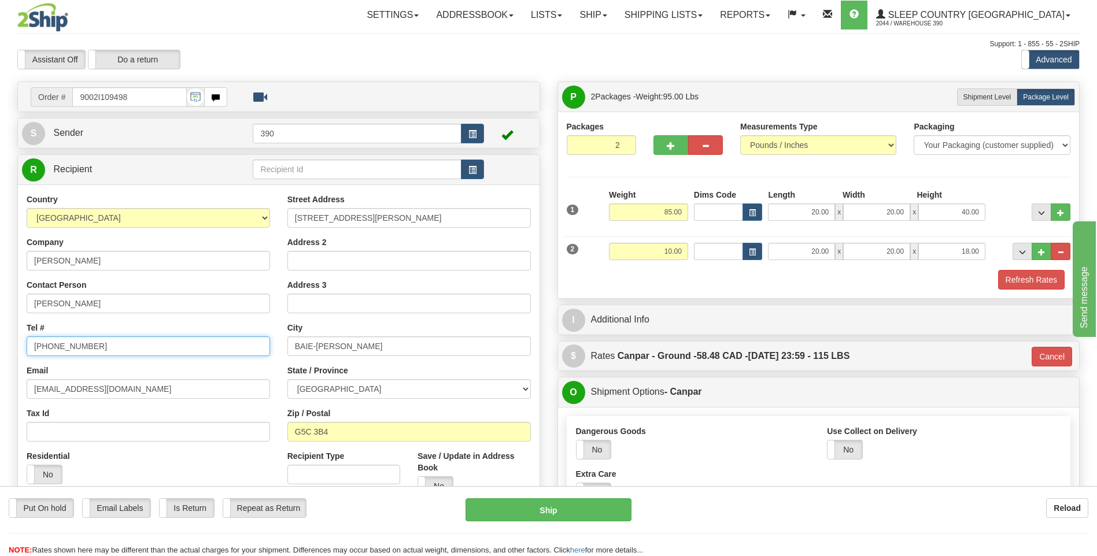
type input "418 445-2404"
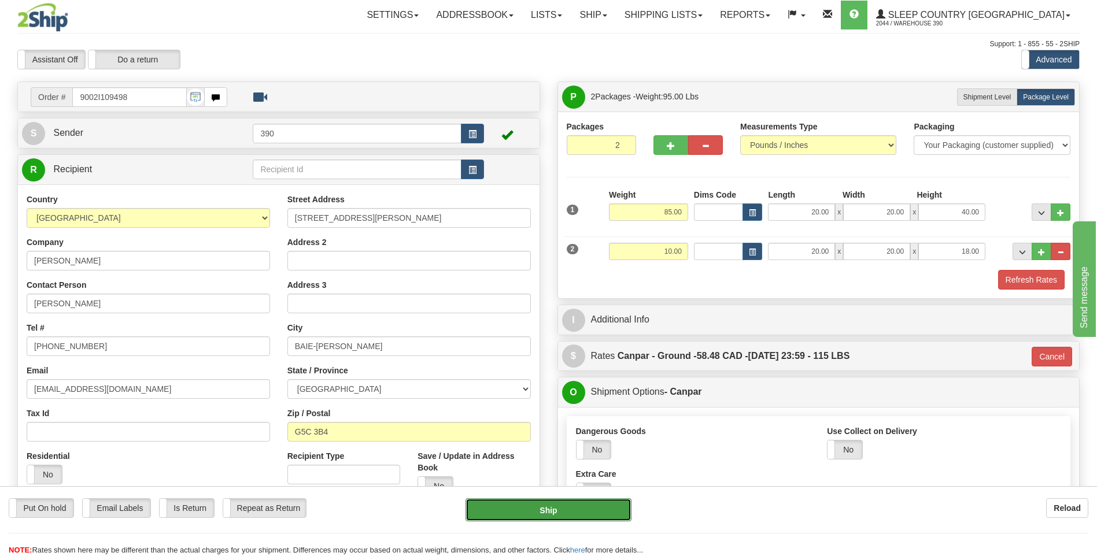
click at [600, 519] on button "Ship" at bounding box center [547, 509] width 165 height 23
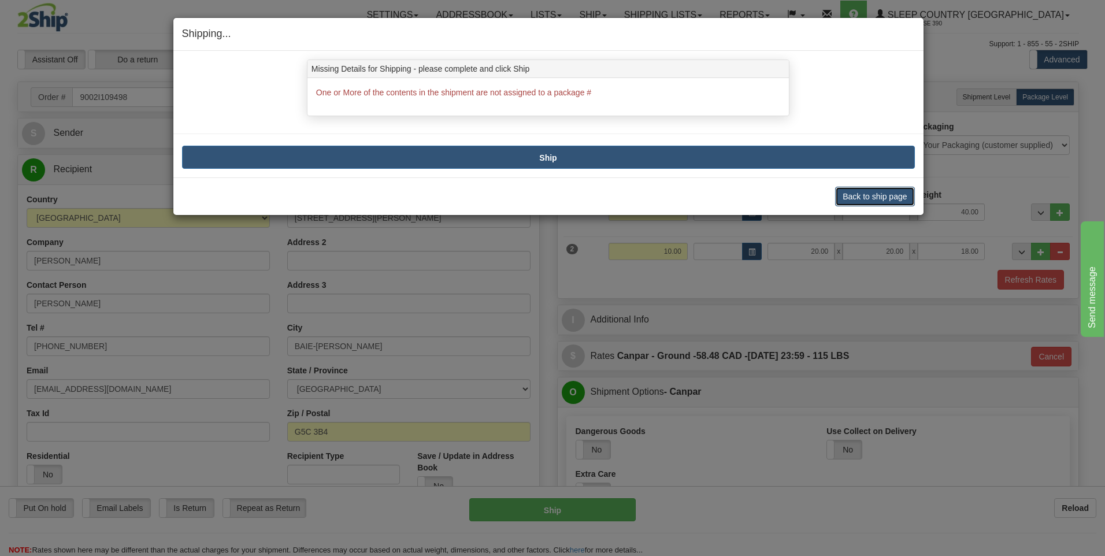
click at [854, 194] on button "Back to ship page" at bounding box center [874, 197] width 79 height 20
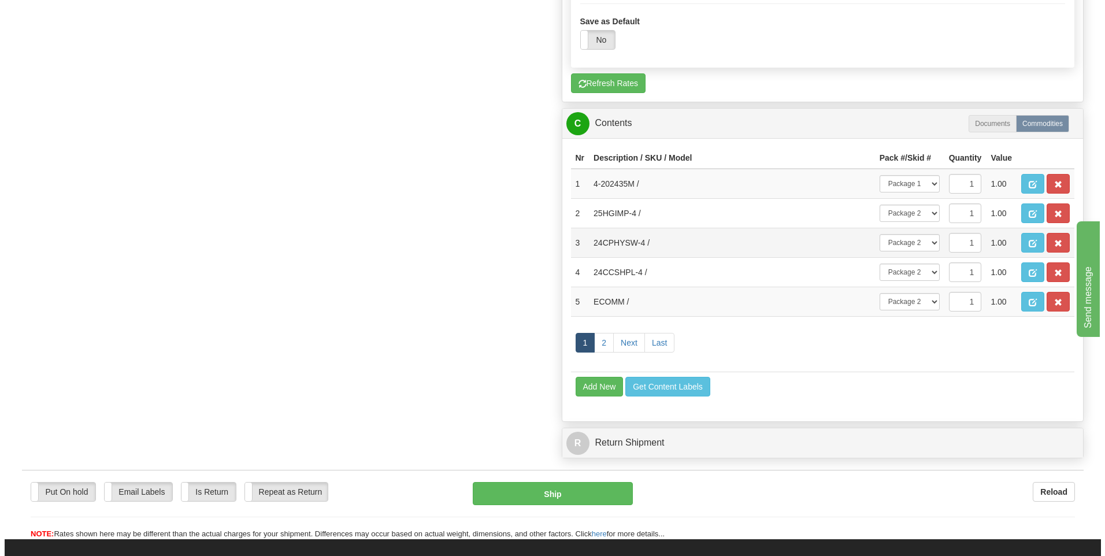
scroll to position [623, 0]
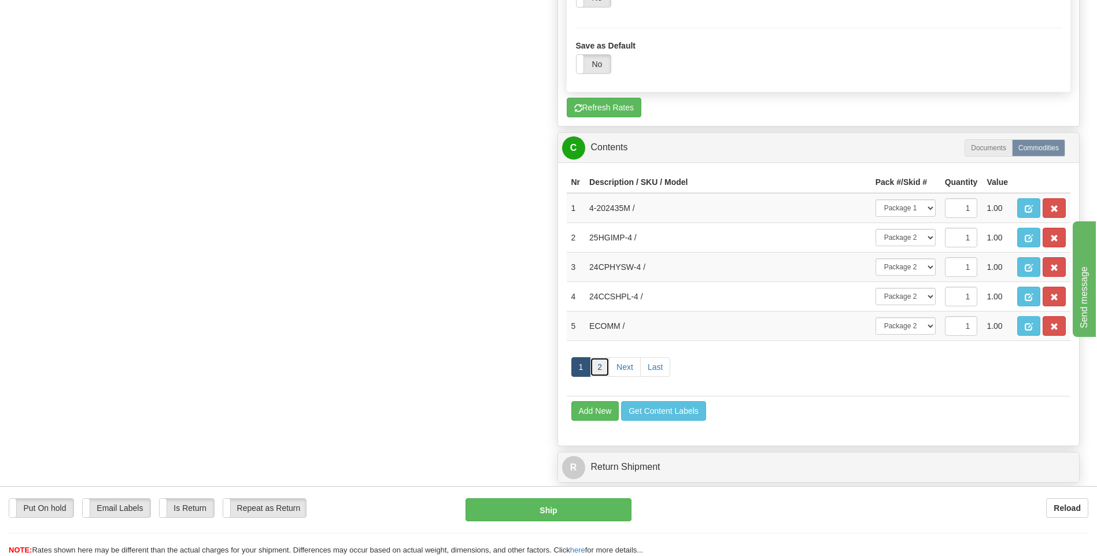
click at [602, 371] on link "2" at bounding box center [600, 367] width 20 height 20
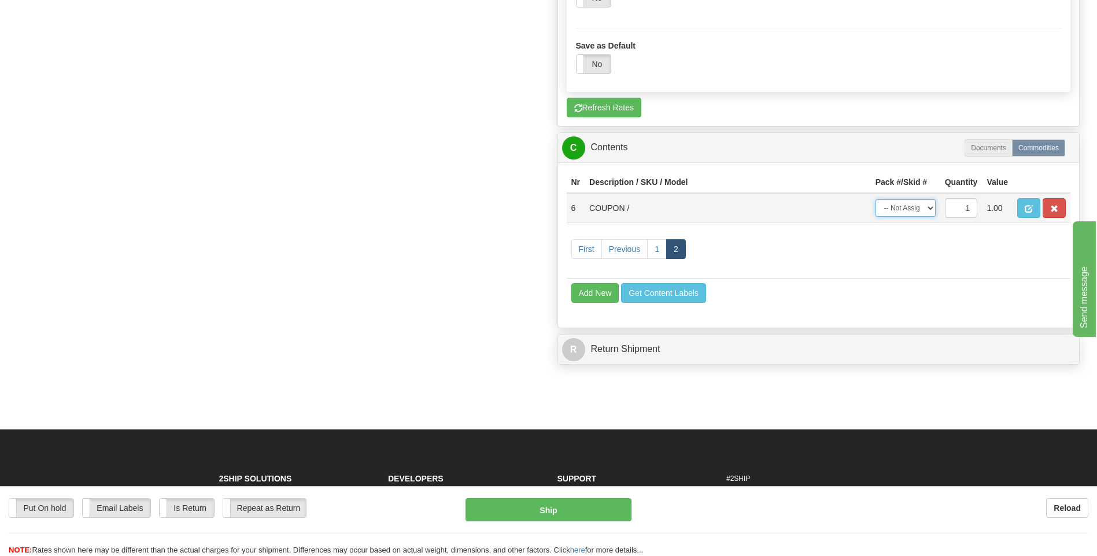
click at [926, 209] on select "-- Not Assigned -- Package 1 Package 2" at bounding box center [905, 207] width 60 height 17
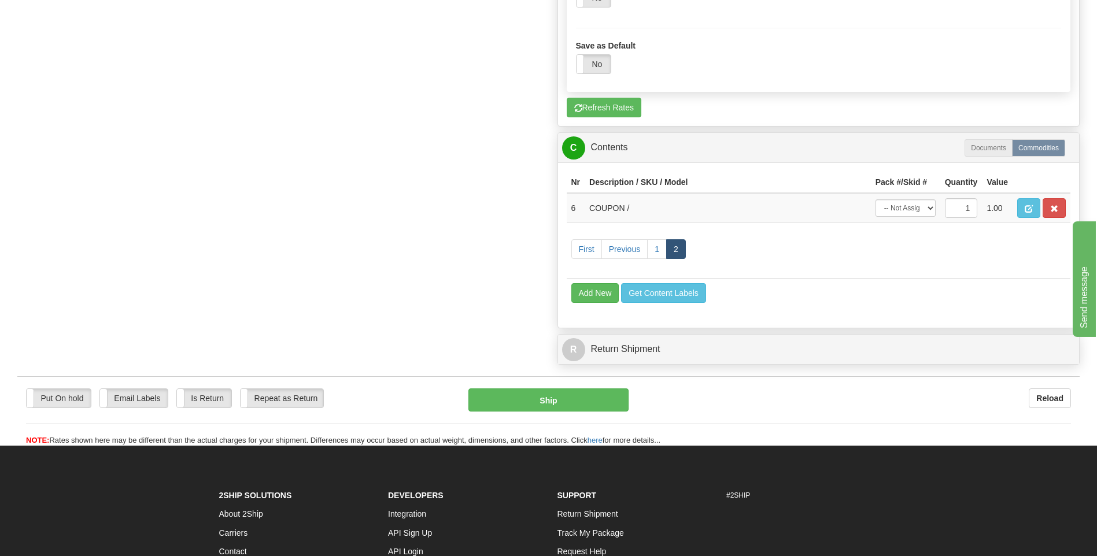
click at [899, 264] on td "First Previous 1 2" at bounding box center [819, 250] width 504 height 55
click at [911, 215] on select "-- Not Assigned -- Package 1 Package 2" at bounding box center [905, 207] width 60 height 17
select select "1"
click at [875, 199] on select "-- Not Assigned -- Package 1 Package 2" at bounding box center [905, 207] width 60 height 17
click at [556, 405] on button "Ship" at bounding box center [548, 399] width 160 height 23
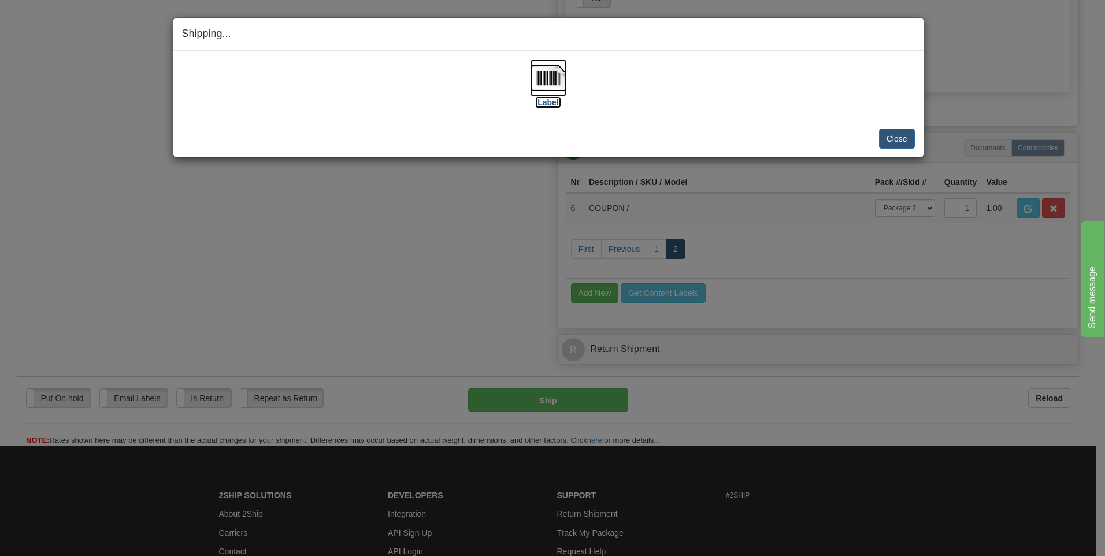
click at [550, 88] on img at bounding box center [548, 78] width 37 height 37
click at [886, 140] on button "Close" at bounding box center [897, 139] width 36 height 20
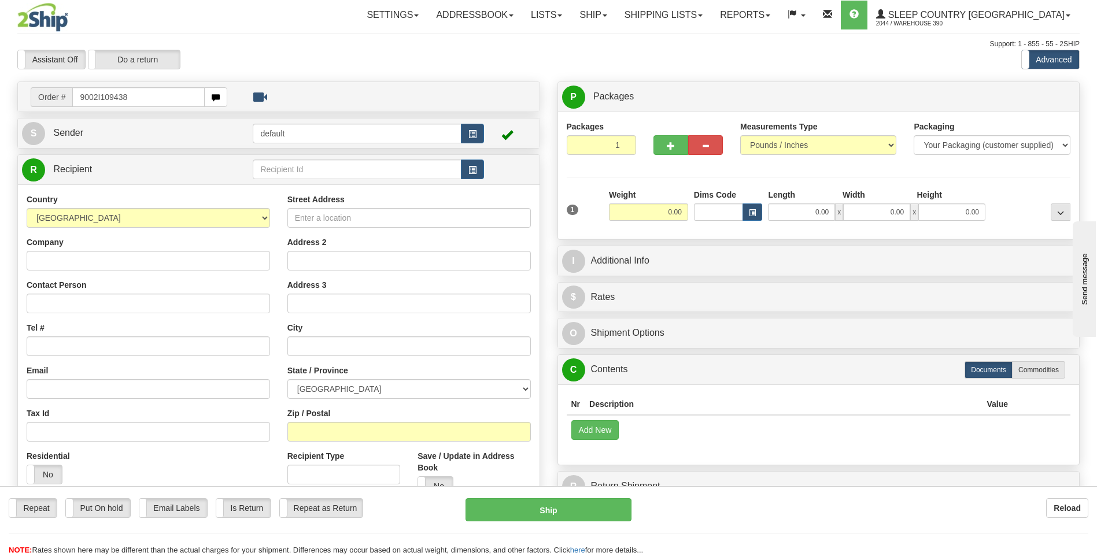
type input "9002I109438"
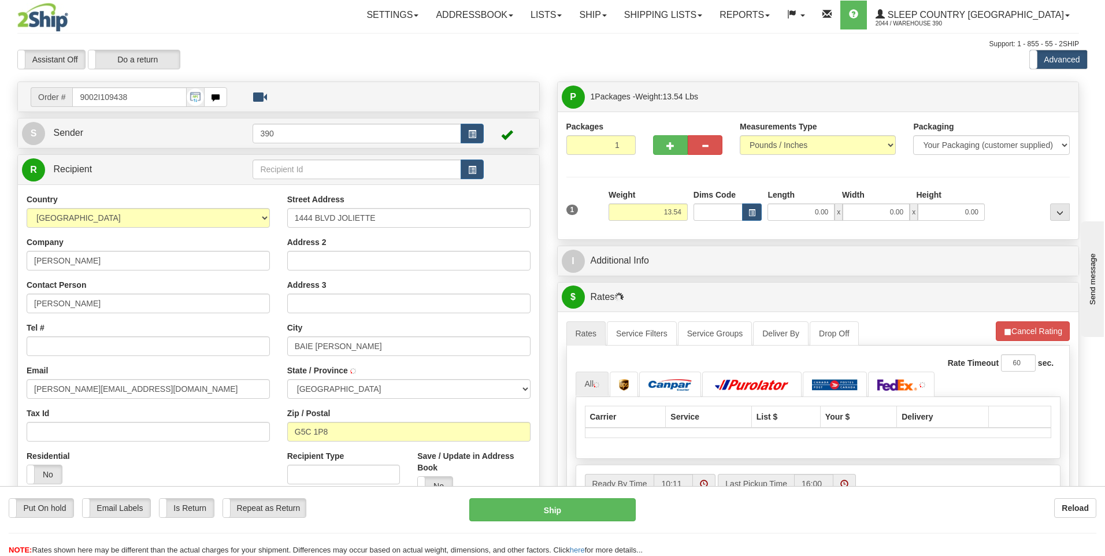
type input "BAIE-COMEAU"
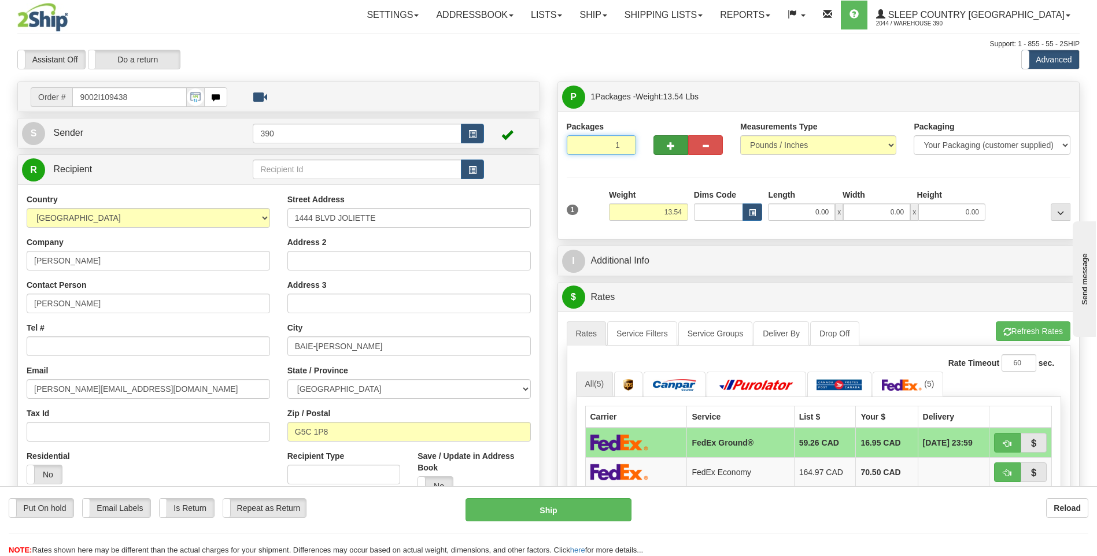
click at [635, 145] on input "1" at bounding box center [601, 145] width 69 height 20
type input "2"
radio input "true"
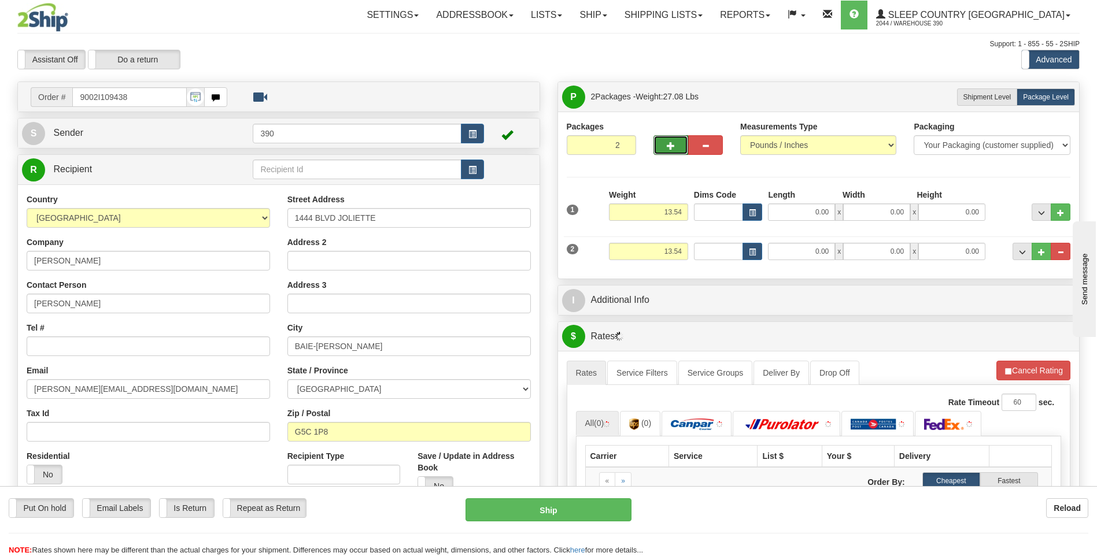
click at [658, 204] on div "Weight 13.54" at bounding box center [648, 205] width 79 height 32
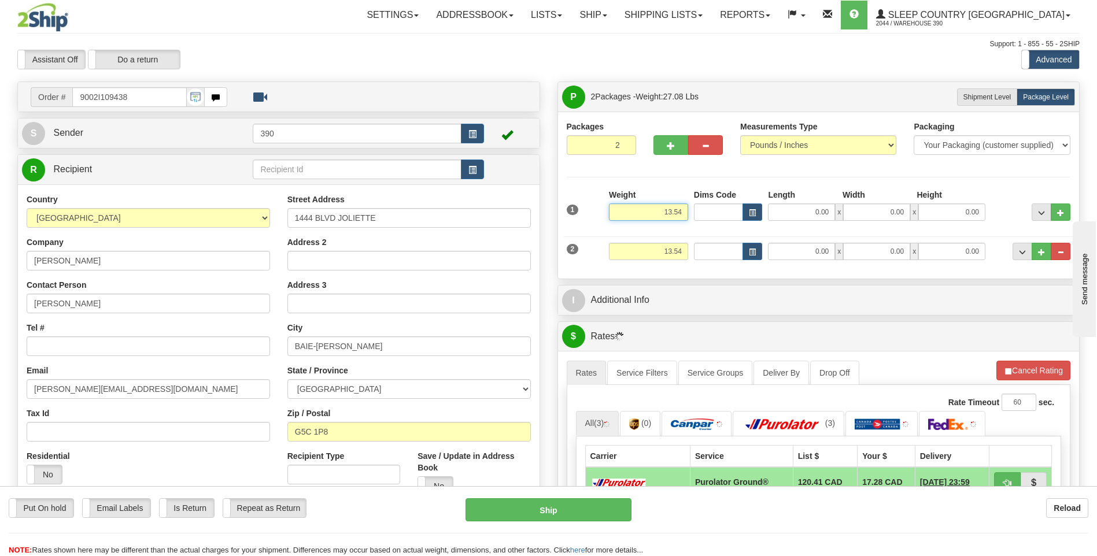
drag, startPoint x: 658, startPoint y: 208, endPoint x: 828, endPoint y: 203, distance: 170.0
click at [824, 207] on div "1 Weight 13.54 Dims Code x x" at bounding box center [819, 209] width 510 height 41
type input "80.00"
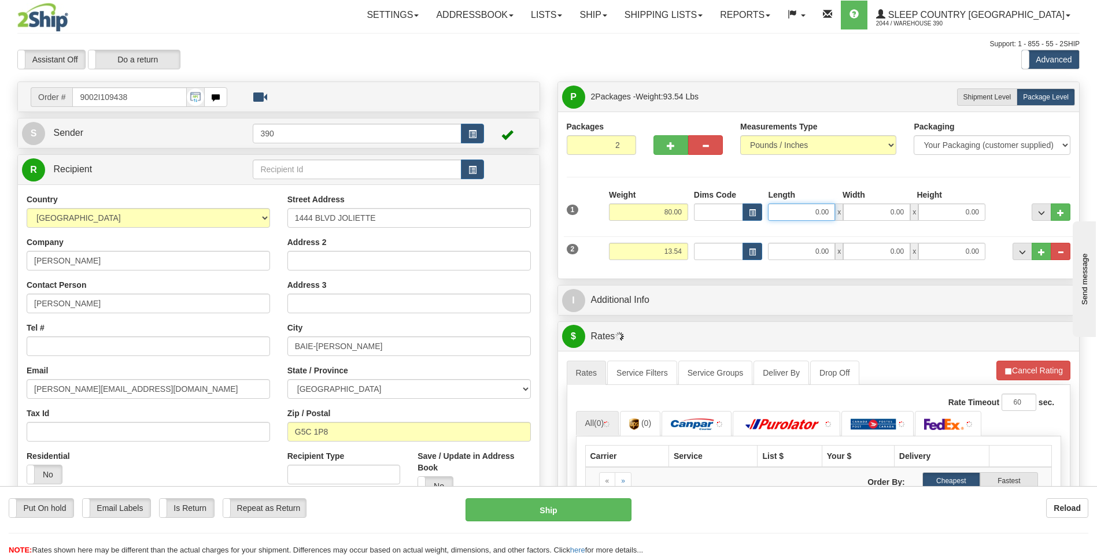
click at [803, 216] on input "0.00" at bounding box center [801, 211] width 67 height 17
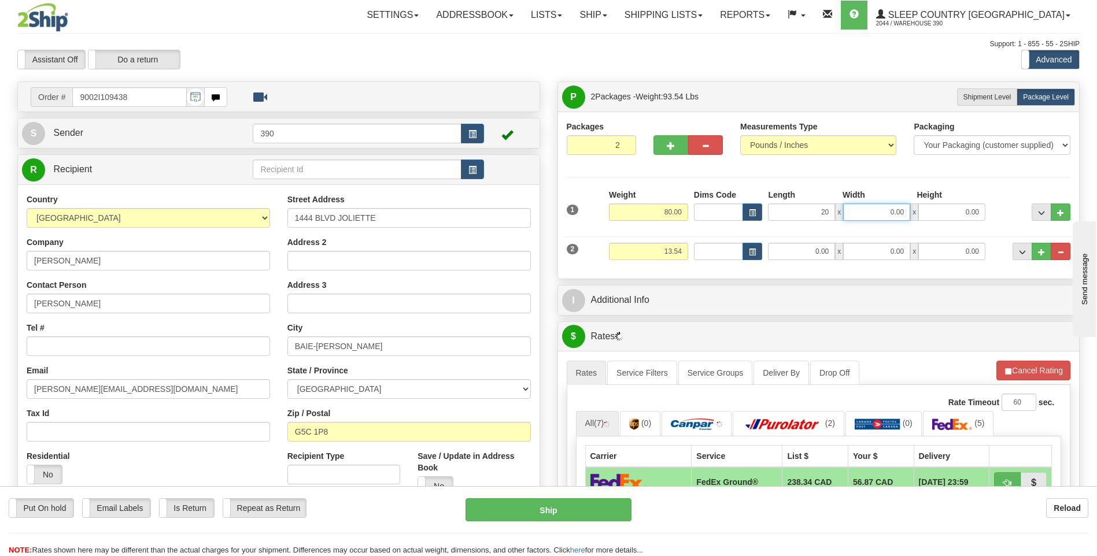
type input "20.00"
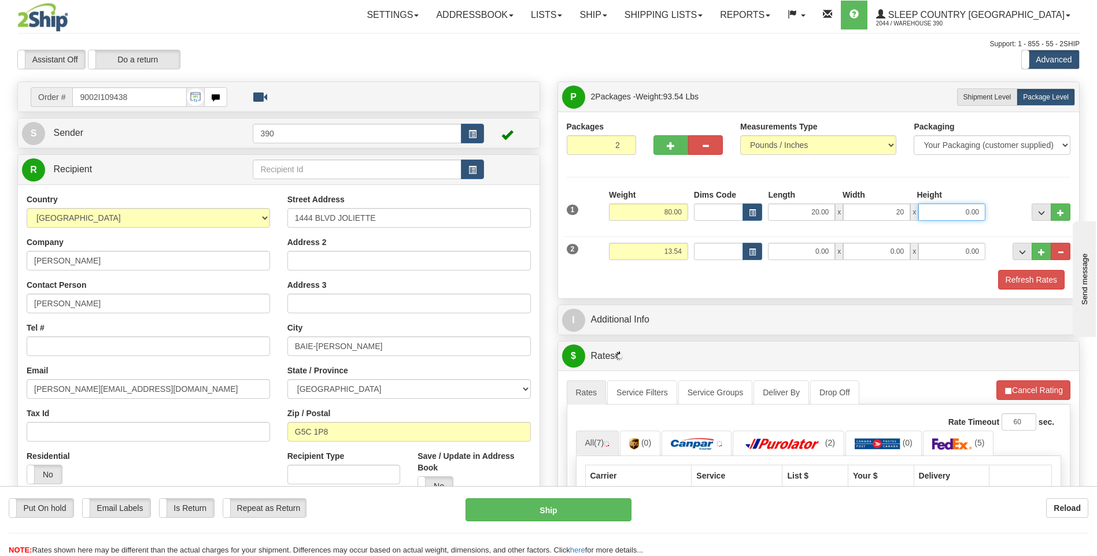
type input "20.00"
type input "40.00"
drag, startPoint x: 646, startPoint y: 251, endPoint x: 706, endPoint y: 253, distance: 60.1
click at [705, 253] on div "2 Weight 13.54 Dims Code Length Width Height" at bounding box center [819, 250] width 510 height 39
drag, startPoint x: 667, startPoint y: 248, endPoint x: 692, endPoint y: 249, distance: 24.9
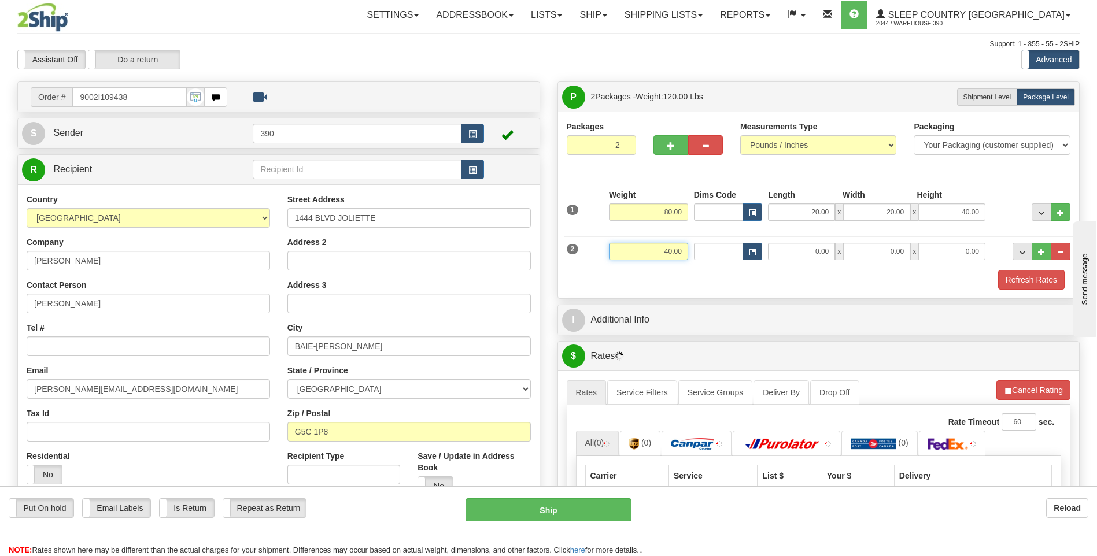
click at [692, 249] on div "2 Weight 40.00 Dims Code Length Width Height" at bounding box center [819, 250] width 510 height 39
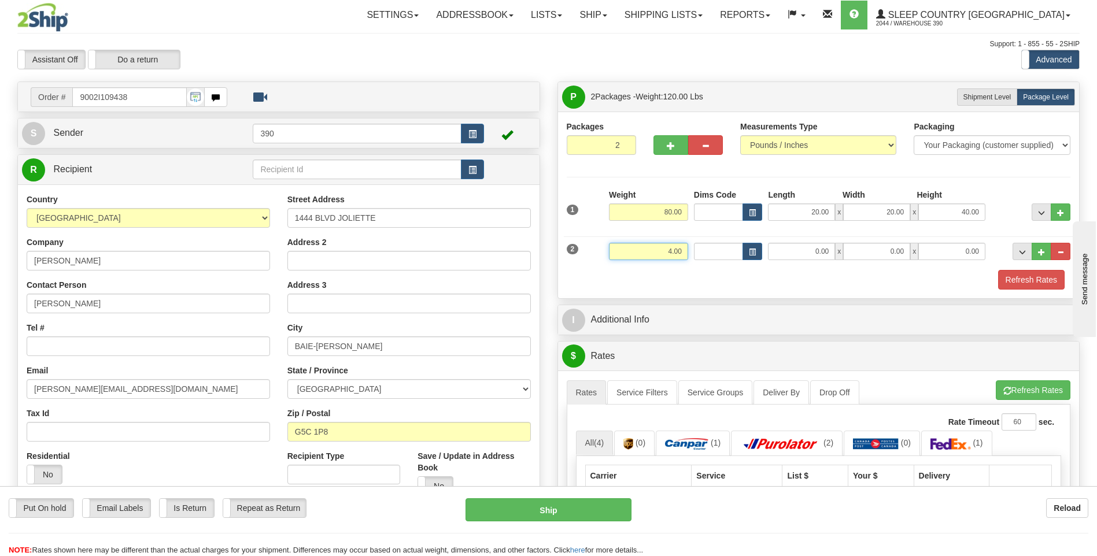
type input "4.00"
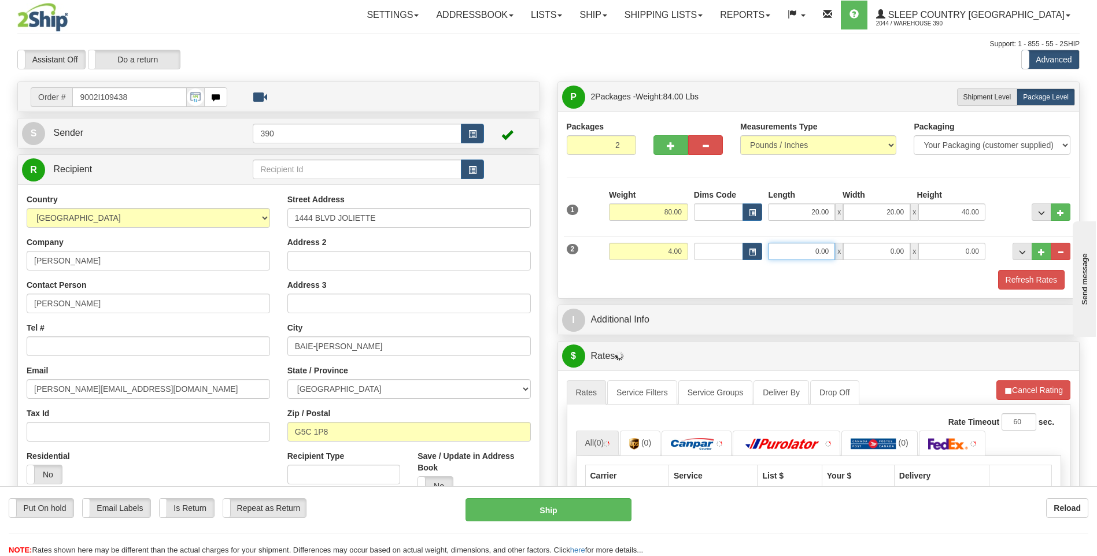
click at [797, 251] on input "0.00" at bounding box center [801, 251] width 67 height 17
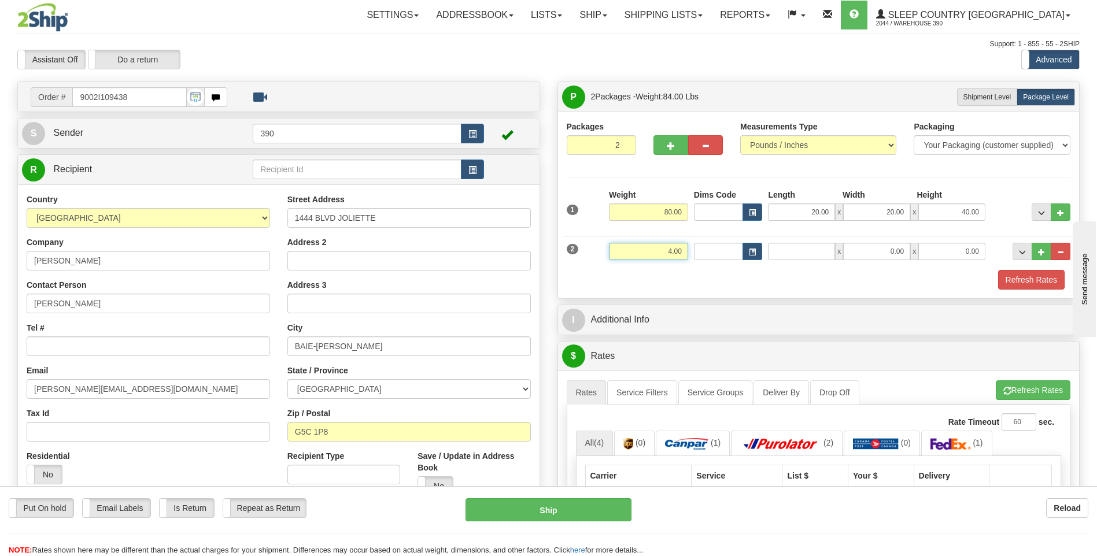
type input "0.00"
drag, startPoint x: 657, startPoint y: 247, endPoint x: 670, endPoint y: 249, distance: 13.5
click at [670, 249] on input "4.00" at bounding box center [648, 251] width 79 height 17
type input "5.00"
click at [797, 250] on input "0.00" at bounding box center [801, 251] width 67 height 17
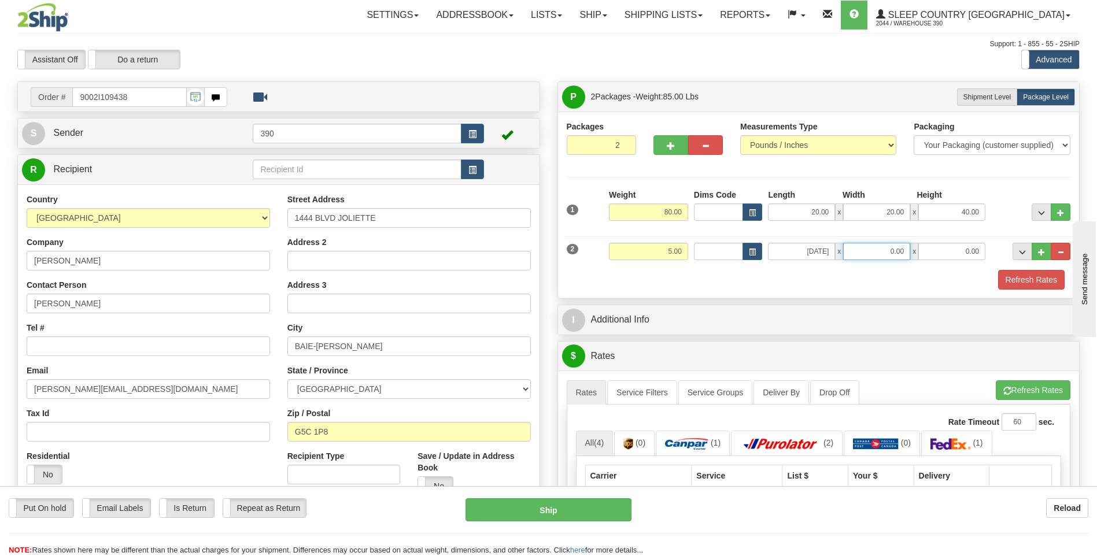
type input "0.00"
click at [803, 246] on input "0.00" at bounding box center [801, 251] width 67 height 17
type input "7.00"
type input "24.00"
type input "15.00"
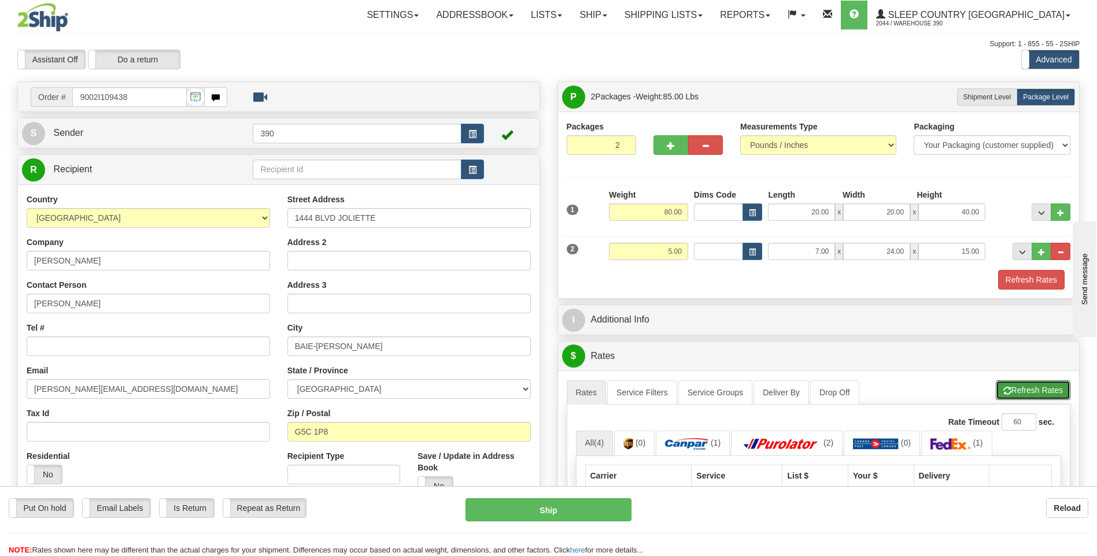
click at [1037, 391] on button "Refresh Rates" at bounding box center [1033, 390] width 75 height 20
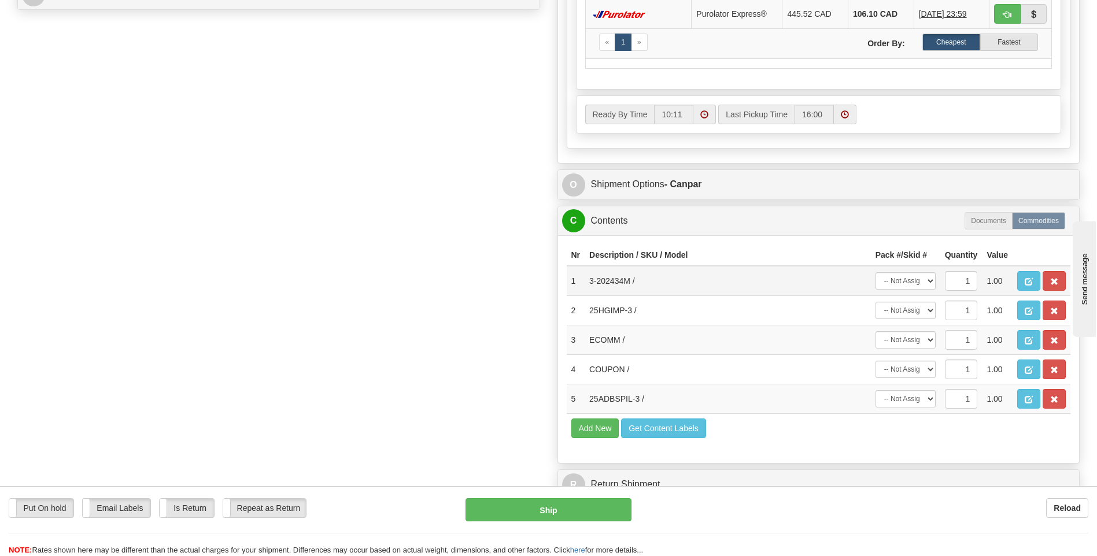
scroll to position [578, 0]
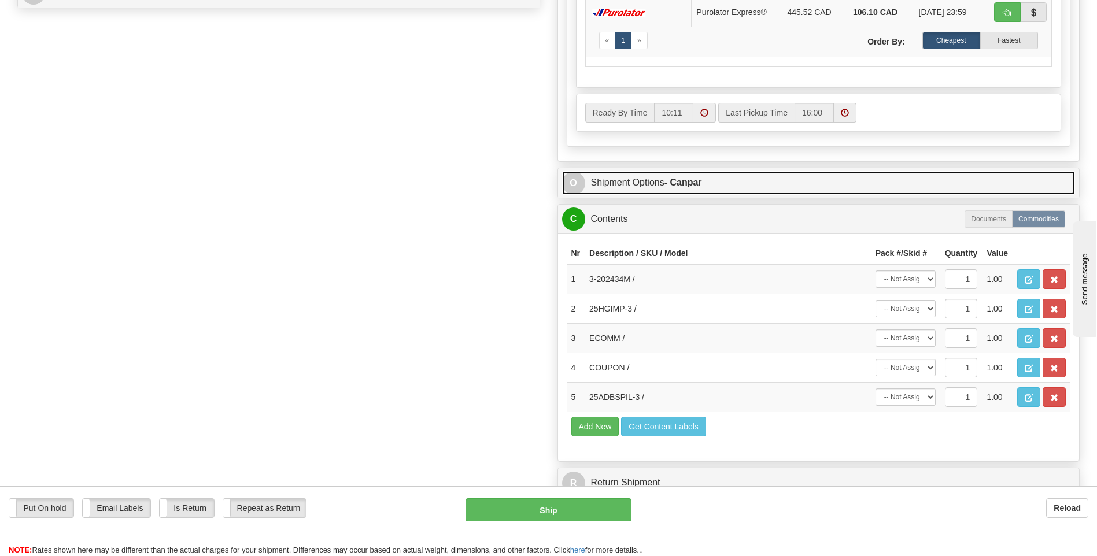
click at [808, 180] on link "O Shipment Options - Canpar" at bounding box center [818, 183] width 513 height 24
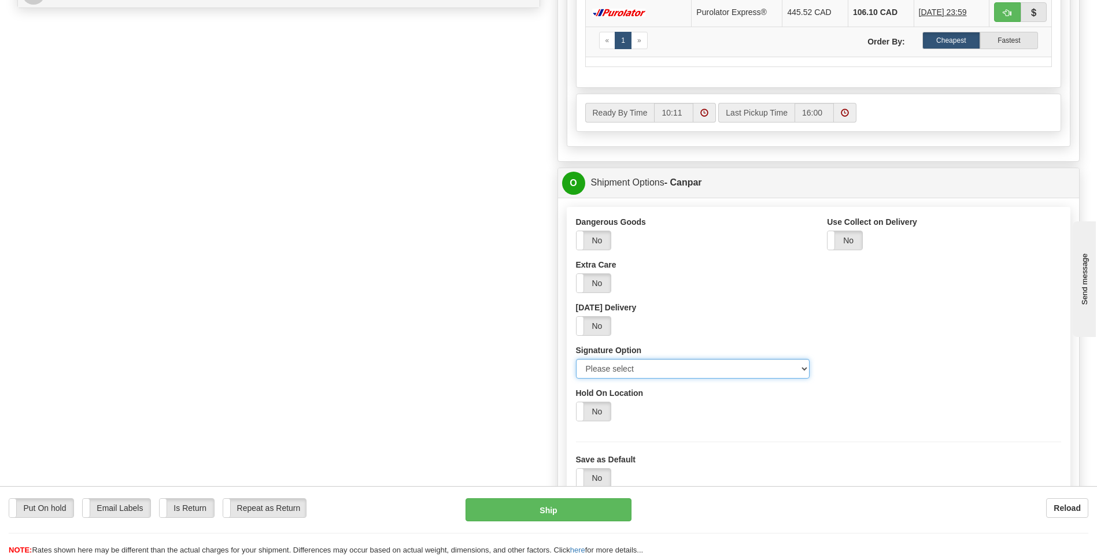
click at [646, 364] on select "Please select No Signature Required Signature Required Adult Signature" at bounding box center [693, 369] width 234 height 20
select select "2"
click at [576, 359] on select "Please select No Signature Required Signature Required Adult Signature" at bounding box center [693, 369] width 234 height 20
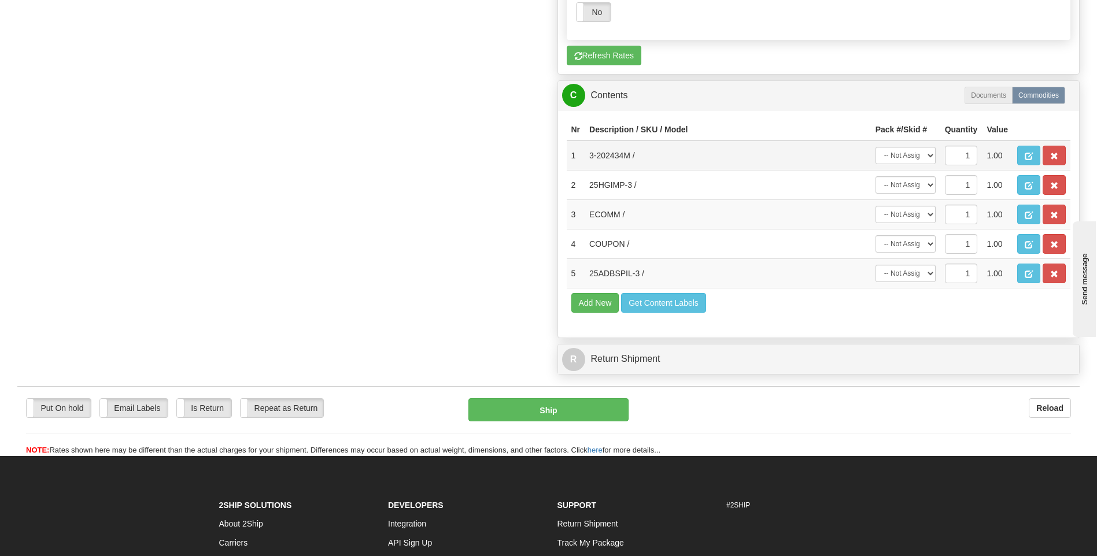
scroll to position [1041, 0]
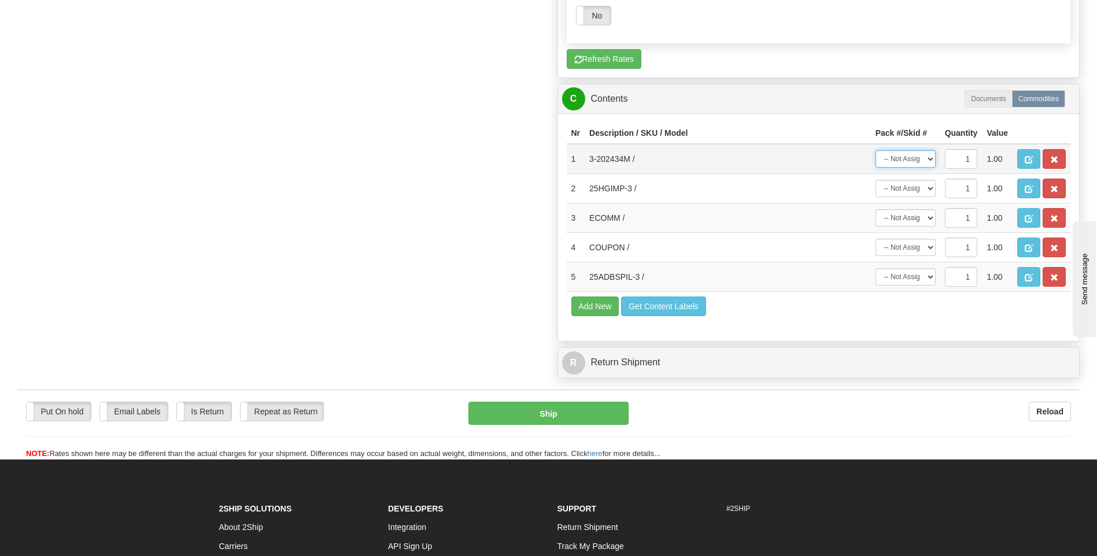
click at [897, 158] on select "-- Not Assigned -- Package 1 Package 2" at bounding box center [905, 158] width 60 height 17
select select "0"
click at [875, 150] on select "-- Not Assigned -- Package 1 Package 2" at bounding box center [905, 158] width 60 height 17
click at [894, 194] on select "-- Not Assigned -- Package 1 Package 2" at bounding box center [905, 188] width 60 height 17
select select "1"
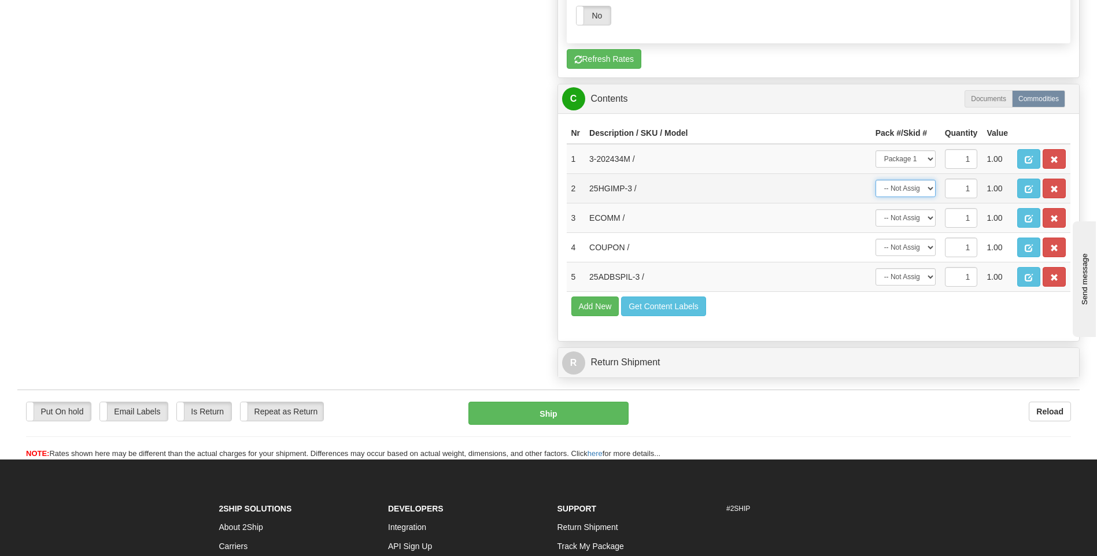
click at [875, 180] on select "-- Not Assigned -- Package 1 Package 2" at bounding box center [905, 188] width 60 height 17
click at [903, 217] on select "-- Not Assigned -- Package 1 Package 2" at bounding box center [905, 217] width 60 height 17
select select "1"
click at [875, 209] on select "-- Not Assigned -- Package 1 Package 2" at bounding box center [905, 217] width 60 height 17
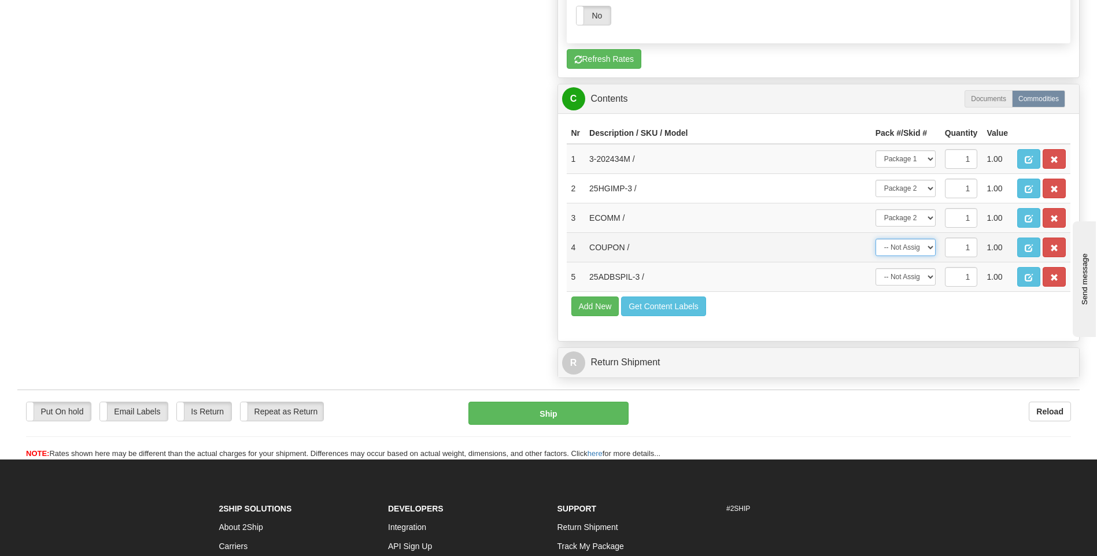
drag, startPoint x: 905, startPoint y: 246, endPoint x: 905, endPoint y: 253, distance: 7.5
click at [905, 246] on select "-- Not Assigned -- Package 1 Package 2" at bounding box center [905, 247] width 60 height 17
select select "1"
click at [875, 239] on select "-- Not Assigned -- Package 1 Package 2" at bounding box center [905, 247] width 60 height 17
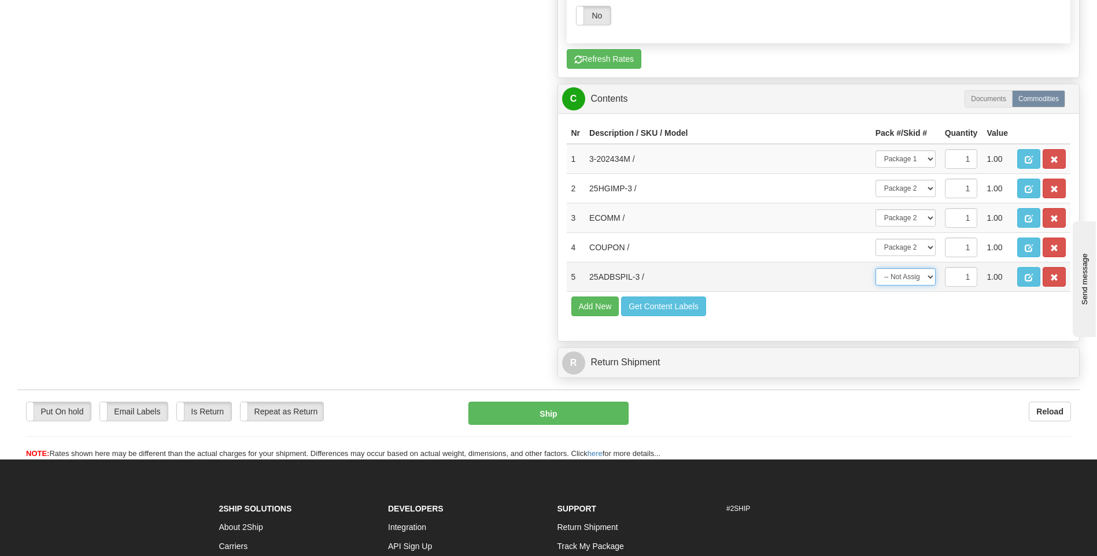
click at [905, 282] on select "-- Not Assigned -- Package 1 Package 2" at bounding box center [905, 276] width 60 height 17
select select "1"
click at [875, 268] on select "-- Not Assigned -- Package 1 Package 2" at bounding box center [905, 276] width 60 height 17
click at [568, 413] on button "Ship" at bounding box center [548, 413] width 160 height 23
type input "1"
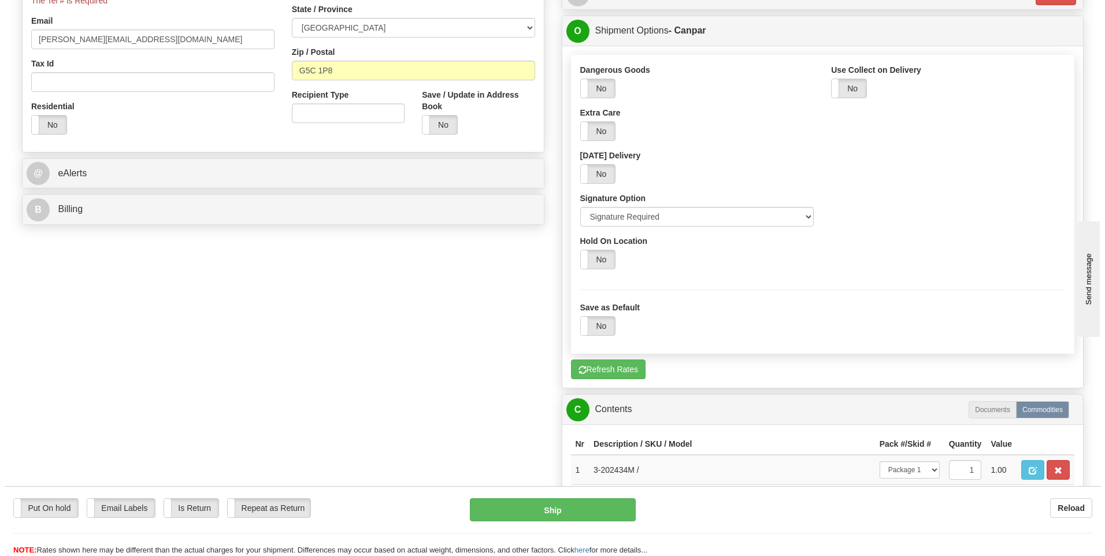
scroll to position [0, 0]
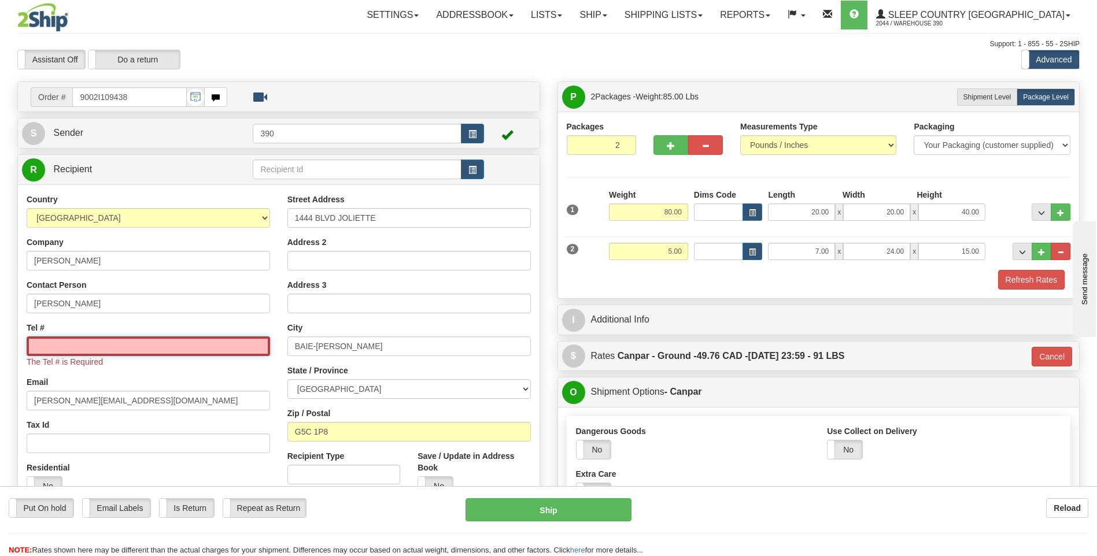
drag, startPoint x: 116, startPoint y: 350, endPoint x: 282, endPoint y: 454, distance: 196.3
click at [116, 350] on input "Tel #" at bounding box center [148, 346] width 243 height 20
drag, startPoint x: 131, startPoint y: 99, endPoint x: 45, endPoint y: 97, distance: 86.2
click at [45, 95] on div "Order # 9002I109438" at bounding box center [129, 97] width 197 height 20
click at [133, 350] on input "Tel #" at bounding box center [148, 346] width 243 height 20
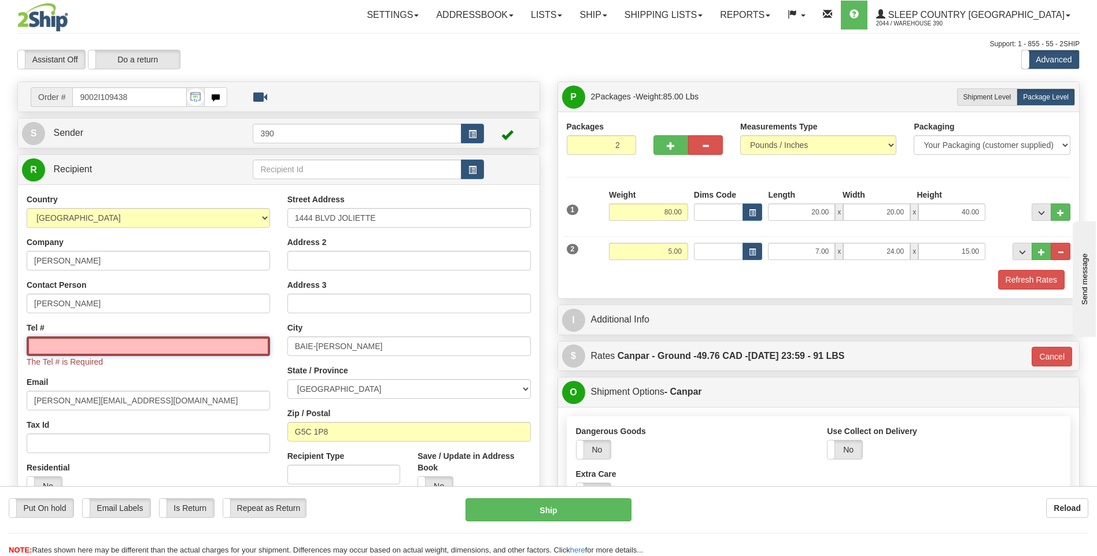
paste input "418 297-5215"
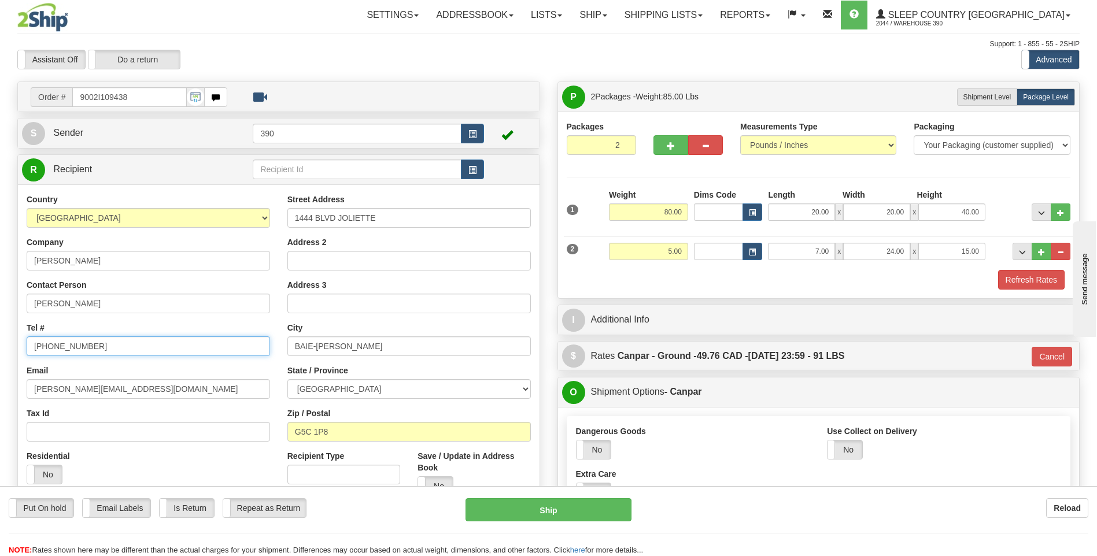
type input "418 297-5215"
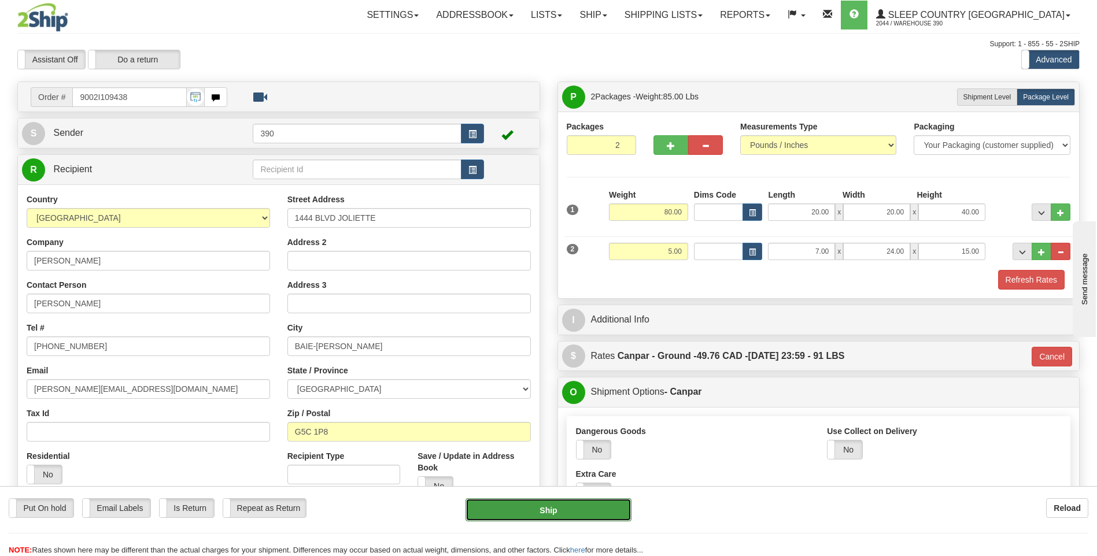
click at [565, 506] on button "Ship" at bounding box center [547, 509] width 165 height 23
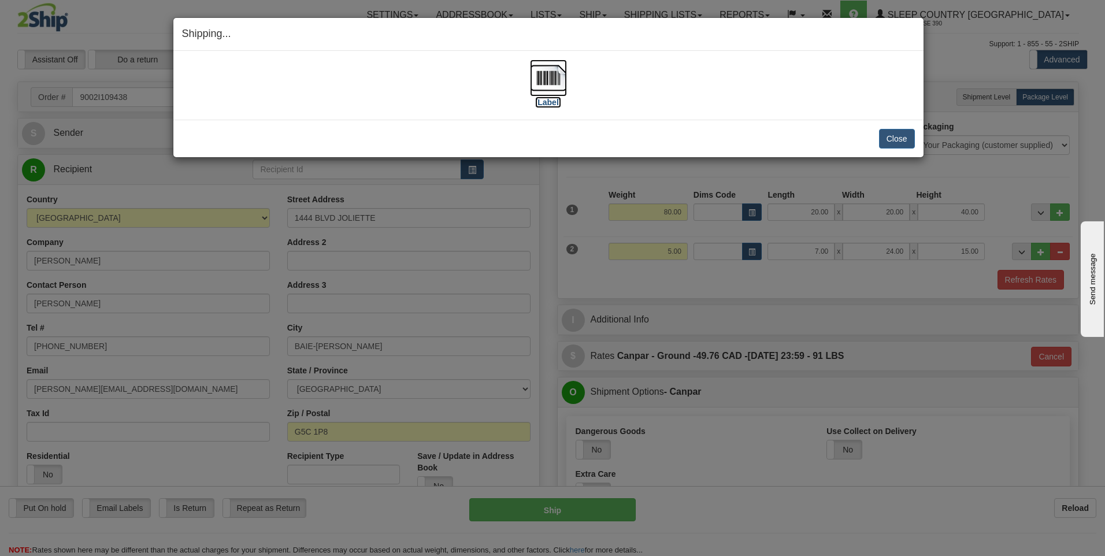
click at [550, 78] on img at bounding box center [548, 78] width 37 height 37
click at [904, 137] on button "Close" at bounding box center [897, 139] width 36 height 20
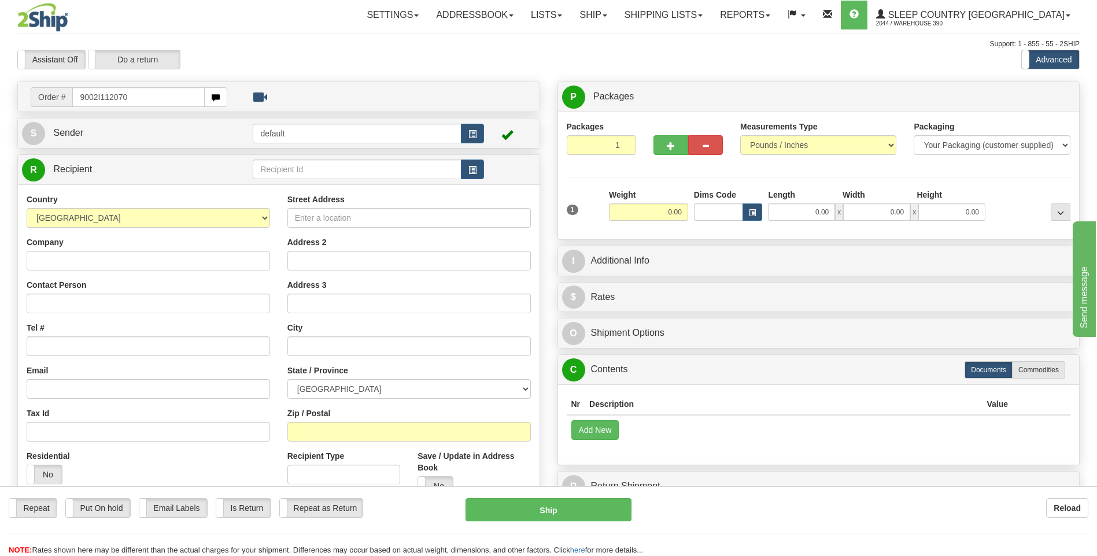
type input "9002I112070"
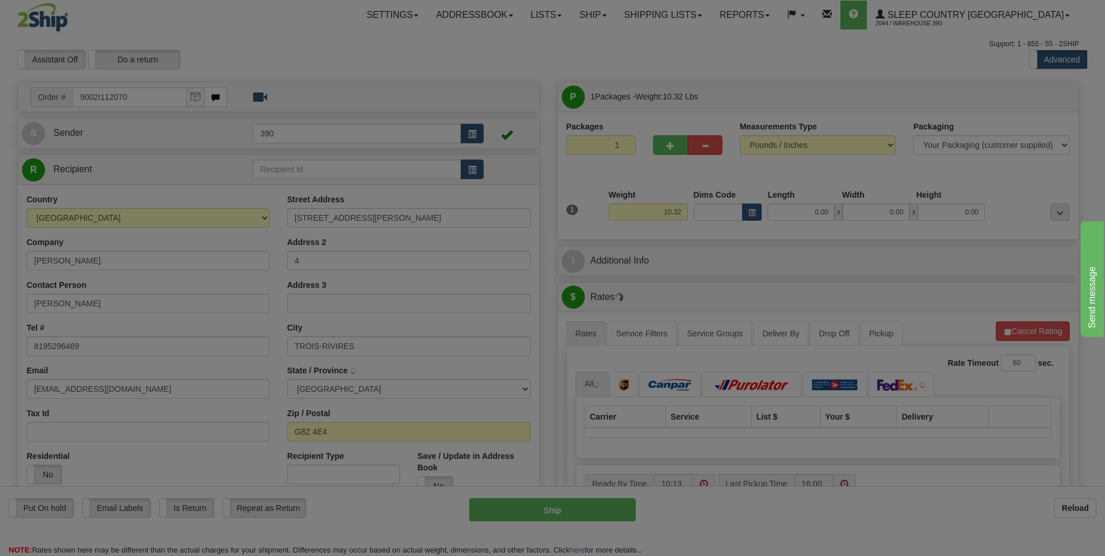
type input "TROIS-RIVIERES"
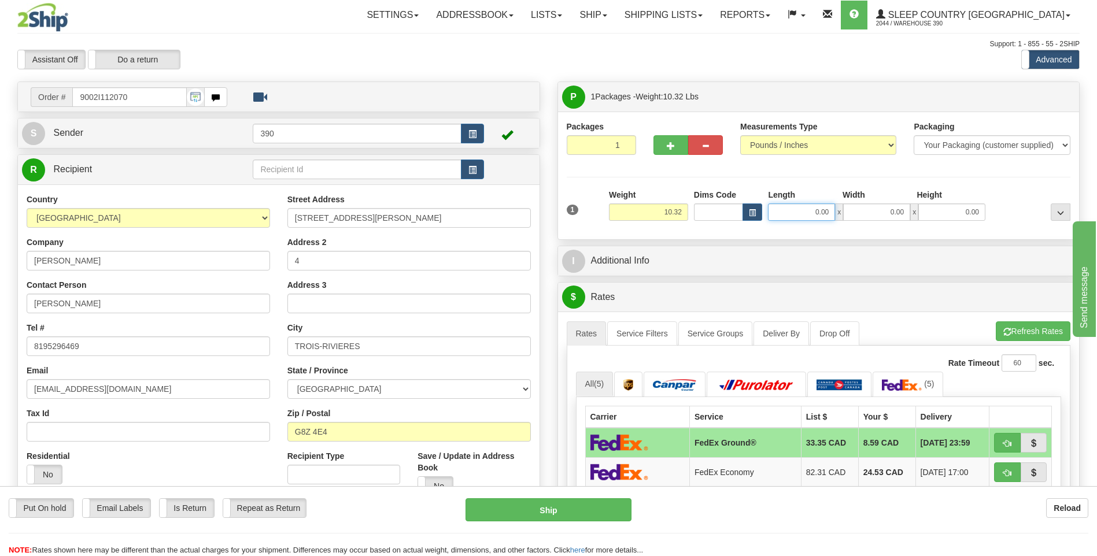
click at [797, 211] on input "0.00" at bounding box center [801, 211] width 67 height 17
type input "20.00"
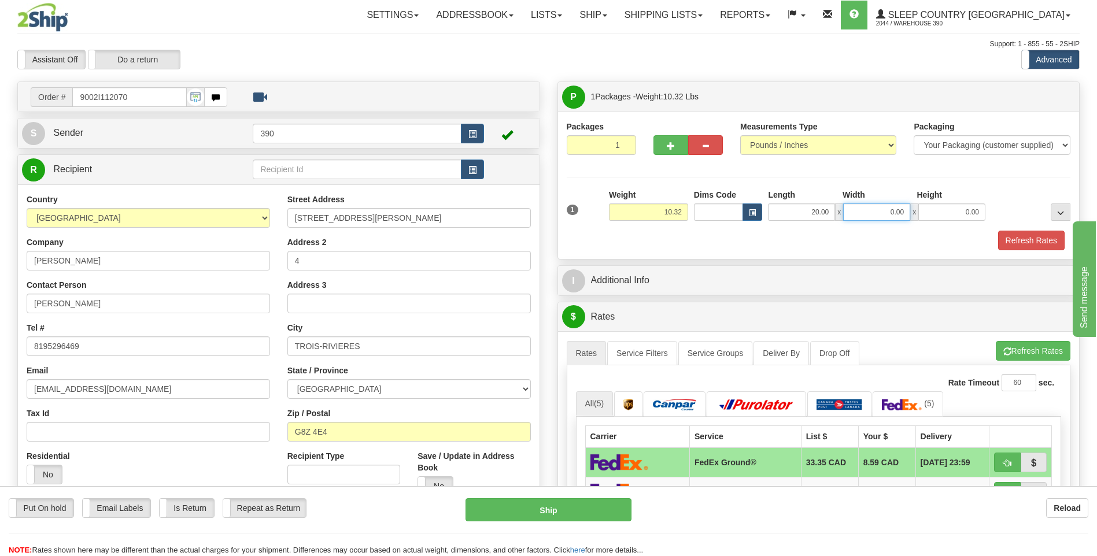
type input "4"
type input "10.00"
type input "12.00"
click at [1024, 357] on button "Refresh Rates" at bounding box center [1033, 351] width 75 height 20
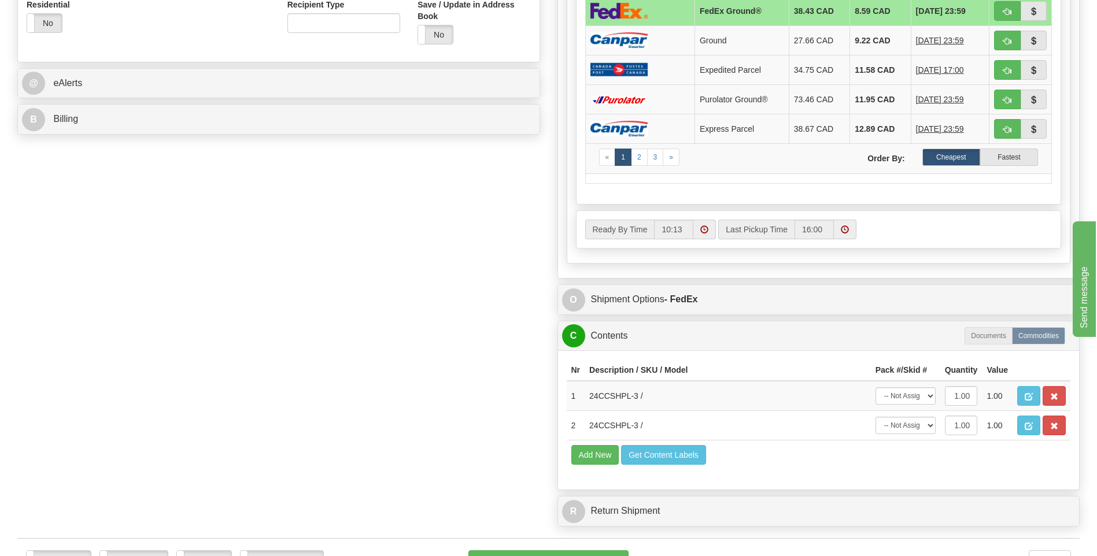
scroll to position [578, 0]
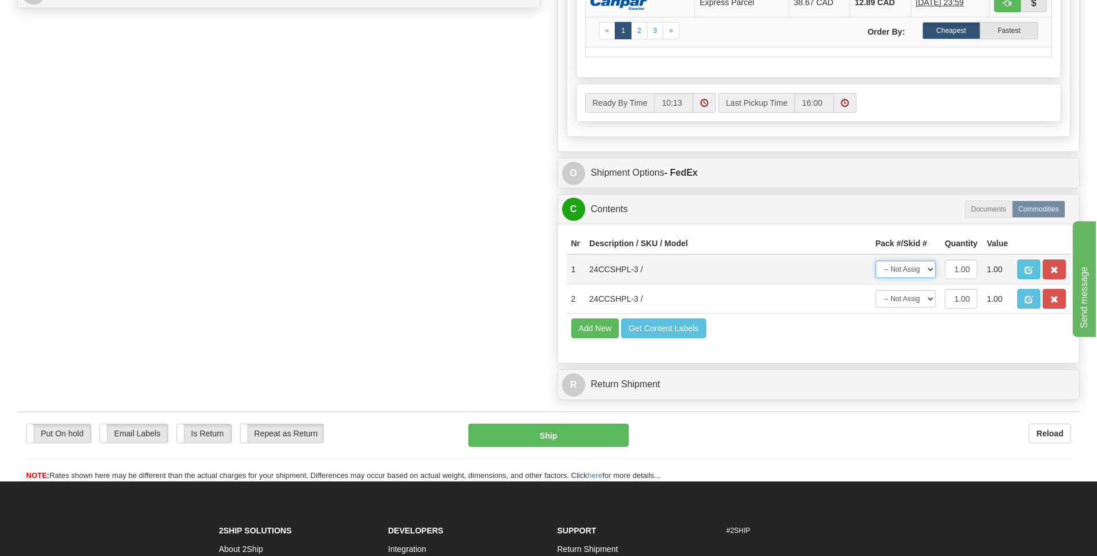
click at [910, 272] on select "-- Not Assigned -- Package 1" at bounding box center [905, 269] width 60 height 17
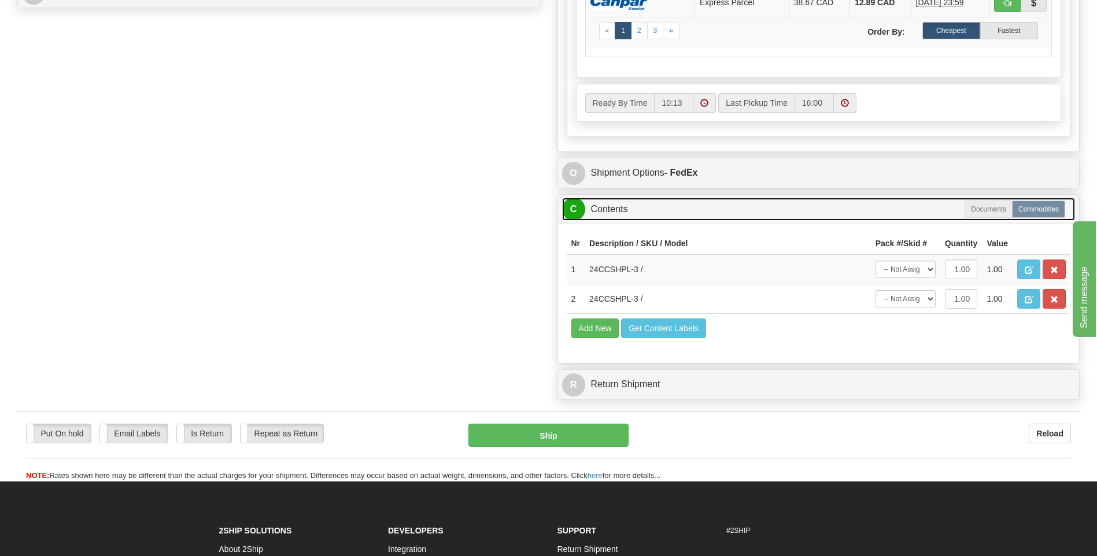
drag, startPoint x: 765, startPoint y: 217, endPoint x: 719, endPoint y: 235, distance: 49.8
click at [765, 217] on link "C Contents" at bounding box center [818, 210] width 513 height 24
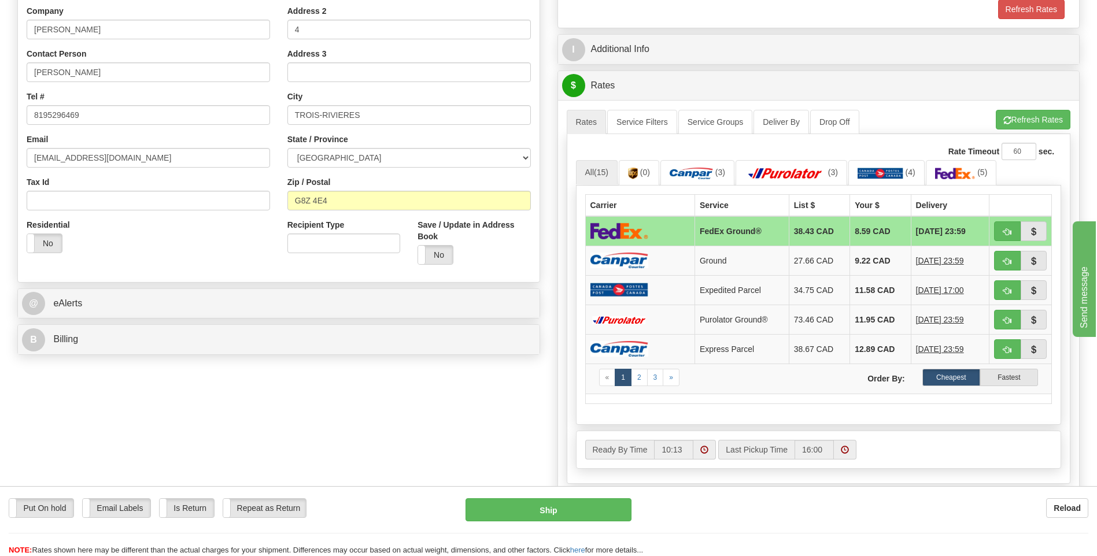
scroll to position [462, 0]
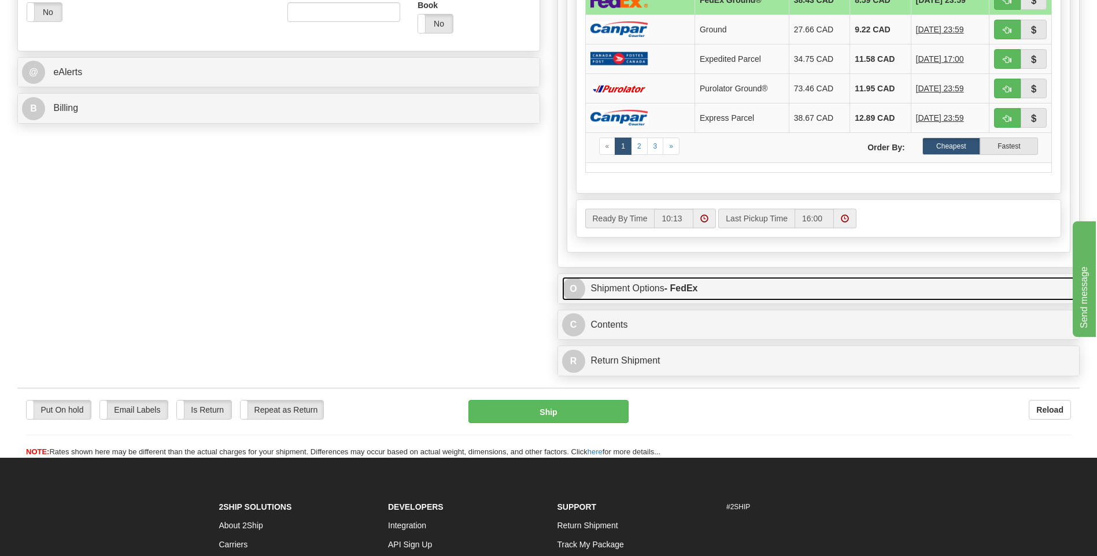
click at [681, 295] on link "O Shipment Options - FedEx" at bounding box center [818, 289] width 513 height 24
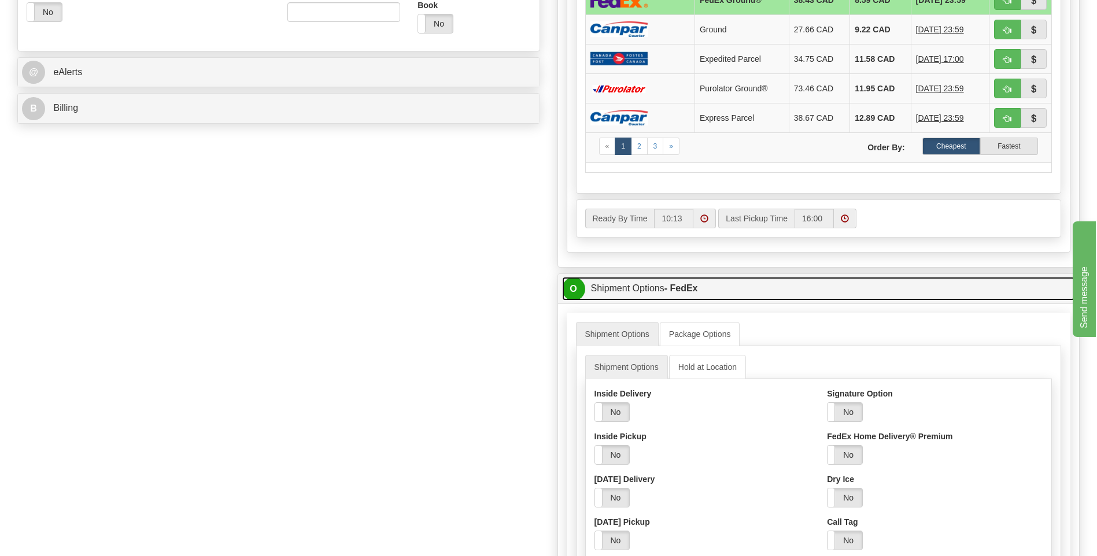
click at [678, 293] on strong "- FedEx" at bounding box center [681, 288] width 34 height 10
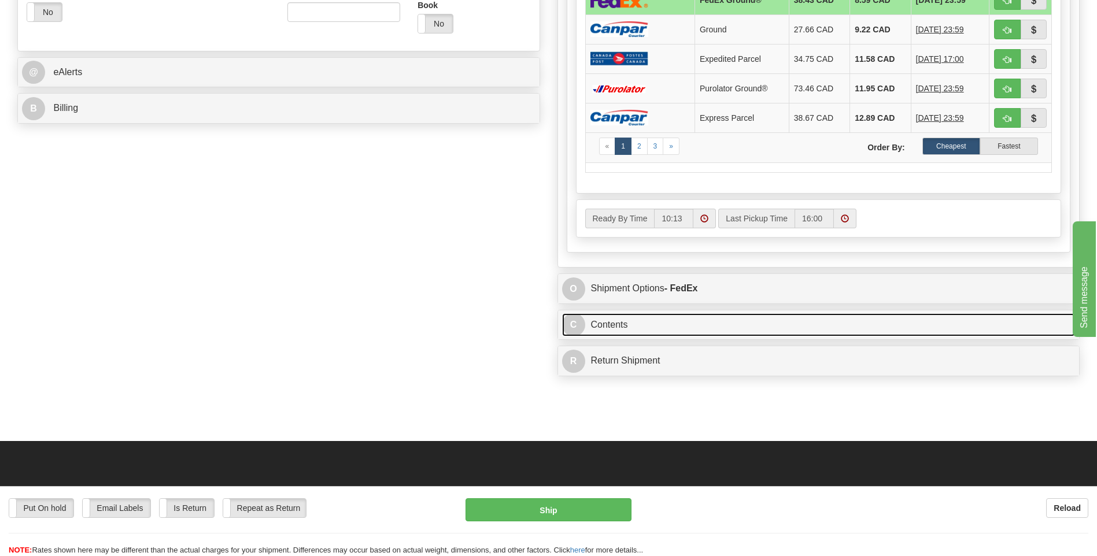
click at [669, 329] on link "C Contents" at bounding box center [818, 325] width 513 height 24
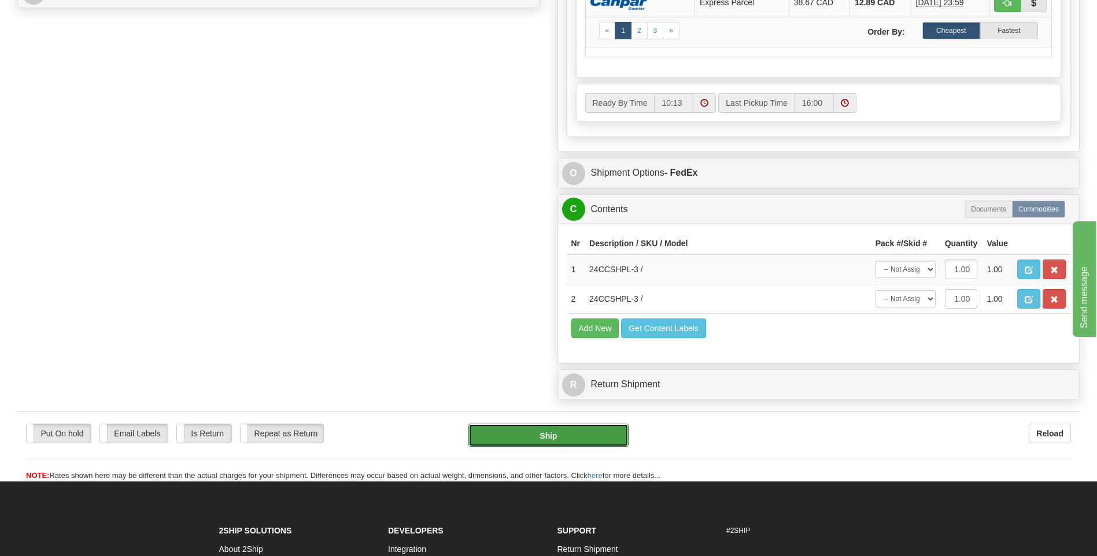
click at [578, 442] on button "Ship" at bounding box center [548, 435] width 160 height 23
type input "92"
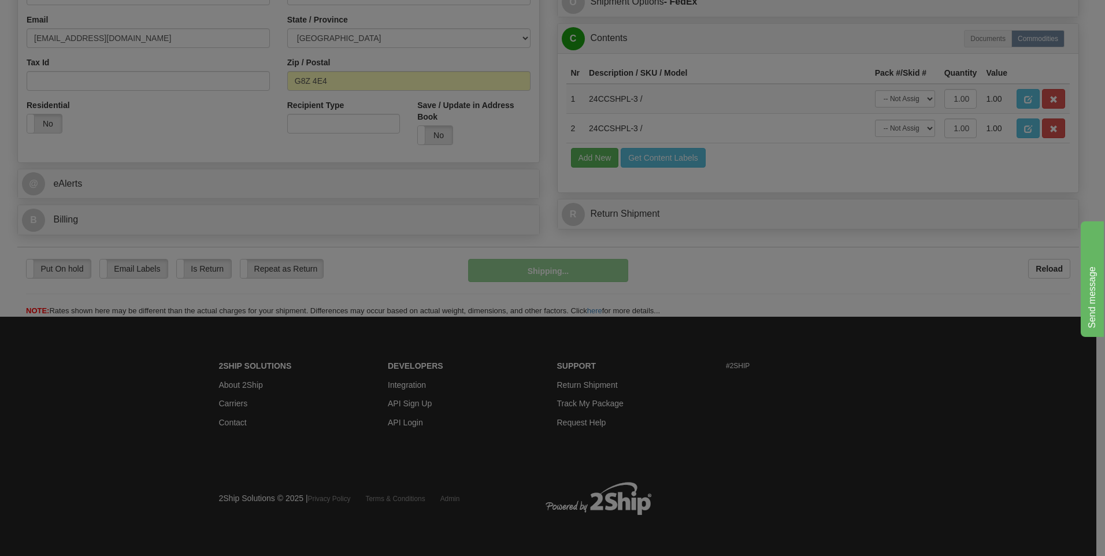
scroll to position [351, 0]
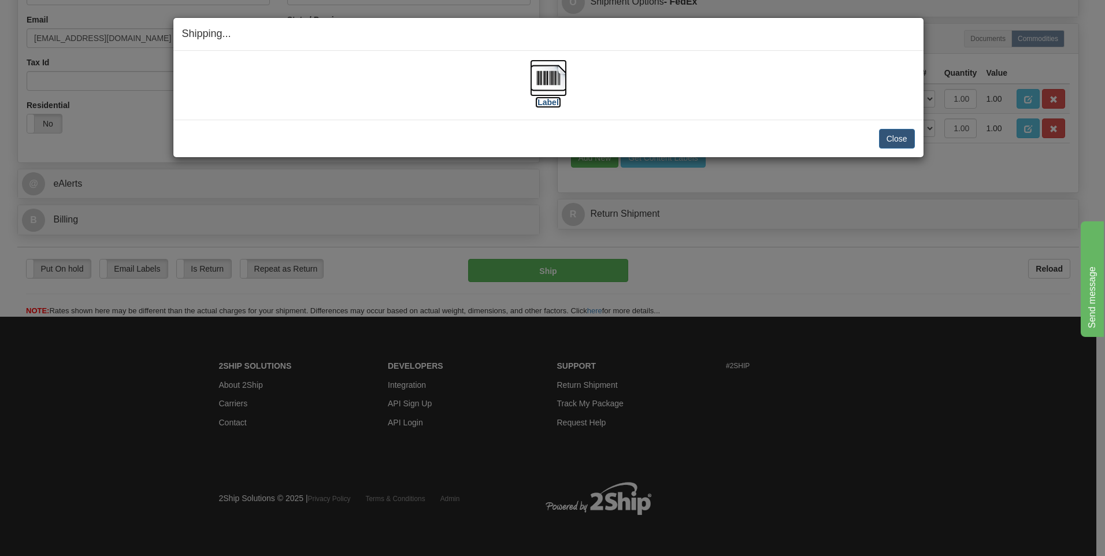
click at [556, 103] on label "[Label]" at bounding box center [548, 103] width 27 height 12
drag, startPoint x: 901, startPoint y: 134, endPoint x: 719, endPoint y: 128, distance: 181.6
click at [901, 135] on button "Close" at bounding box center [897, 139] width 36 height 20
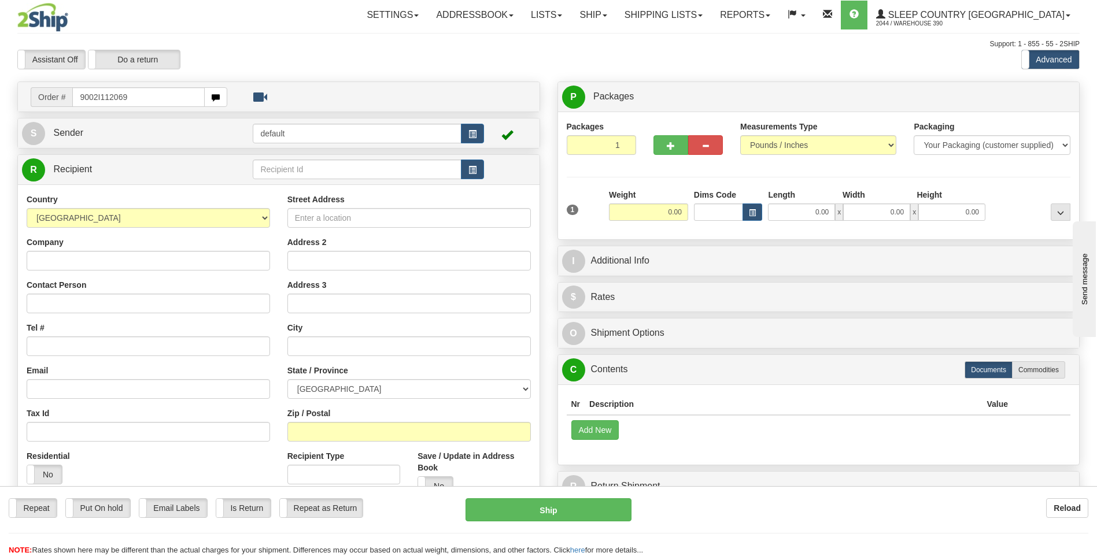
type input "9002I112069"
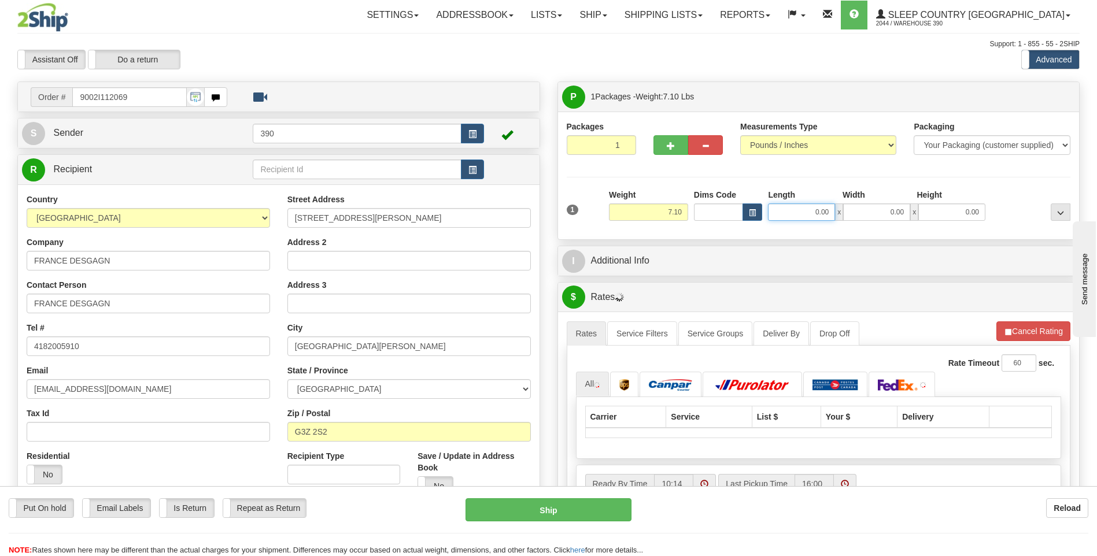
click at [790, 211] on input "0.00" at bounding box center [801, 211] width 67 height 17
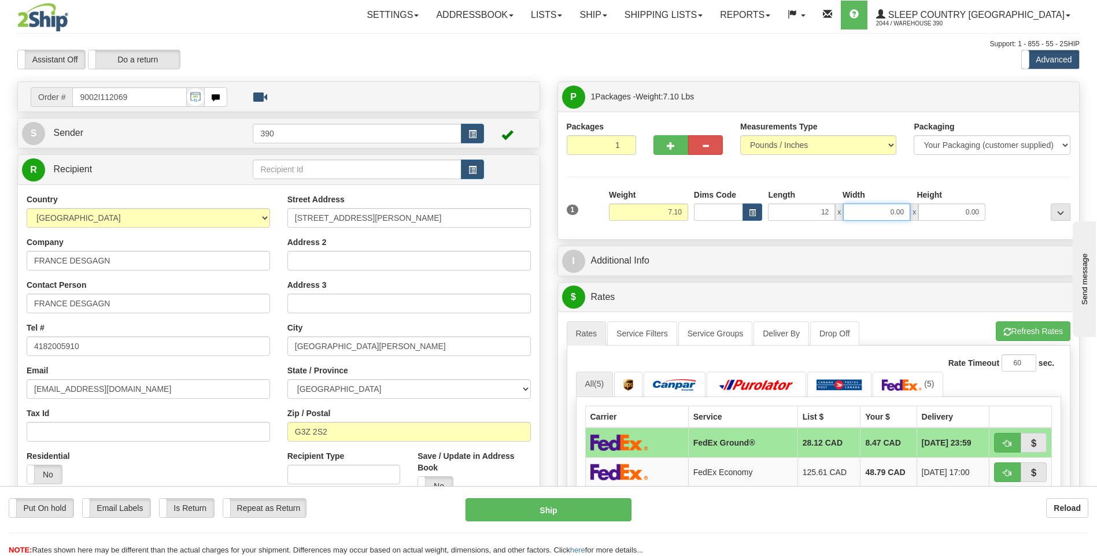
type input "12.00"
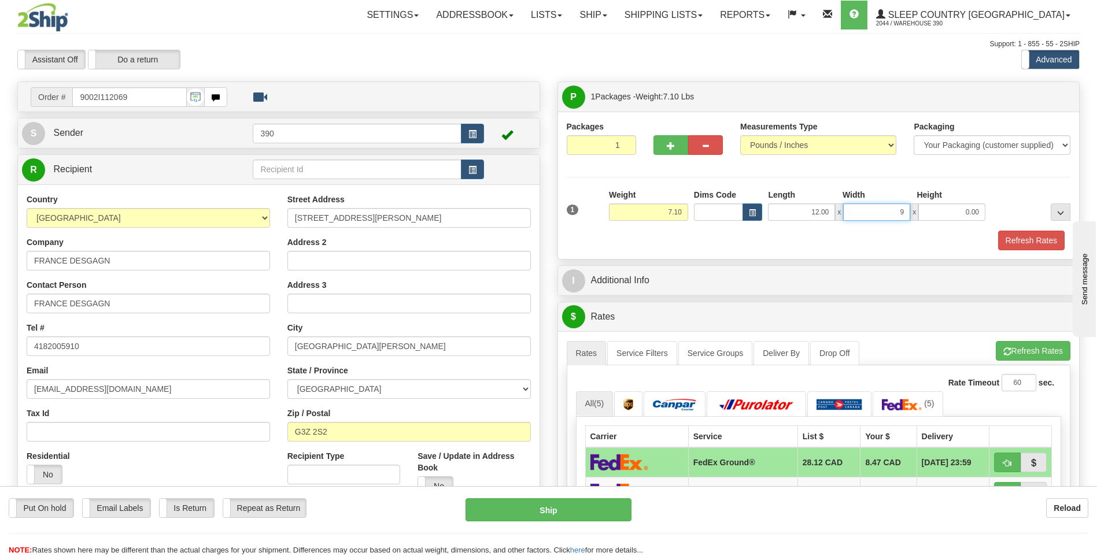
type input "9.00"
type input "5"
type input "4.00"
click at [1016, 352] on button "Refresh Rates" at bounding box center [1033, 351] width 75 height 20
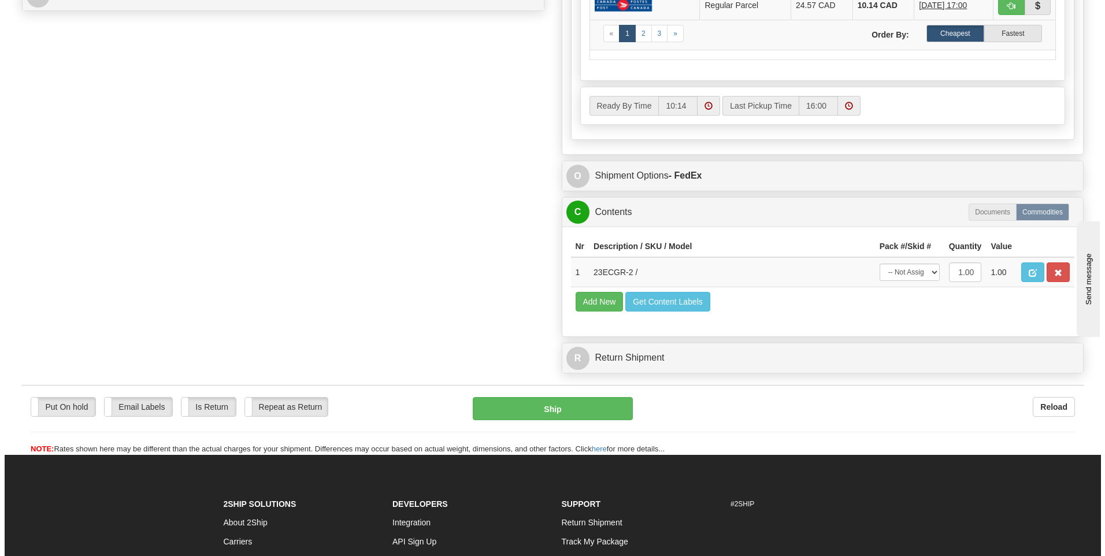
scroll to position [578, 0]
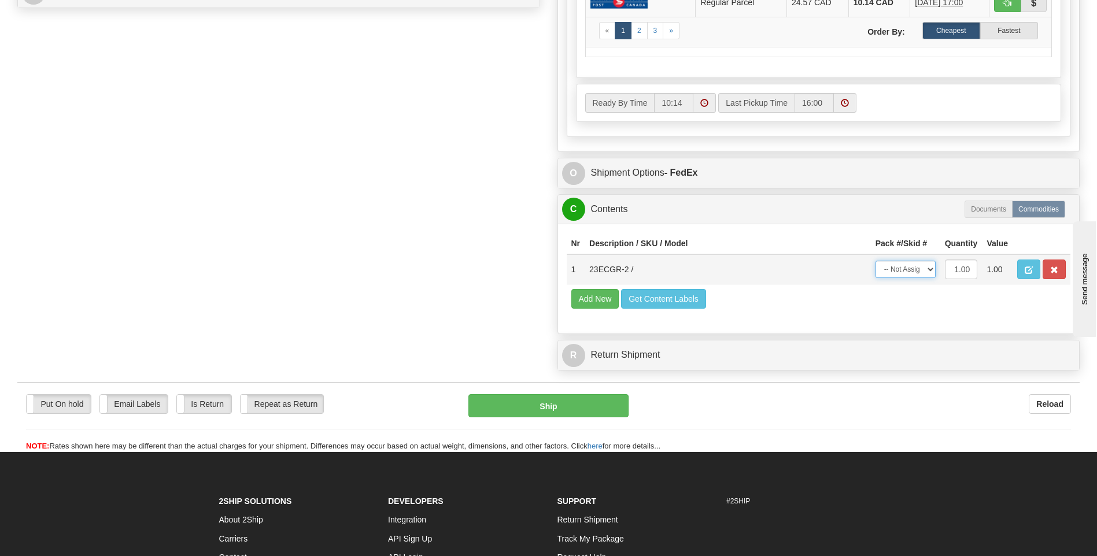
click at [919, 270] on select "-- Not Assigned -- Package 1" at bounding box center [905, 269] width 60 height 17
select select "0"
click at [875, 261] on select "-- Not Assigned -- Package 1" at bounding box center [905, 269] width 60 height 17
click at [575, 408] on button "Ship" at bounding box center [548, 405] width 160 height 23
type input "92"
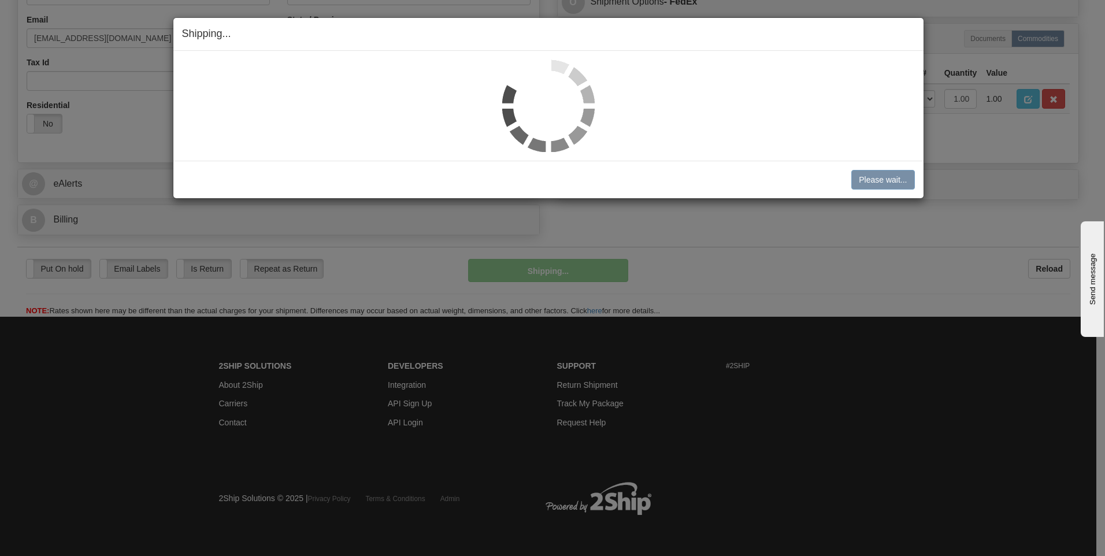
scroll to position [351, 0]
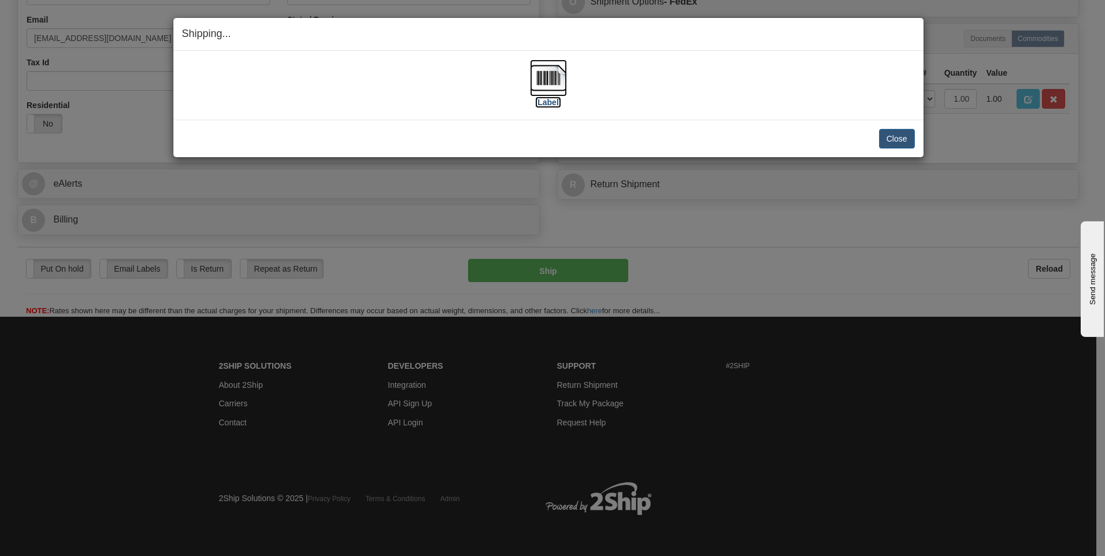
click at [554, 83] on img at bounding box center [548, 78] width 37 height 37
click at [904, 142] on button "Close" at bounding box center [897, 139] width 36 height 20
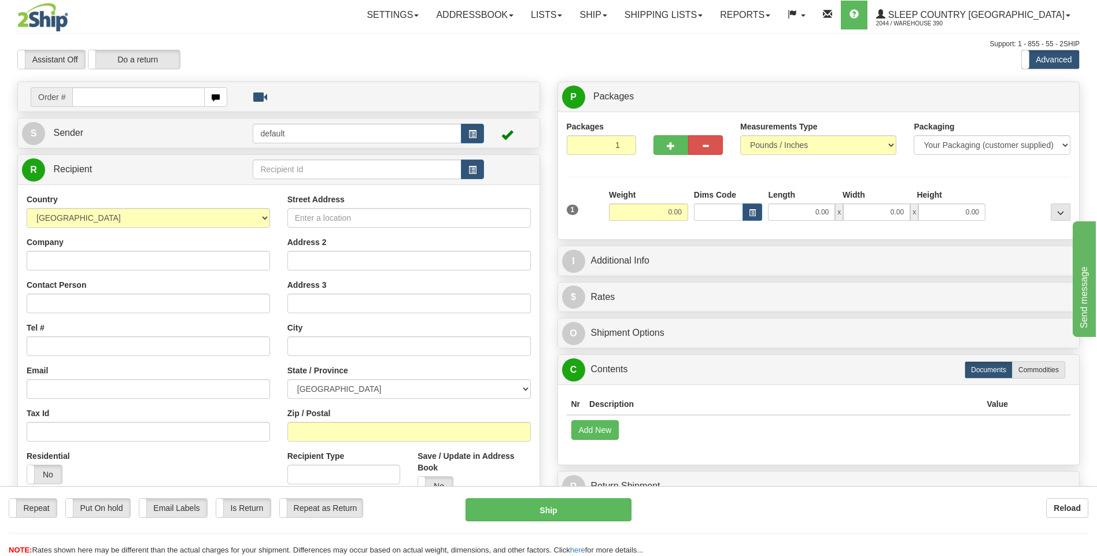
click at [155, 102] on input "text" at bounding box center [138, 97] width 132 height 20
type input "9002I108839"
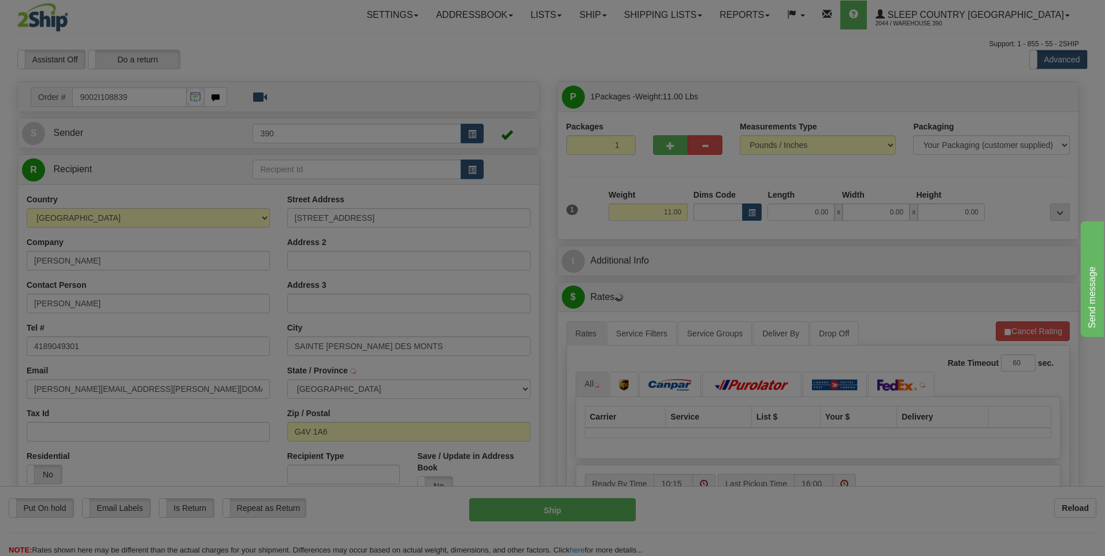
type input "[GEOGRAPHIC_DATA][PERSON_NAME]"
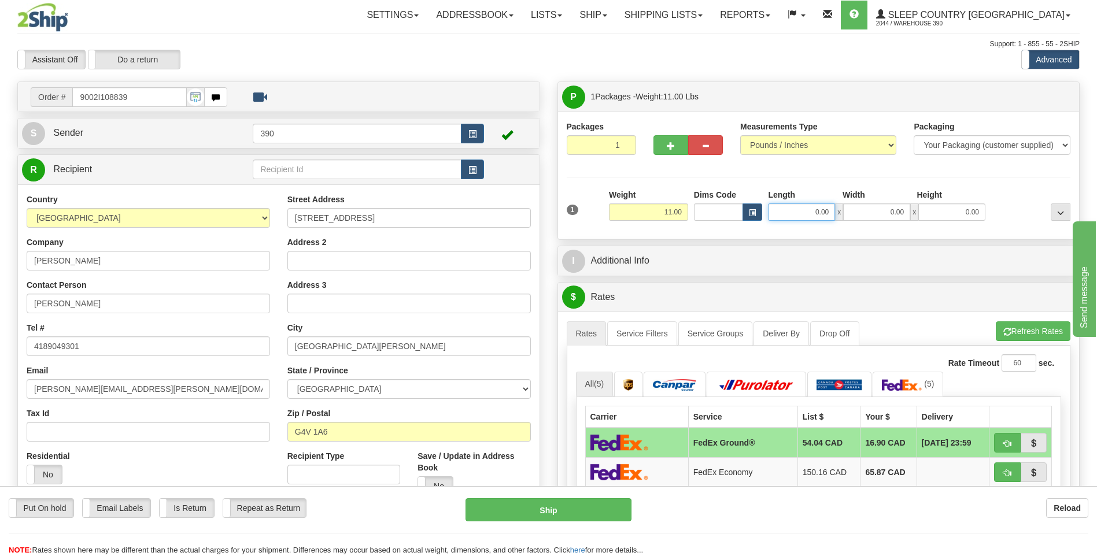
click at [801, 217] on input "0.00" at bounding box center [801, 211] width 67 height 17
type input "16.00"
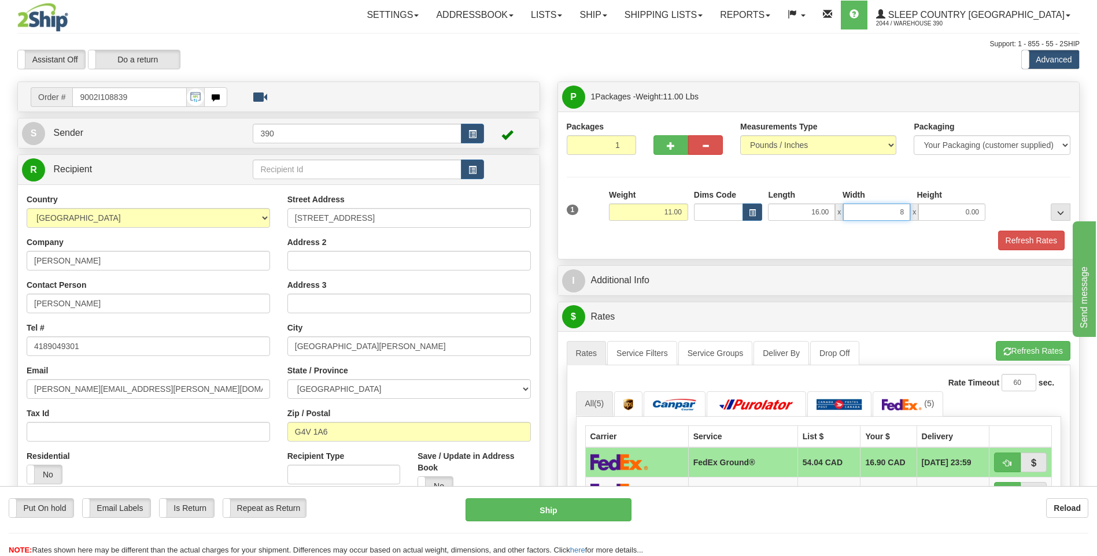
type input "8.00"
type input "20.00"
click at [1045, 351] on button "Refresh Rates" at bounding box center [1033, 351] width 75 height 20
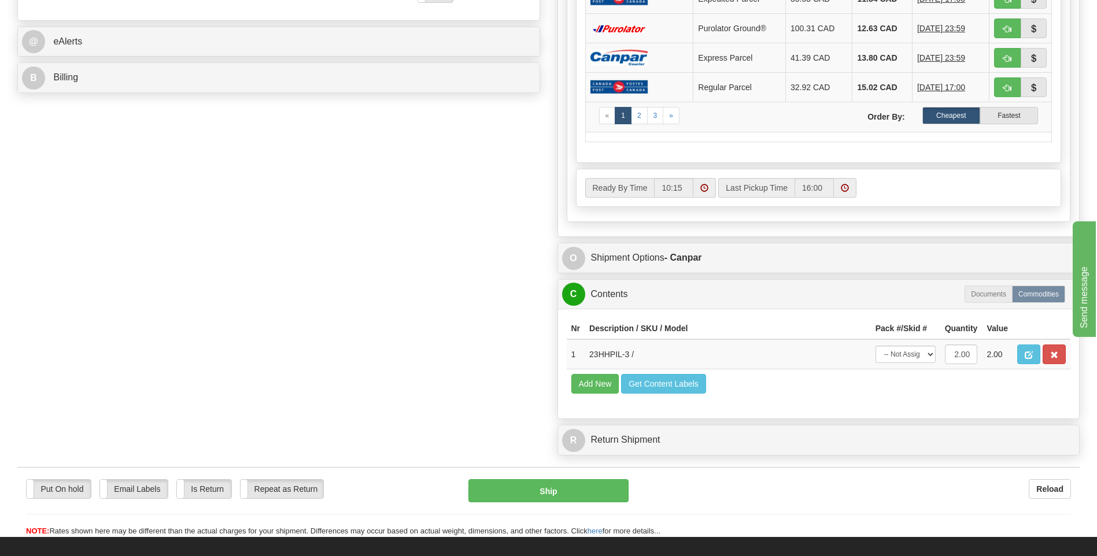
scroll to position [578, 0]
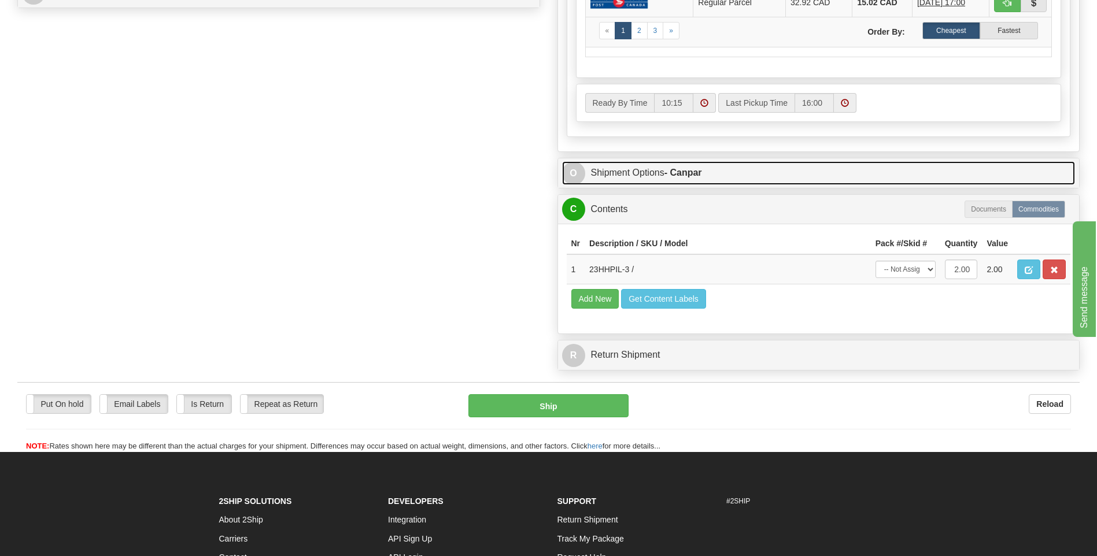
click at [694, 162] on link "O Shipment Options - Canpar" at bounding box center [818, 173] width 513 height 24
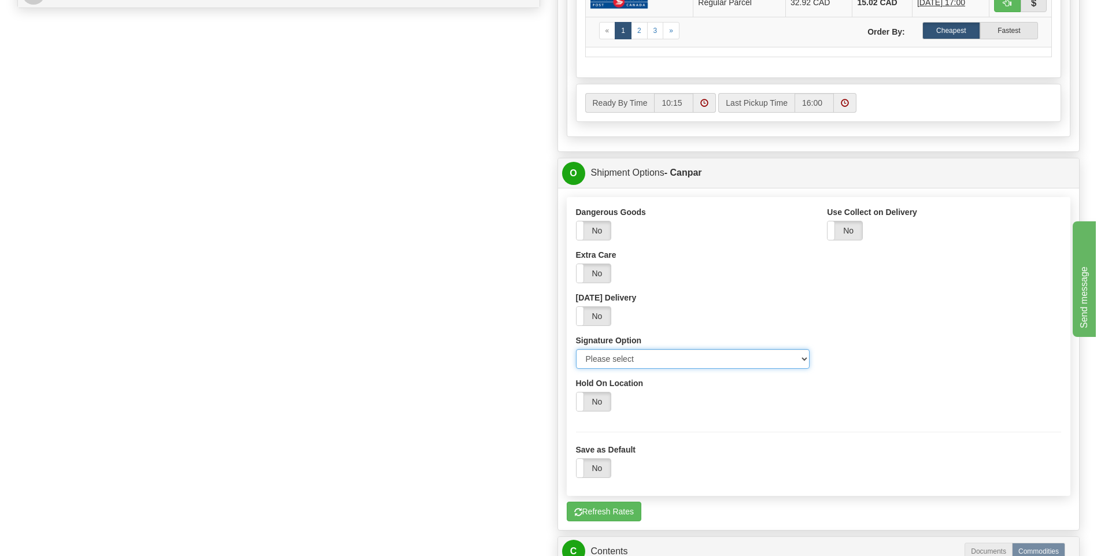
click at [690, 354] on select "Please select No Signature Required Signature Required Adult Signature" at bounding box center [693, 359] width 234 height 20
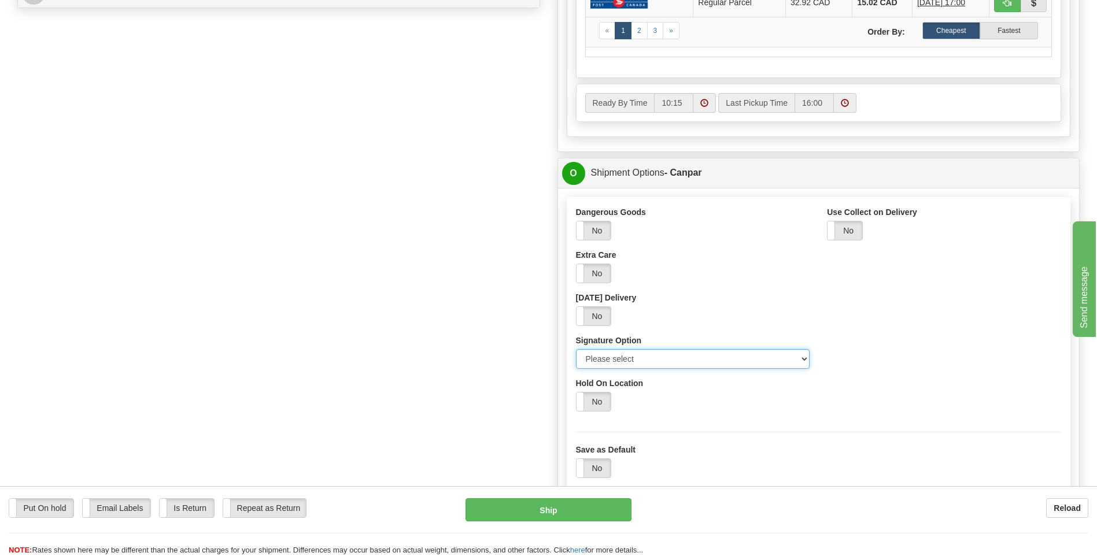
select select "2"
click at [576, 349] on select "Please select No Signature Required Signature Required Adult Signature" at bounding box center [693, 359] width 234 height 20
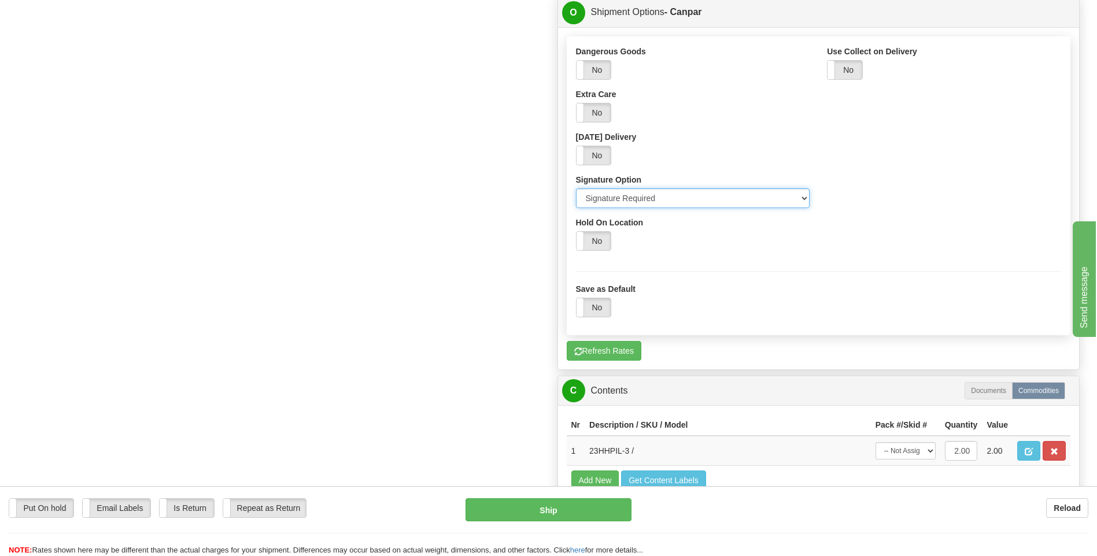
scroll to position [1039, 0]
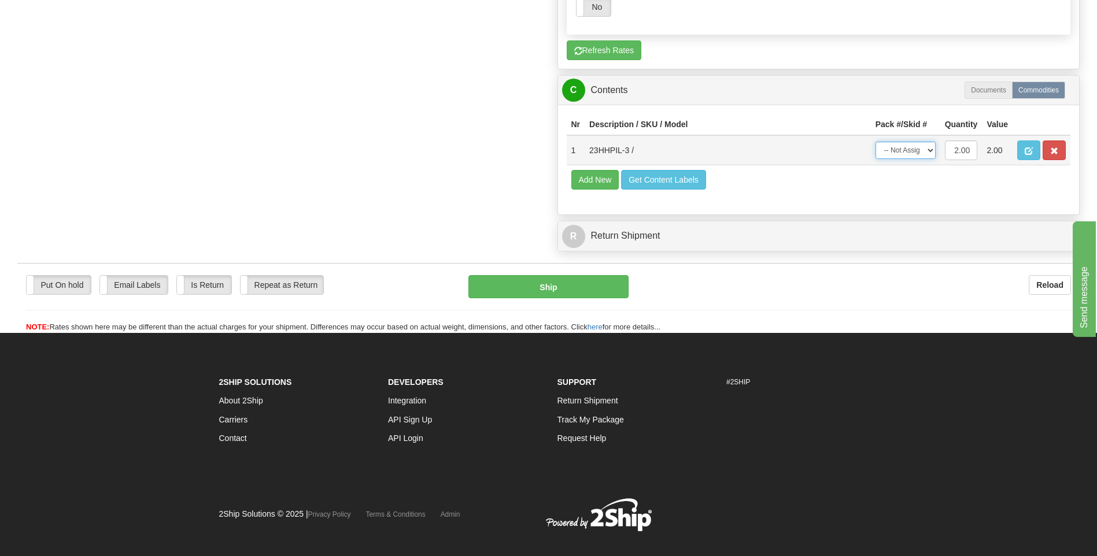
click at [904, 144] on select "-- Not Assigned -- Package 1" at bounding box center [905, 150] width 60 height 17
select select "0"
click at [875, 142] on select "-- Not Assigned -- Package 1" at bounding box center [905, 150] width 60 height 17
click at [571, 288] on button "Ship" at bounding box center [548, 286] width 160 height 23
type input "1"
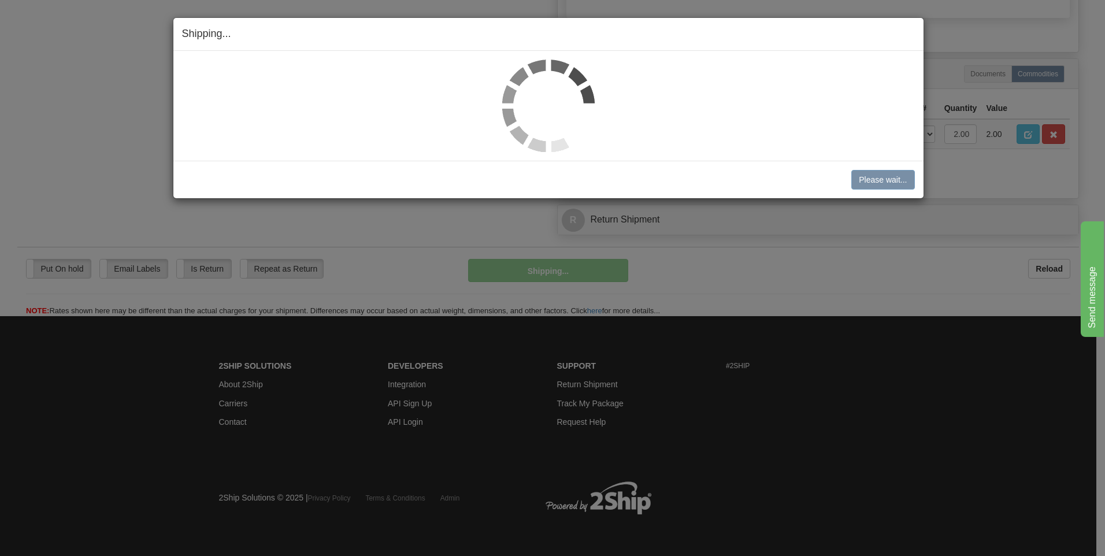
scroll to position [642, 0]
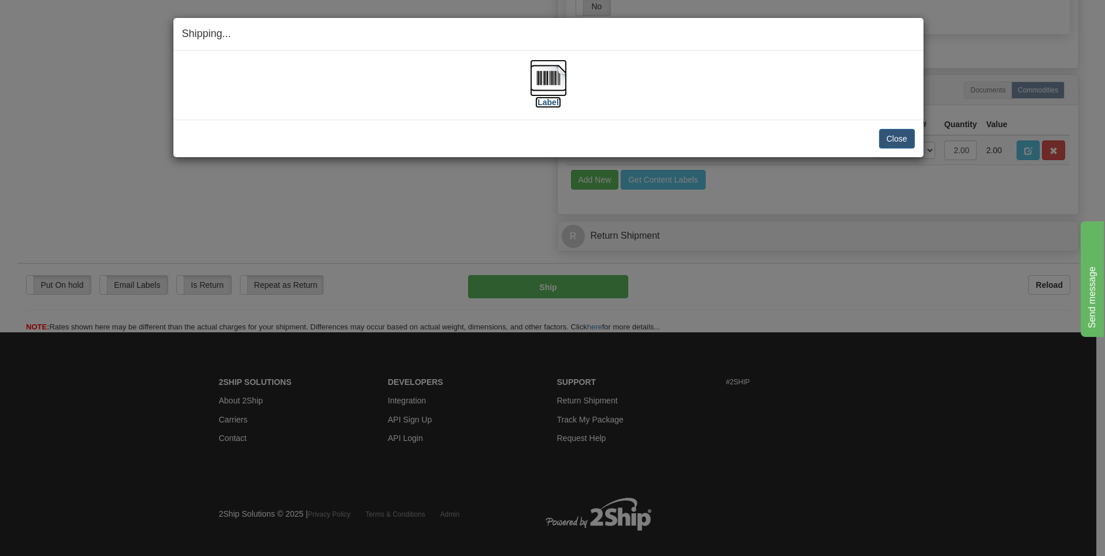
click at [552, 79] on img at bounding box center [548, 78] width 37 height 37
click at [907, 138] on button "Close" at bounding box center [897, 139] width 36 height 20
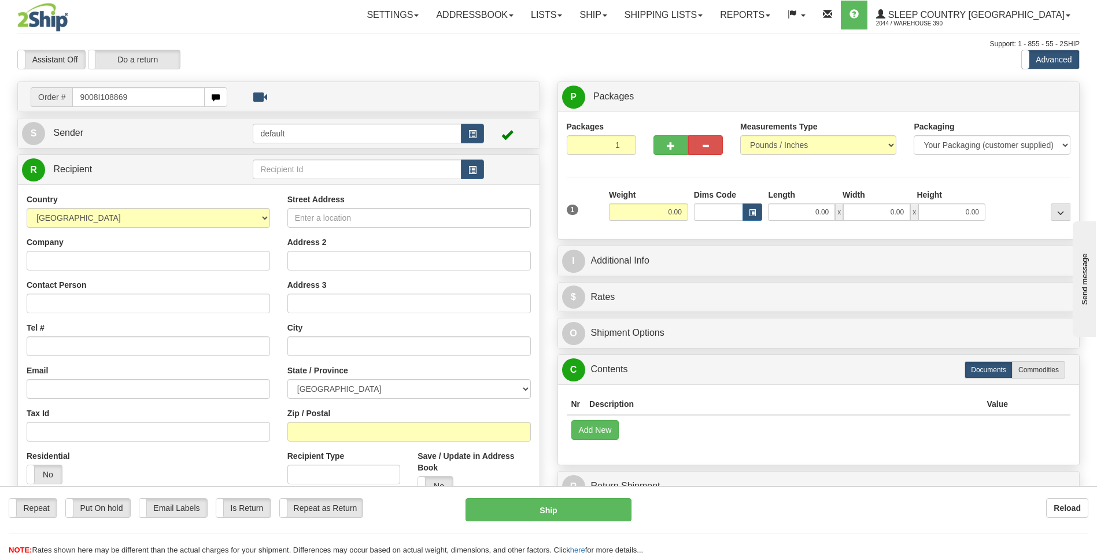
type input "9008I108869"
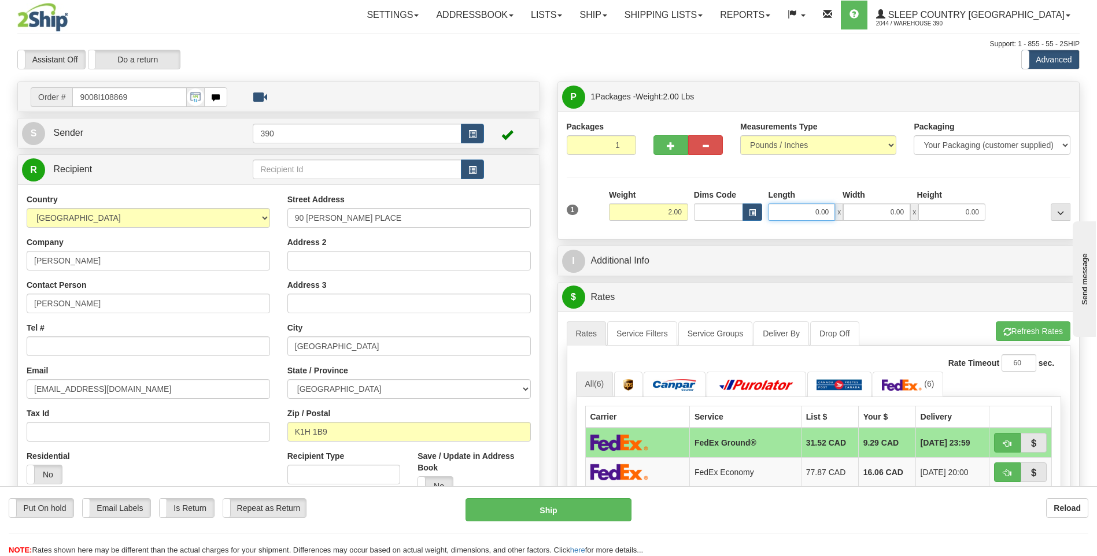
click at [798, 211] on input "0.00" at bounding box center [801, 211] width 67 height 17
type input "12.00"
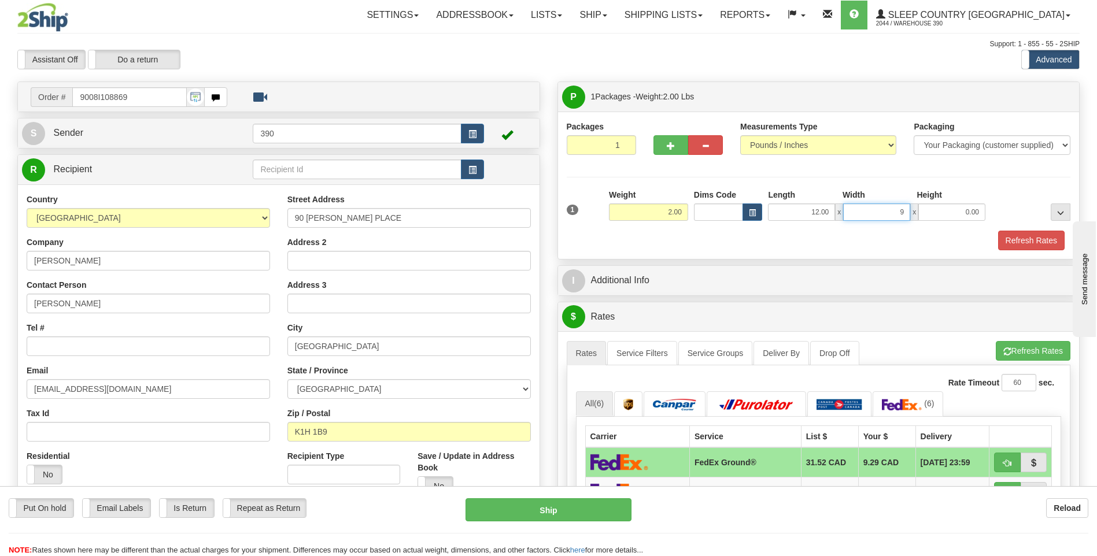
type input "9.00"
type input "7.00"
click at [1043, 349] on button "Refresh Rates" at bounding box center [1033, 351] width 75 height 20
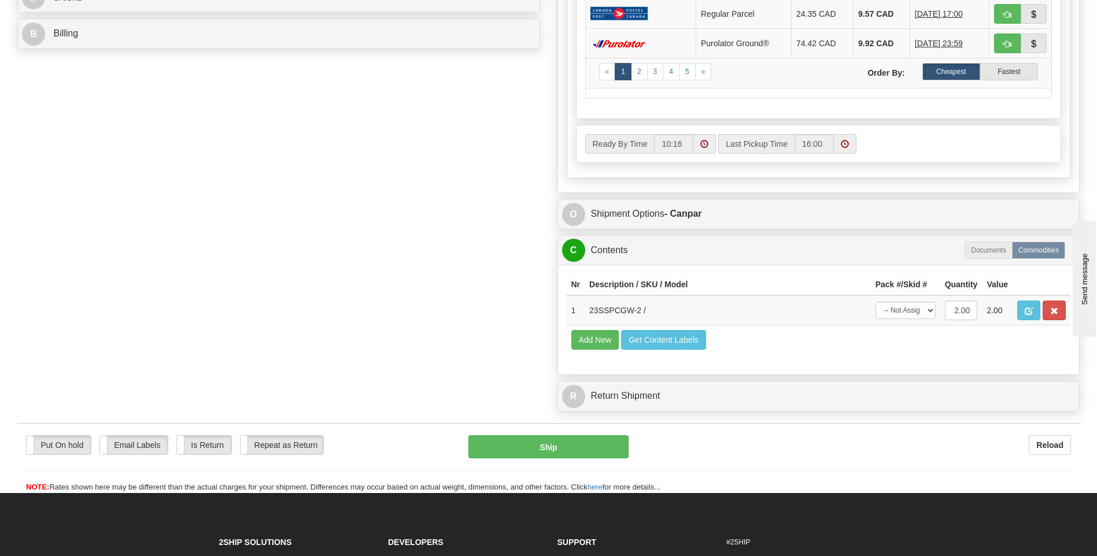
scroll to position [578, 0]
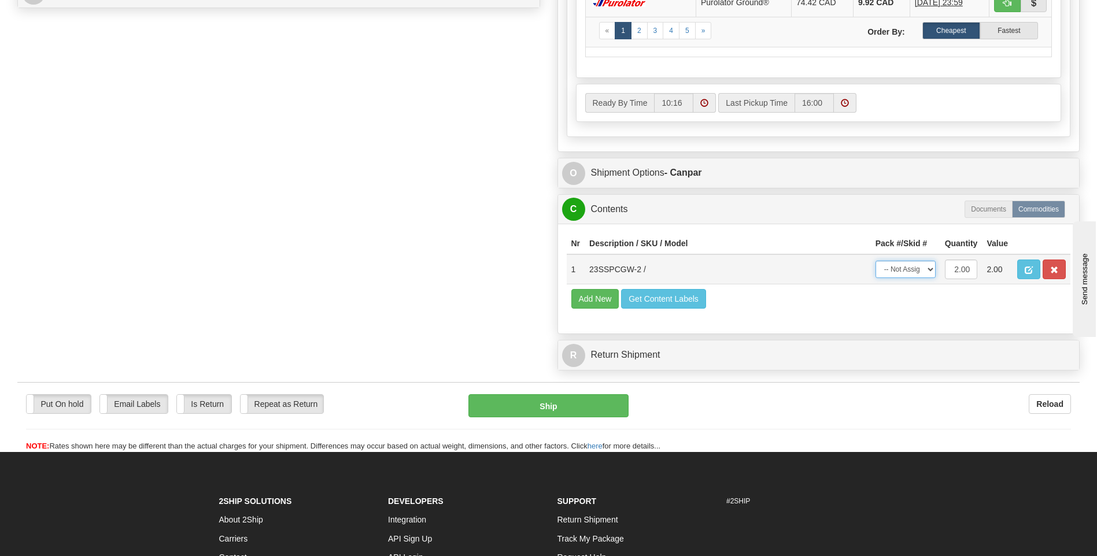
drag, startPoint x: 912, startPoint y: 267, endPoint x: 909, endPoint y: 278, distance: 11.9
click at [912, 267] on select "-- Not Assigned -- Package 1" at bounding box center [905, 269] width 60 height 17
select select "0"
click at [875, 261] on select "-- Not Assigned -- Package 1" at bounding box center [905, 269] width 60 height 17
click at [527, 405] on button "Ship" at bounding box center [548, 405] width 160 height 23
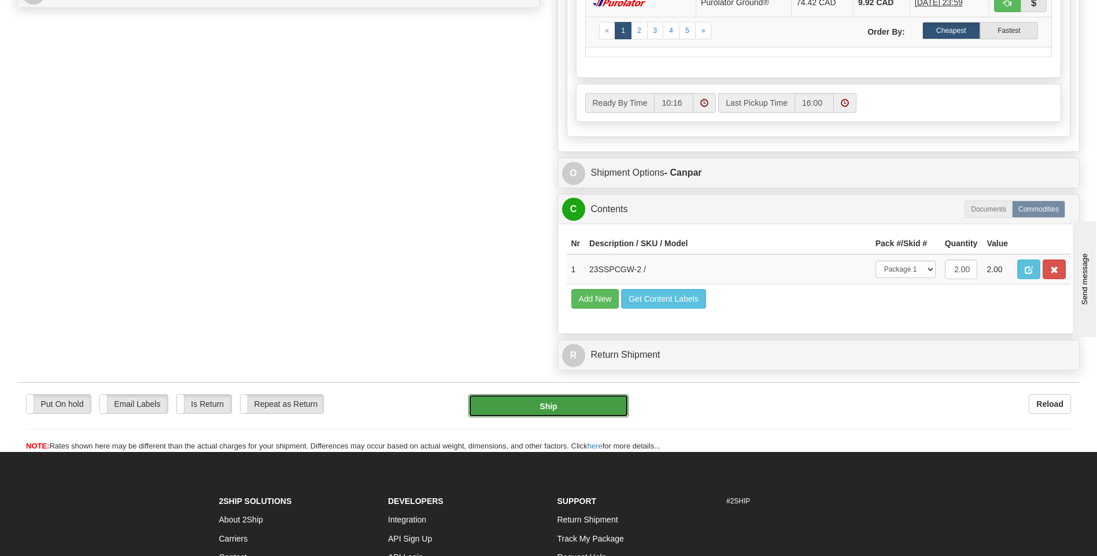
type input "1"
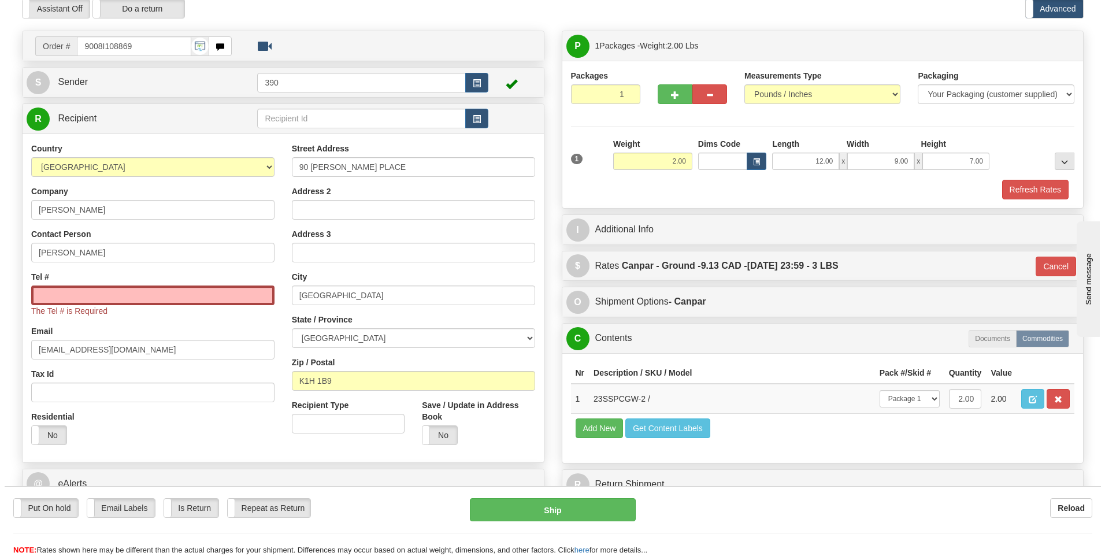
scroll to position [0, 0]
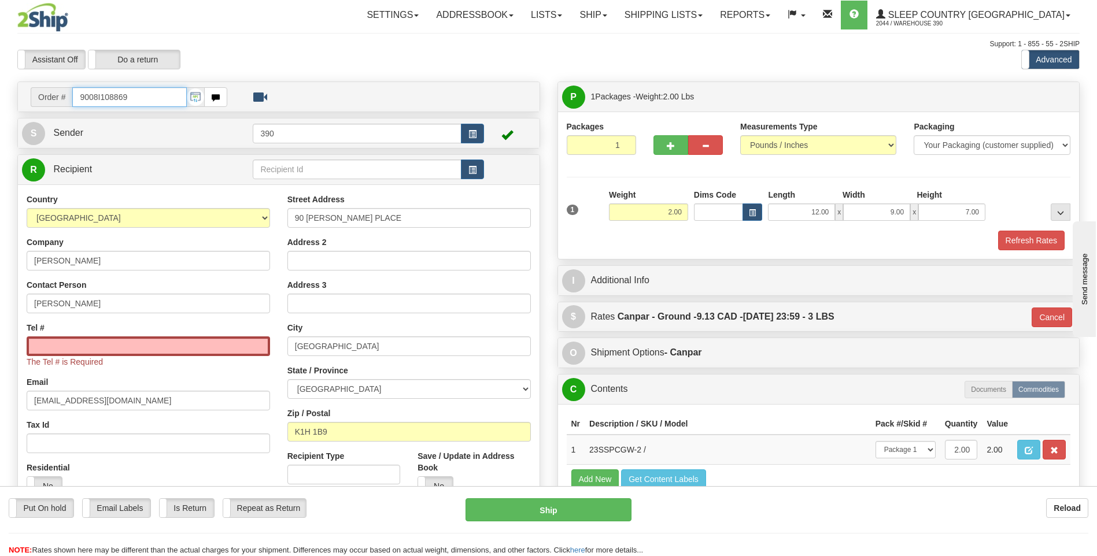
drag, startPoint x: 151, startPoint y: 90, endPoint x: 35, endPoint y: 91, distance: 116.8
click at [35, 91] on div "Order # 9008I108869" at bounding box center [129, 97] width 197 height 20
click at [49, 351] on input "Tel #" at bounding box center [148, 346] width 243 height 20
paste input "[PHONE_NUMBER]"
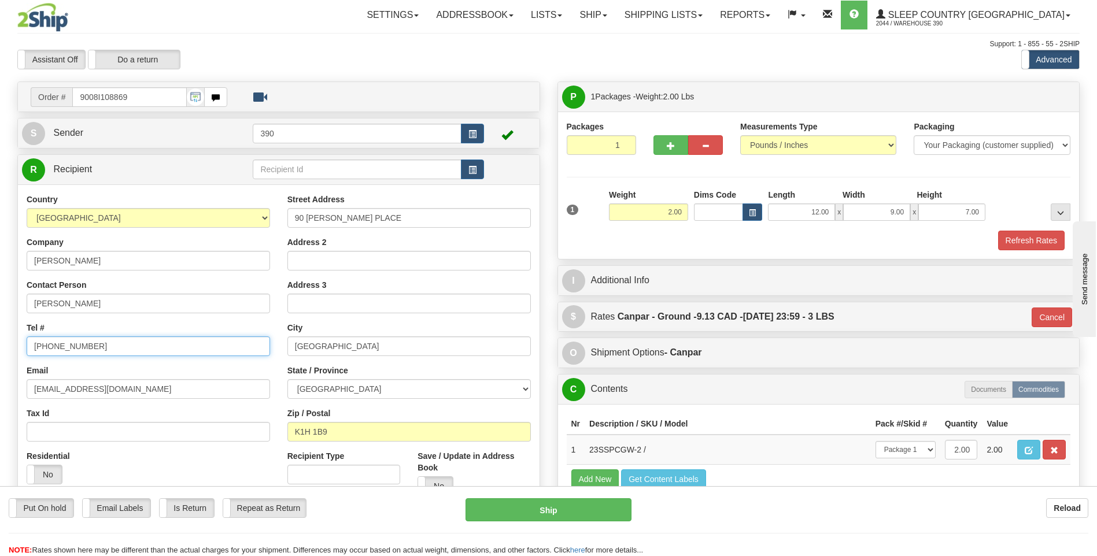
type input "[PHONE_NUMBER]"
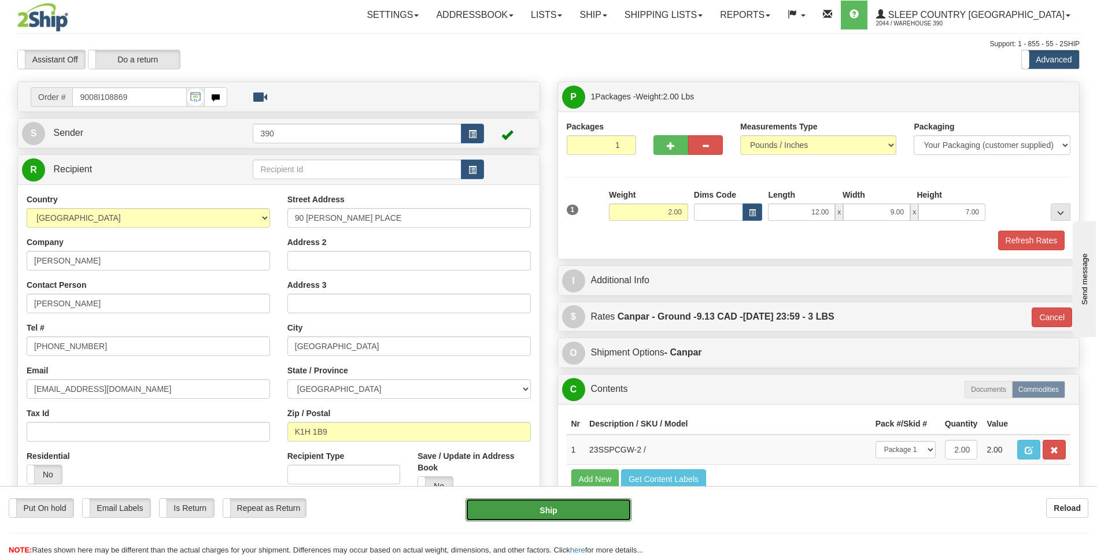
click at [497, 508] on button "Ship" at bounding box center [547, 509] width 165 height 23
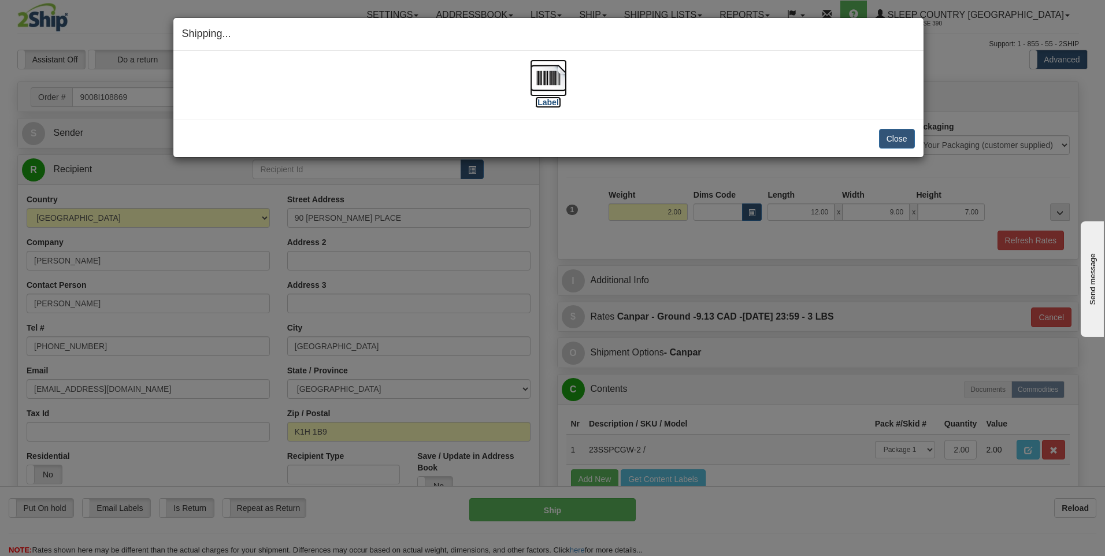
click at [545, 94] on img at bounding box center [548, 78] width 37 height 37
click at [907, 134] on button "Close" at bounding box center [897, 139] width 36 height 20
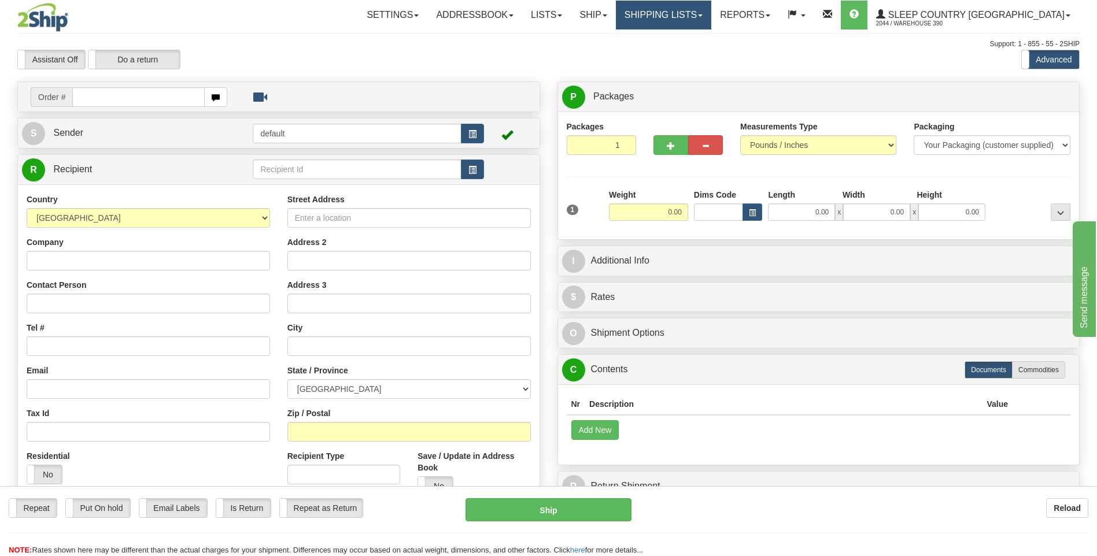
click at [711, 13] on link "Shipping lists" at bounding box center [663, 15] width 95 height 29
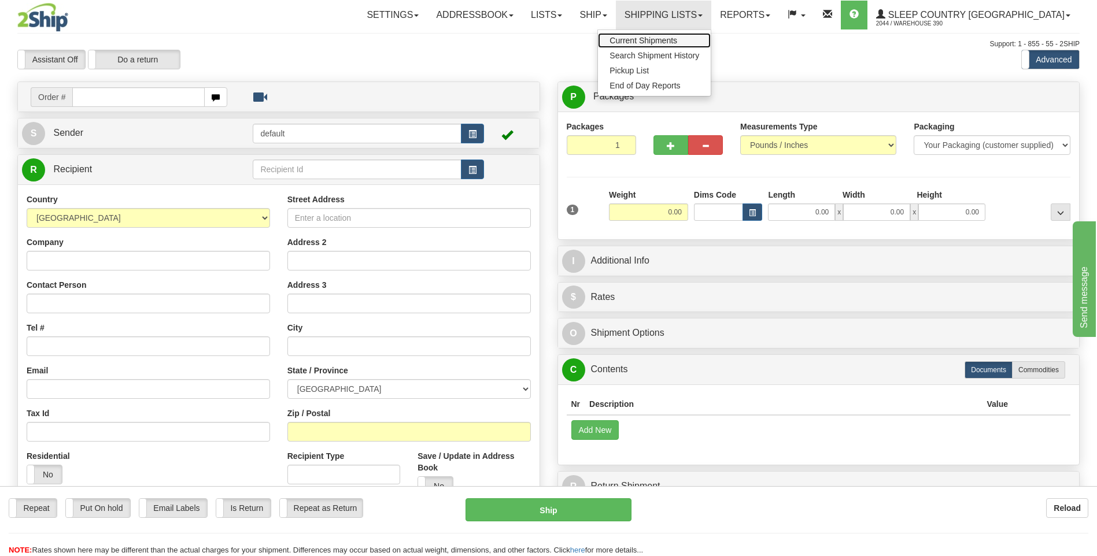
click at [677, 36] on span "Current Shipments" at bounding box center [643, 40] width 68 height 9
